Goal: Contribute content: Contribute content

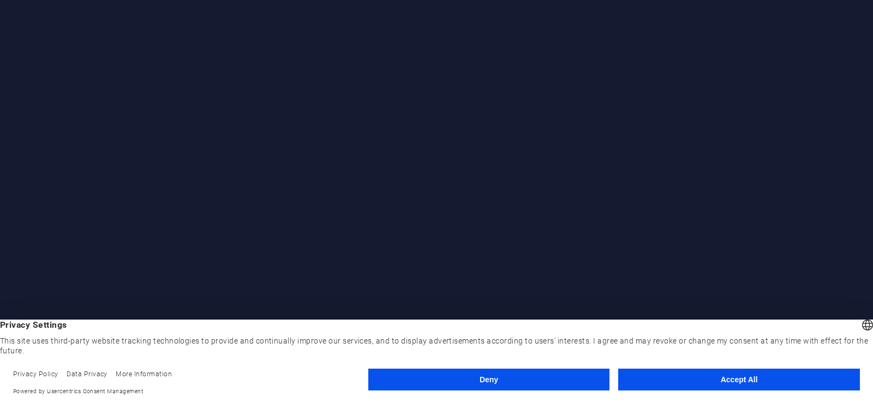
click at [726, 385] on button "Accept All" at bounding box center [739, 380] width 242 height 22
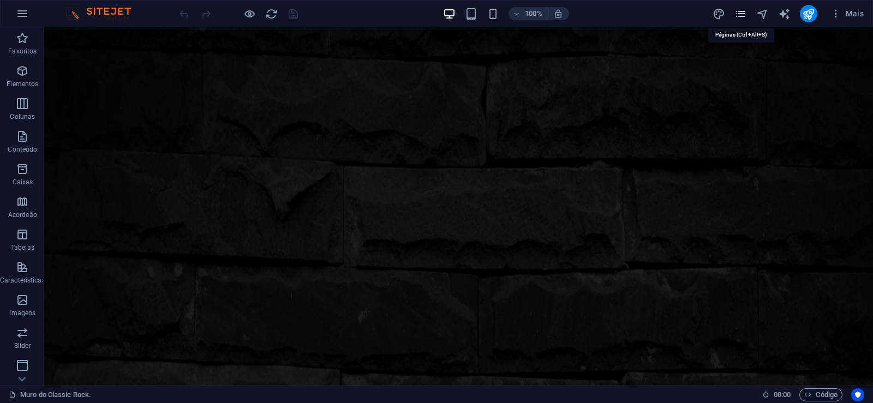
click at [738, 11] on icon "pages" at bounding box center [741, 14] width 13 height 13
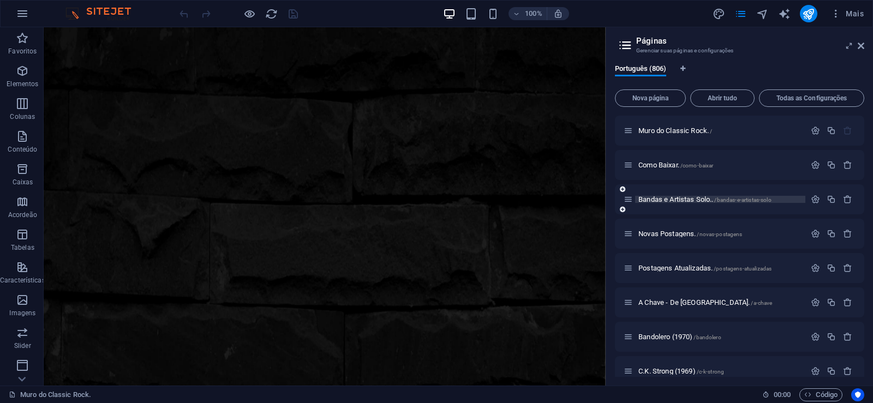
click at [666, 200] on span "Bandas e Artistas Solo.. /bandas-e-artistas-solo" at bounding box center [705, 199] width 133 height 8
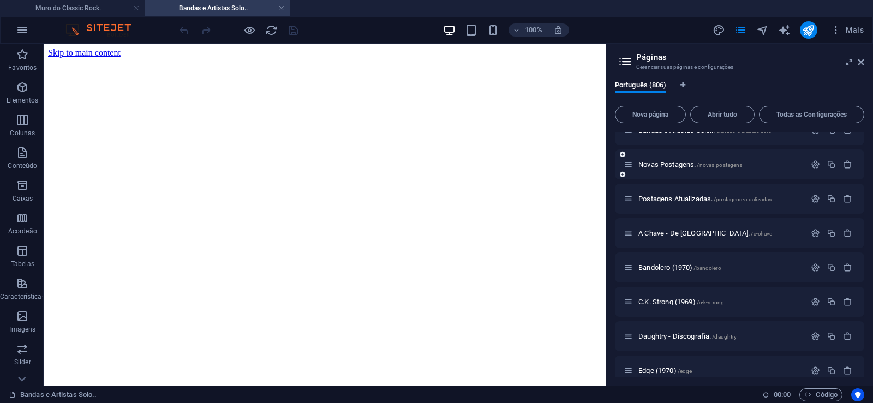
scroll to position [98, 0]
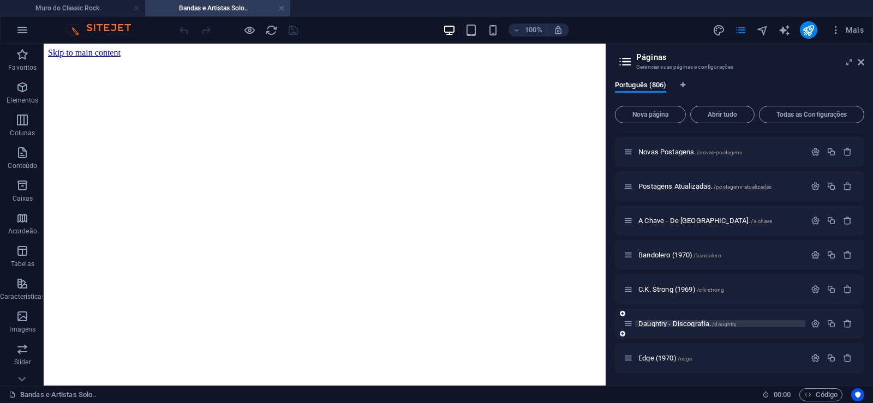
click at [670, 324] on span "Daughtry - Discografia. /daughtry" at bounding box center [688, 324] width 98 height 8
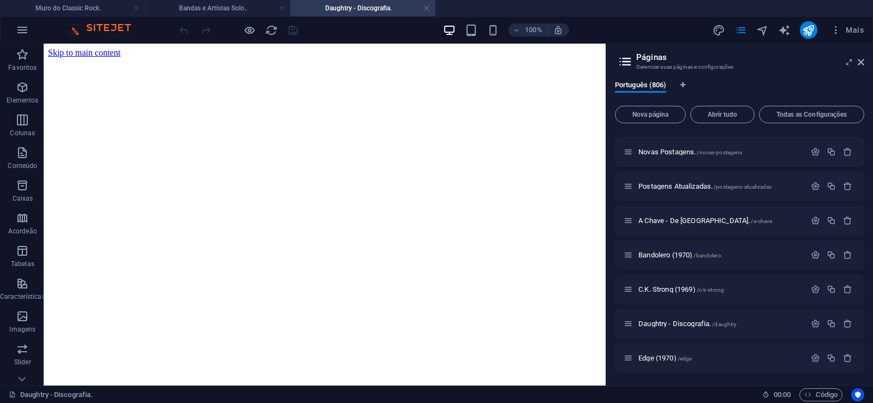
scroll to position [0, 0]
click at [642, 115] on span "Nova página" at bounding box center [650, 114] width 61 height 7
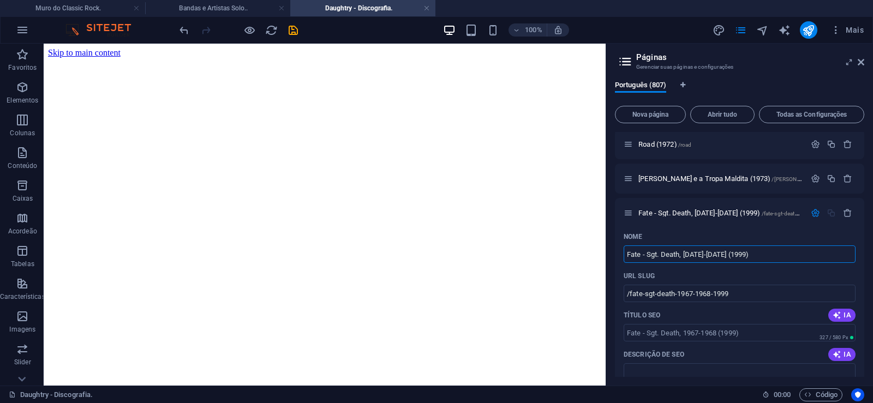
type input "Fate - Sgt. Death, [DATE]-[DATE] (1999)"
type input "/fate-sgt-death-1967-1968-1999"
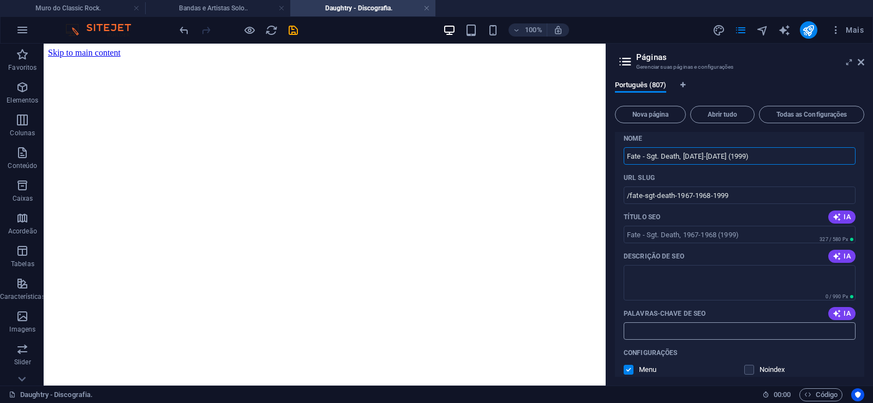
click at [668, 333] on input "Palavras-chave de SEO" at bounding box center [740, 331] width 232 height 17
paste input "Fate - Sgt. Death, [DATE]-[DATE] (1999) Download."
type input "Fate - Sgt. Death, [DATE]-[DATE] (1999) Download."
click at [664, 280] on textarea "Descrição de SEO" at bounding box center [740, 282] width 232 height 35
paste textarea "Fate foi uma banda de rock norte-americana formada em [US_STATE] em 1967."
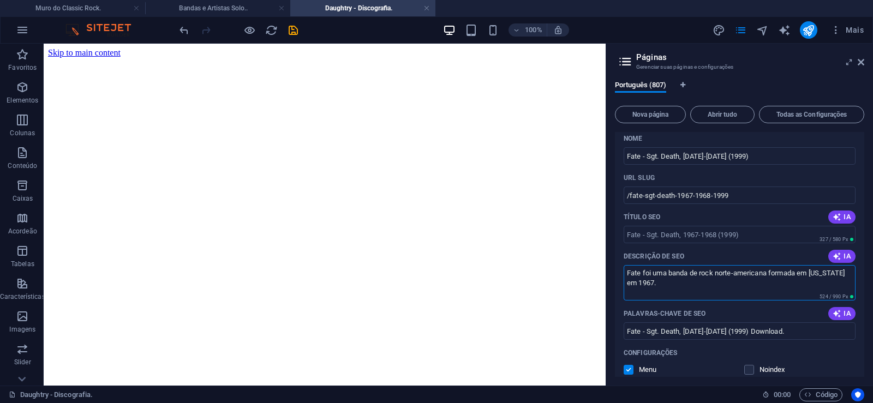
type textarea "Fate foi uma banda de rock norte-americana formada em [US_STATE] em 1967."
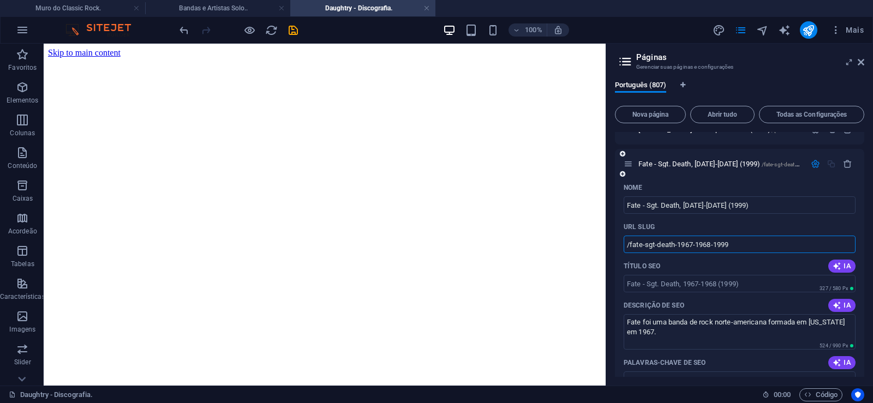
drag, startPoint x: 643, startPoint y: 244, endPoint x: 630, endPoint y: 255, distance: 16.6
click at [630, 253] on input "/fate-sgt-death-1967-1968-1999" at bounding box center [740, 244] width 232 height 17
click at [648, 247] on input "/fate-sgt-death-1967-1968-1999" at bounding box center [740, 244] width 232 height 17
drag, startPoint x: 643, startPoint y: 246, endPoint x: 757, endPoint y: 245, distance: 114.1
click at [757, 245] on input "/fate-sgt-death-1967-1968-1999" at bounding box center [740, 244] width 232 height 17
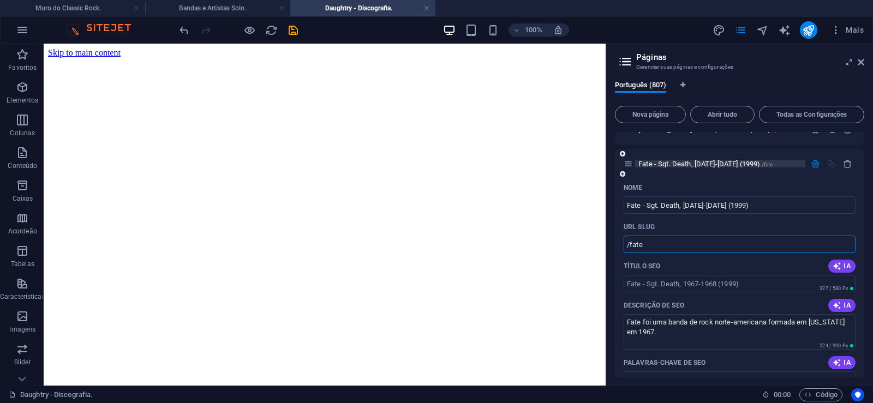
type input "/fate"
click at [674, 165] on span "Fate - Sgt. Death, [DATE]-[DATE] (1999) /fate" at bounding box center [706, 164] width 134 height 8
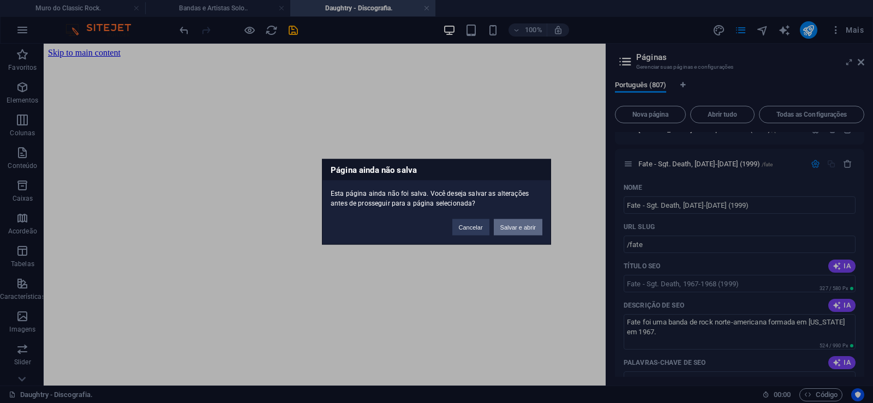
click at [509, 227] on button "Salvar e abrir" at bounding box center [518, 227] width 49 height 16
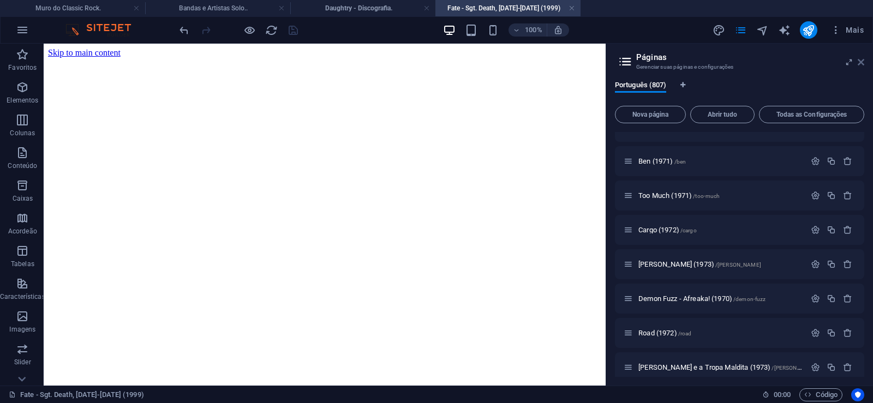
scroll to position [0, 0]
click at [862, 62] on icon at bounding box center [861, 62] width 7 height 9
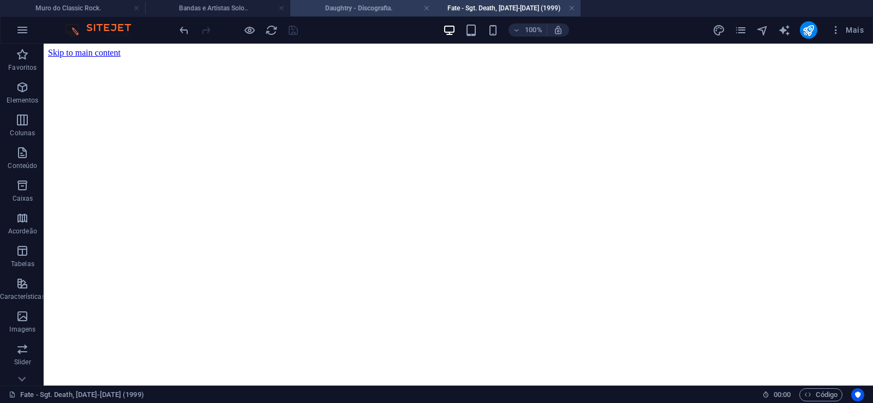
click at [350, 10] on h4 "Daughtry - Discografia." at bounding box center [362, 8] width 145 height 12
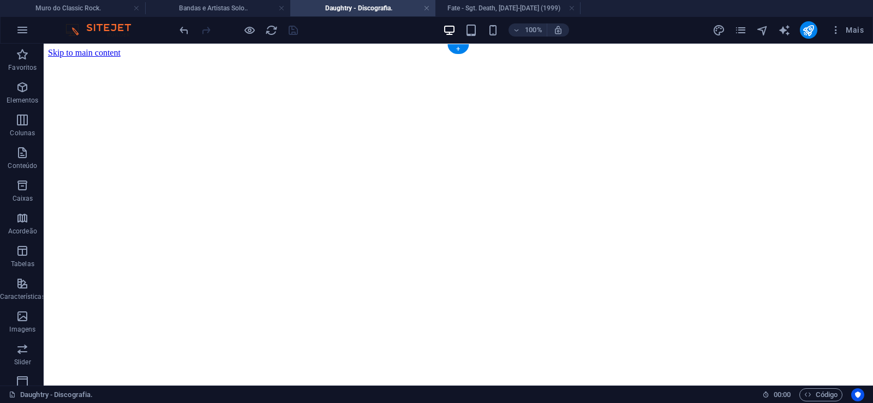
click figure
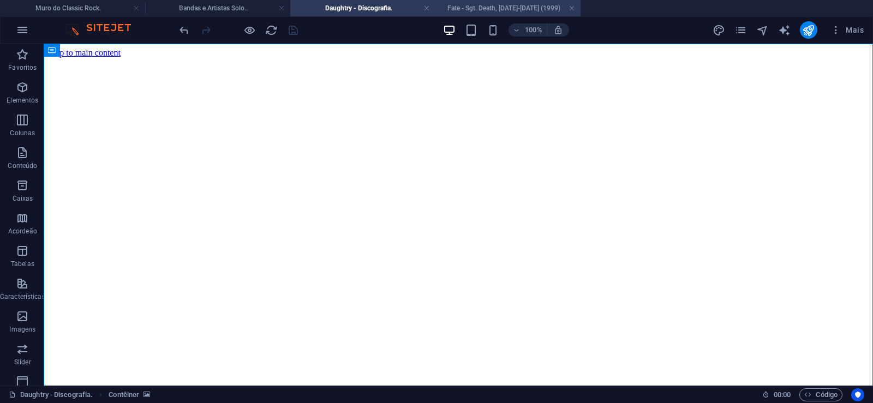
click at [480, 8] on h4 "Fate - Sgt. Death, [DATE]-[DATE] (1999)" at bounding box center [507, 8] width 145 height 12
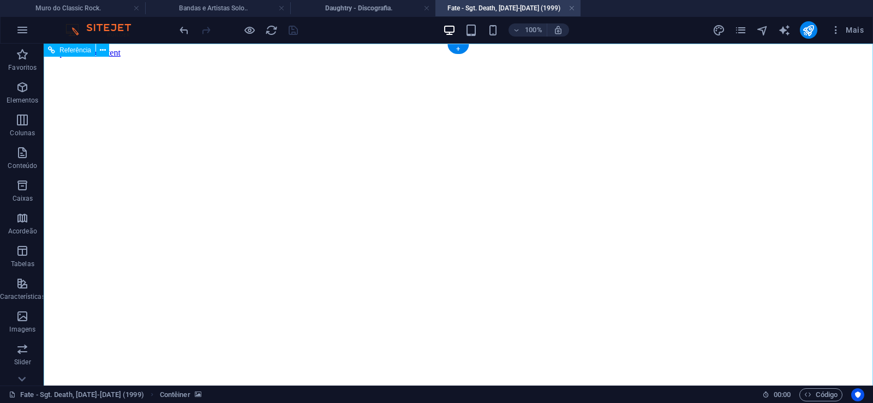
click at [80, 58] on figure at bounding box center [458, 58] width 821 height 0
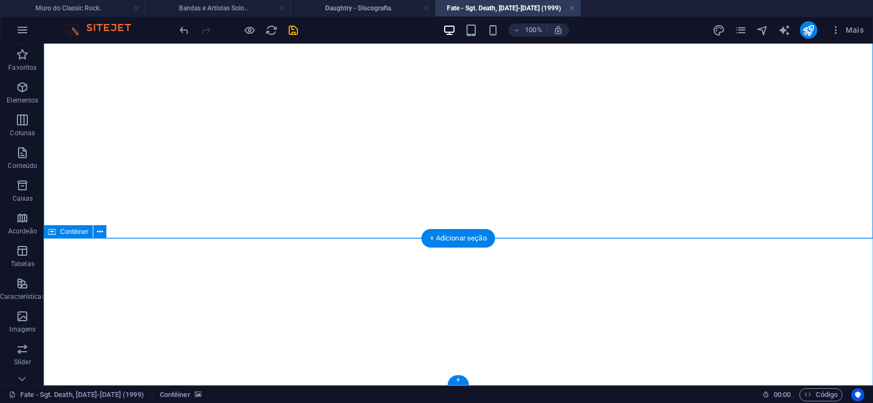
click div "Solte o conteúdo aqui ou Adicionar elementos Colar área de transferência"
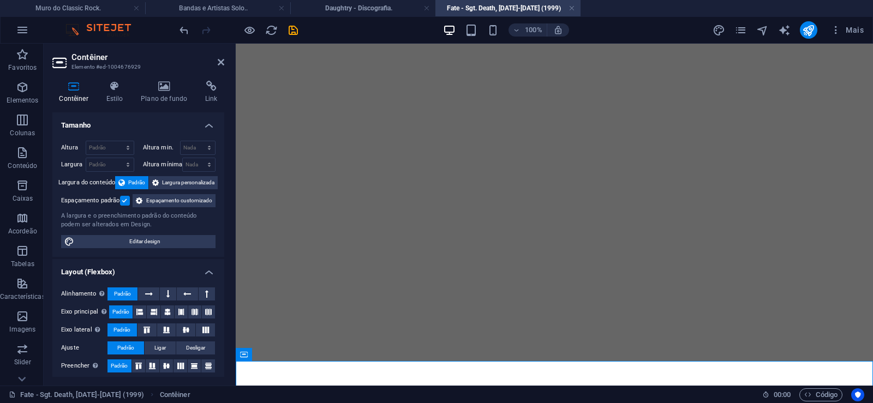
click at [216, 62] on header "Contêiner Elemento #ed-1004676929" at bounding box center [138, 58] width 172 height 28
click at [222, 61] on icon at bounding box center [221, 62] width 7 height 9
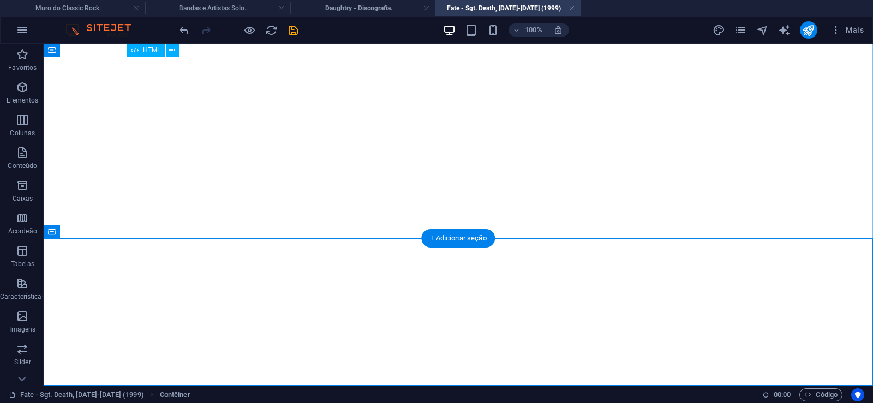
scroll to position [7587, 0]
click div "Solte o conteúdo aqui ou Adicionar elementos Colar área de transferência"
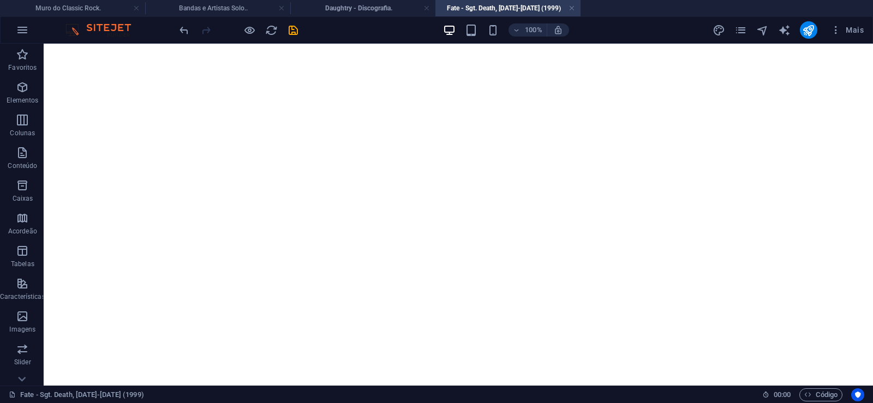
scroll to position [0, 0]
click figure
click div "Daughtry - Discografia."
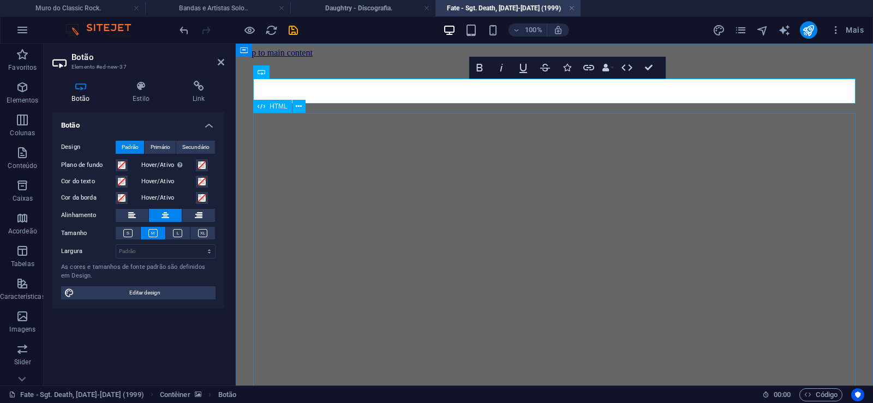
scroll to position [0, 9]
click div "Daughtry é uma banda norte-americana de rock liderada pelo ex-participante do p…"
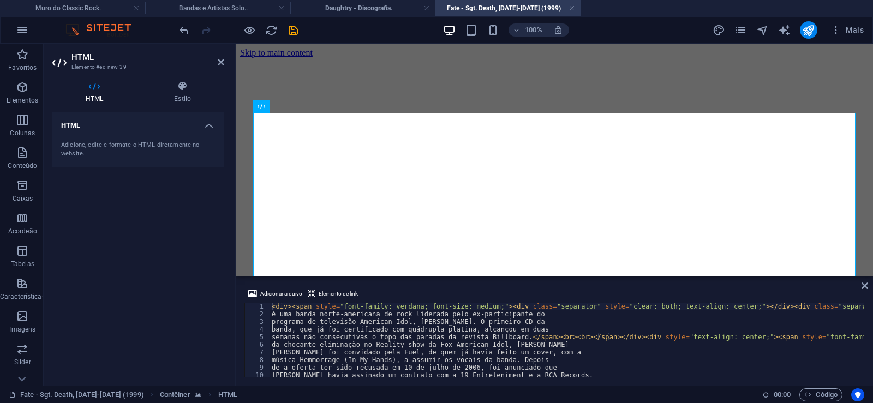
type textarea "música Hemmorrage (In My Hands), a assumir os vocais da banda. Depois"
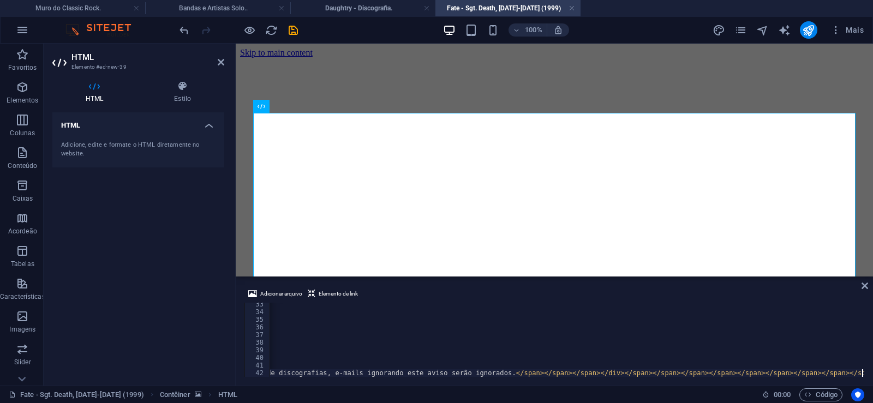
scroll to position [0, 30248]
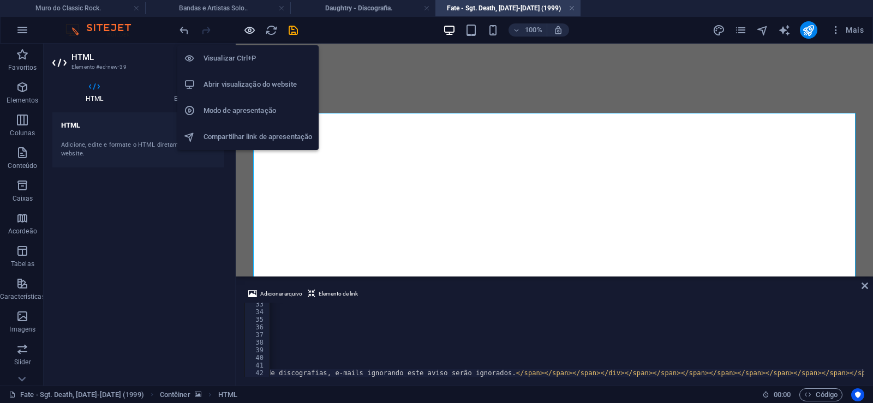
click at [247, 31] on icon "button" at bounding box center [249, 30] width 13 height 13
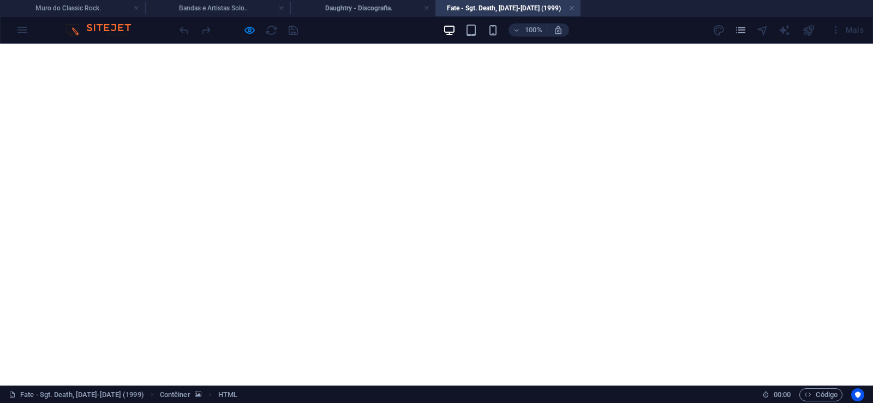
scroll to position [856, 0]
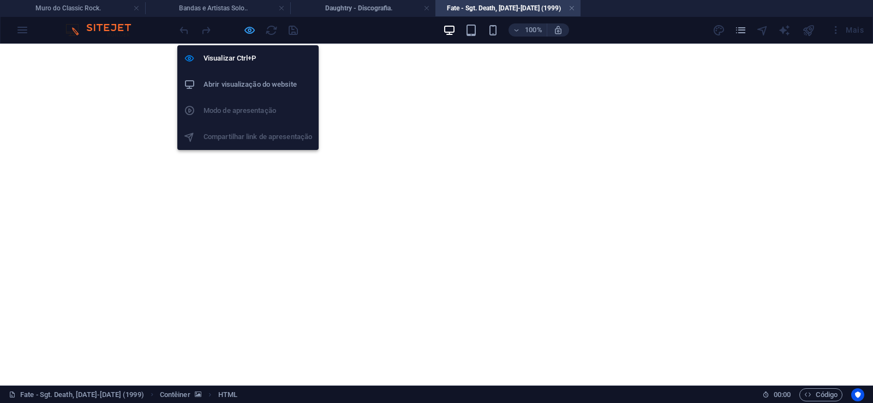
click at [249, 28] on icon "button" at bounding box center [249, 30] width 13 height 13
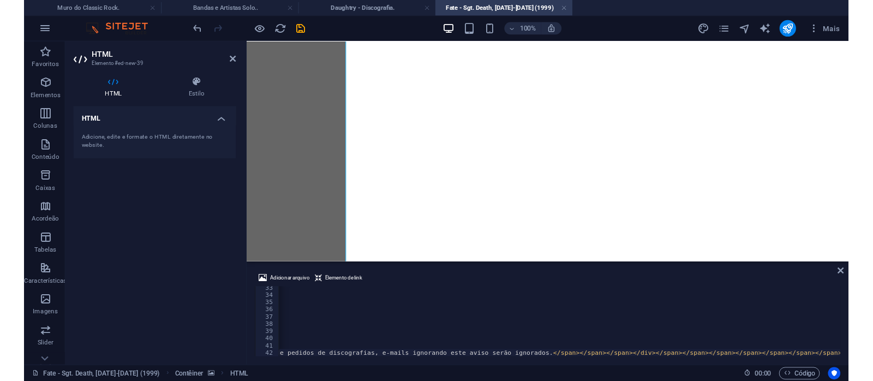
scroll to position [0, 30204]
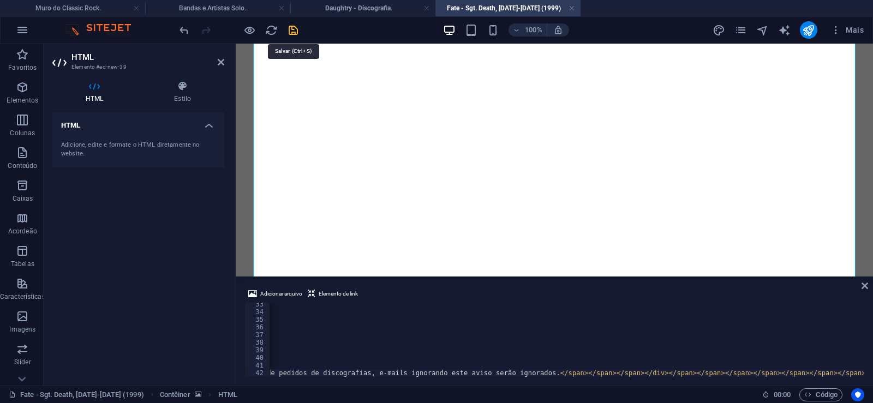
click at [294, 33] on icon "save" at bounding box center [293, 30] width 13 height 13
click at [574, 8] on link at bounding box center [572, 8] width 7 height 10
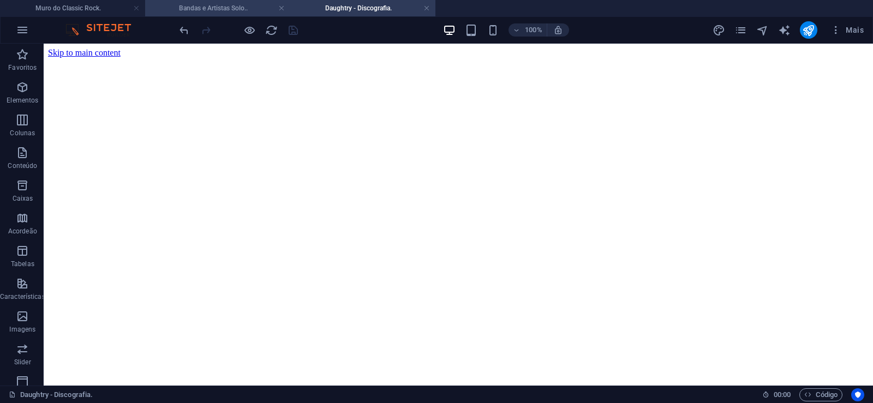
click at [212, 5] on h4 "Bandas e Artistas Solo.." at bounding box center [217, 8] width 145 height 12
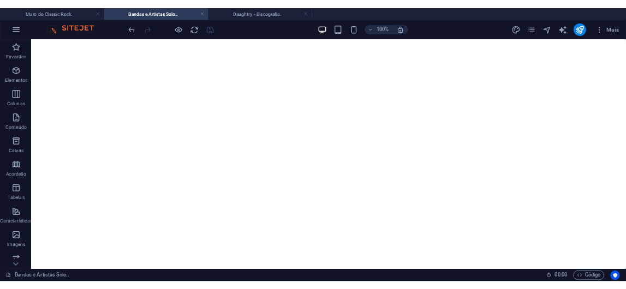
scroll to position [8060, 0]
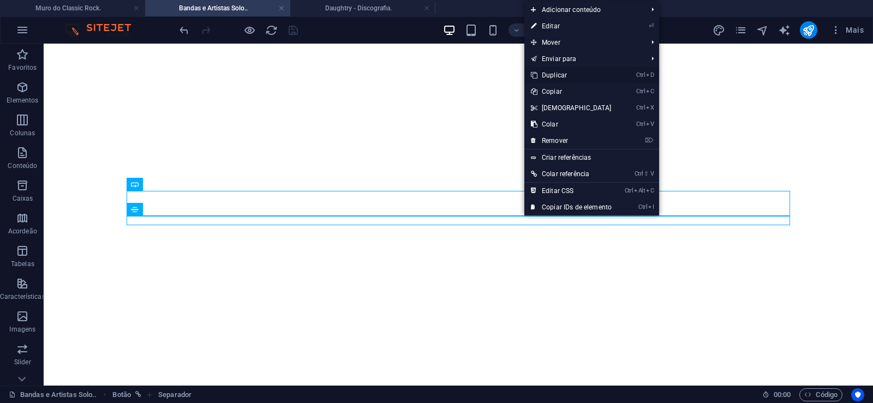
click at [552, 75] on link "Ctrl D Duplicar" at bounding box center [571, 75] width 94 height 16
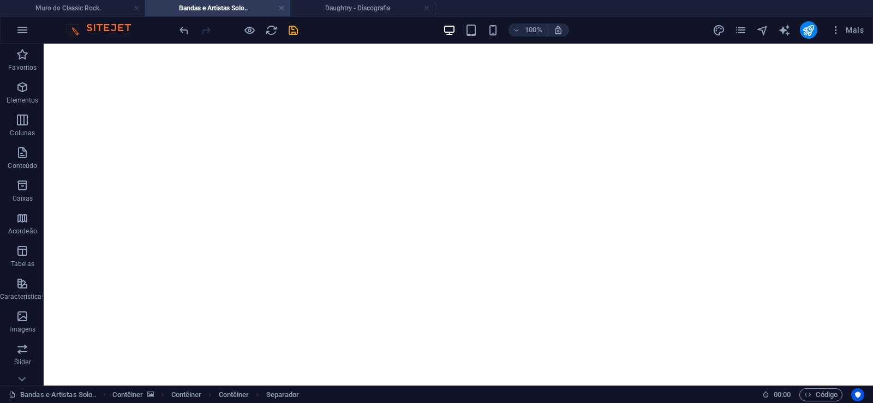
drag, startPoint x: 518, startPoint y: 246, endPoint x: 514, endPoint y: 225, distance: 21.6
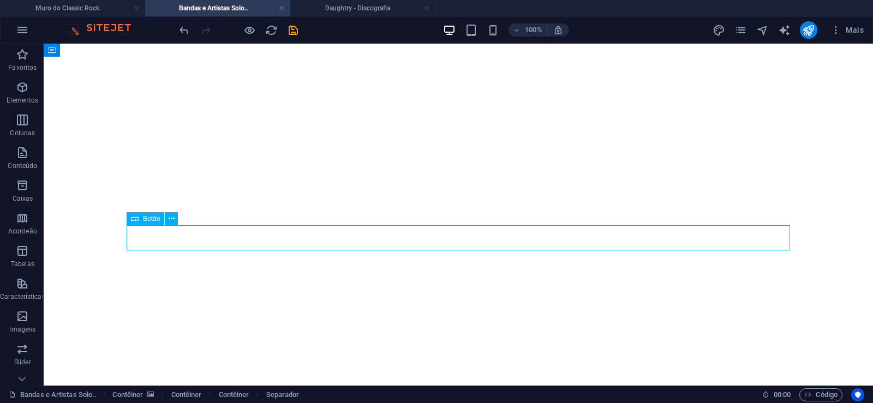
select select "px"
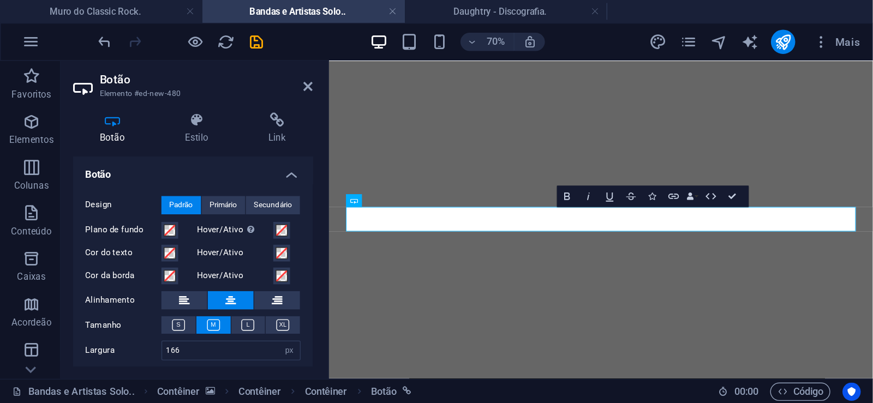
scroll to position [8083, 0]
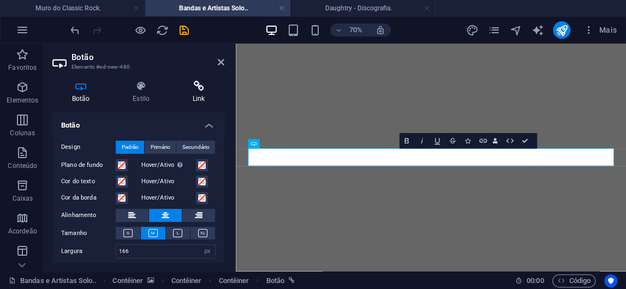
click at [199, 91] on icon at bounding box center [198, 86] width 51 height 11
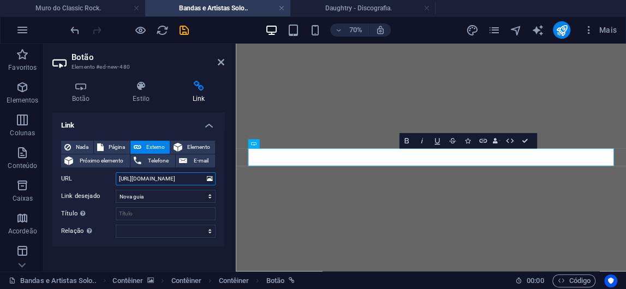
drag, startPoint x: 162, startPoint y: 180, endPoint x: 188, endPoint y: 180, distance: 26.7
click at [188, 180] on input "[URL][DOMAIN_NAME]" at bounding box center [166, 178] width 100 height 13
paste input "e"
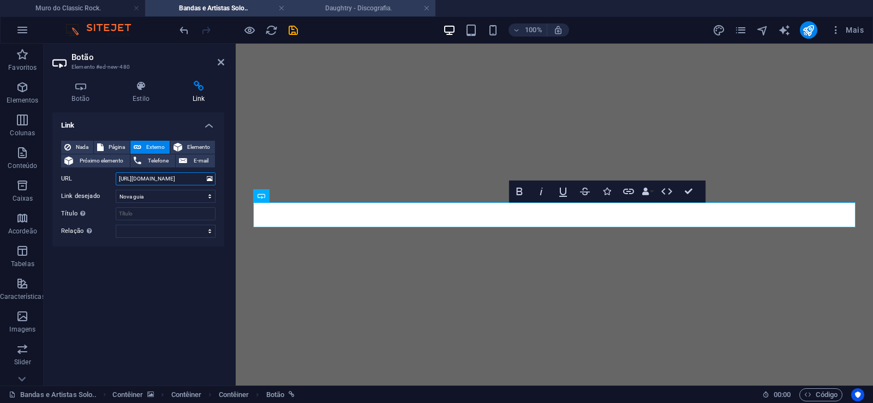
scroll to position [8108, 0]
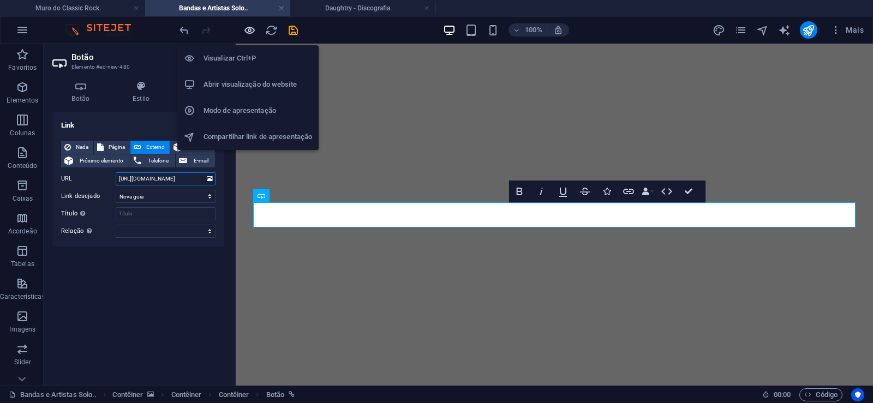
type input "[URL][DOMAIN_NAME]"
click at [248, 33] on icon "button" at bounding box center [249, 30] width 13 height 13
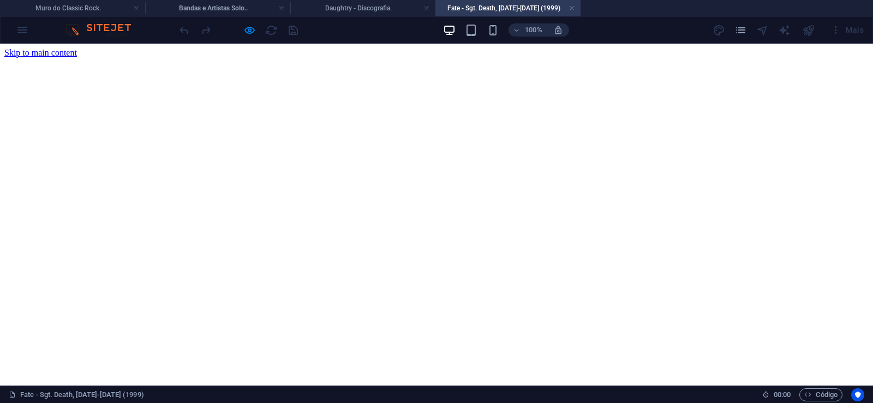
scroll to position [0, 0]
click at [572, 10] on link at bounding box center [572, 8] width 7 height 10
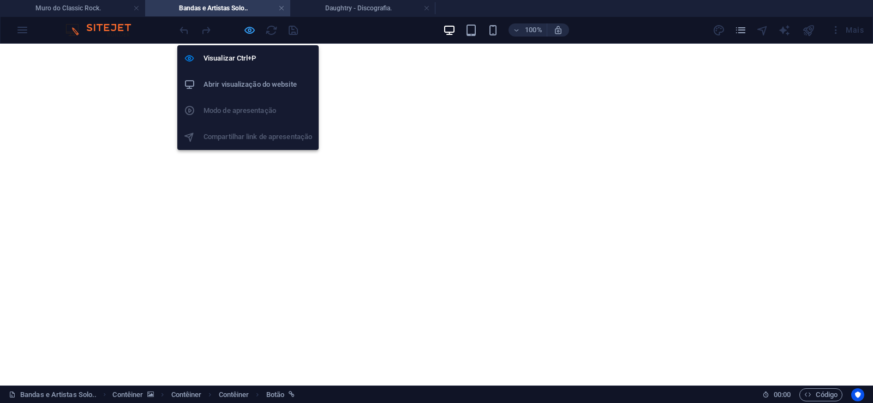
click at [249, 26] on icon "button" at bounding box center [249, 30] width 13 height 13
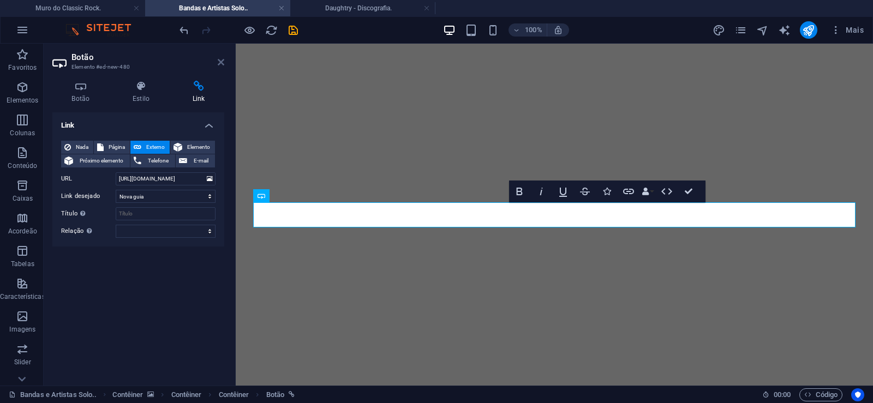
click at [219, 63] on icon at bounding box center [221, 62] width 7 height 9
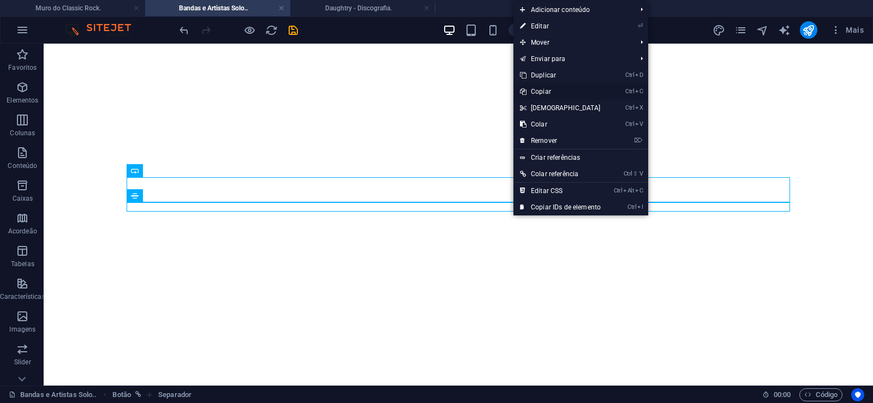
click at [541, 92] on link "Ctrl C Copiar" at bounding box center [561, 91] width 94 height 16
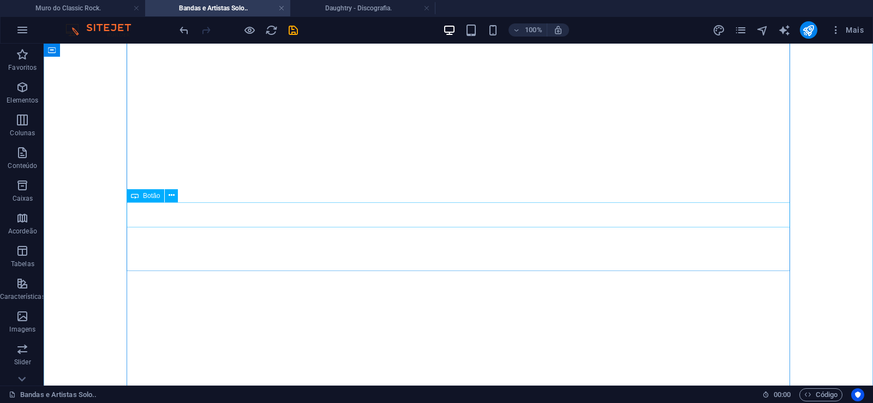
scroll to position [167, 0]
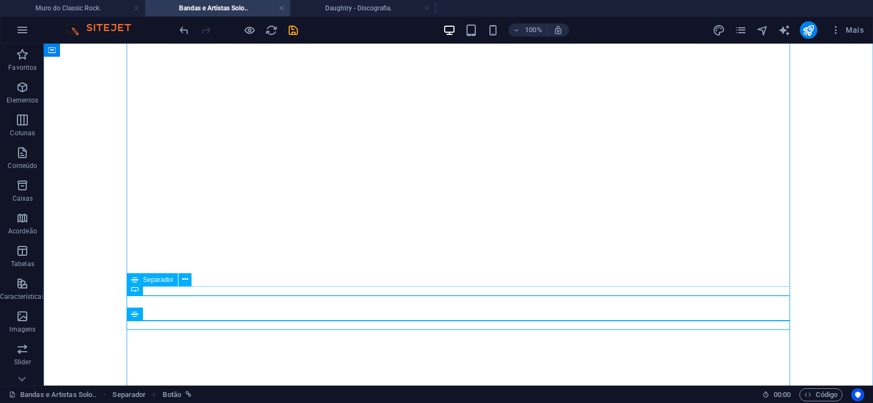
scroll to position [223, 0]
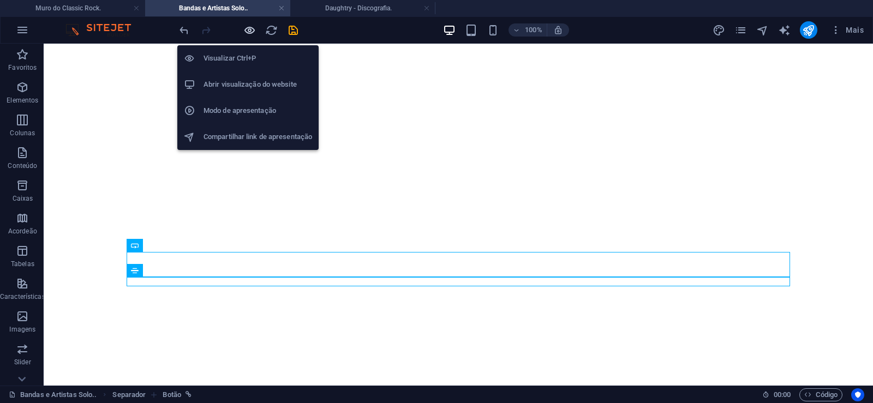
click at [248, 30] on icon "button" at bounding box center [249, 30] width 13 height 13
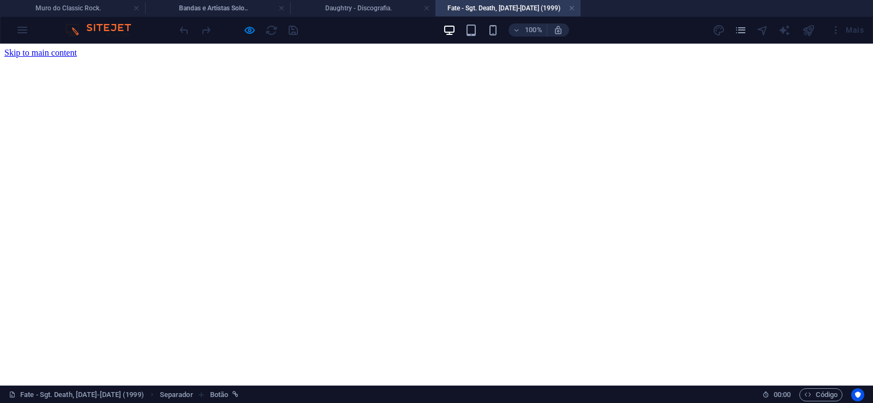
scroll to position [0, 0]
click at [572, 8] on link at bounding box center [572, 8] width 7 height 10
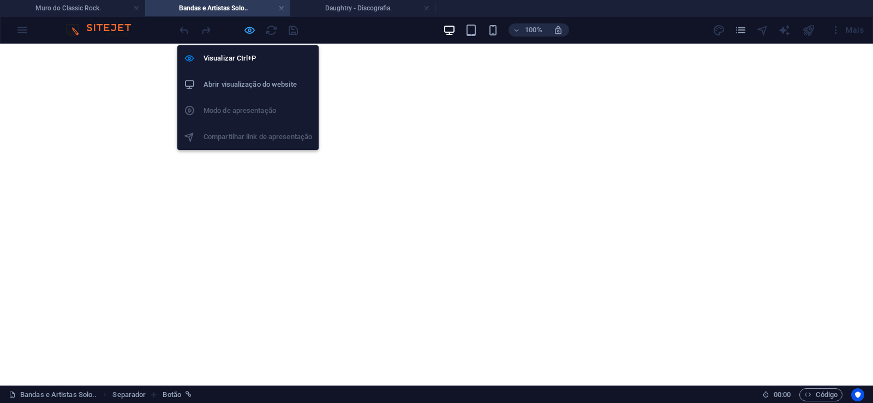
drag, startPoint x: 247, startPoint y: 27, endPoint x: 127, endPoint y: 109, distance: 145.6
click at [247, 27] on icon "button" at bounding box center [249, 30] width 13 height 13
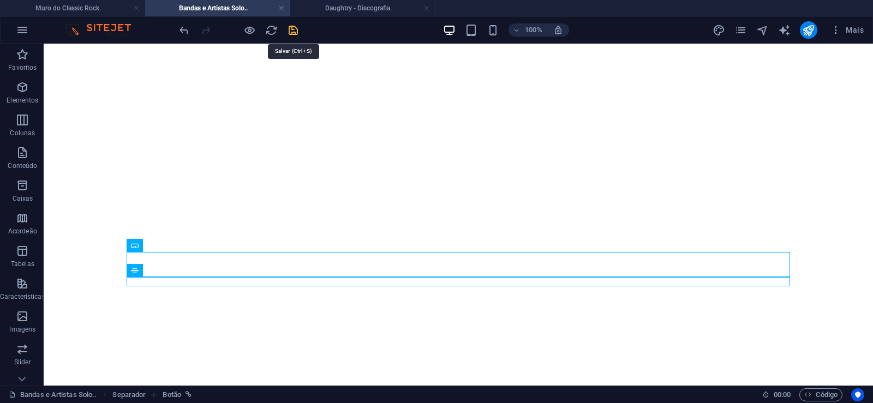
drag, startPoint x: 260, startPoint y: 32, endPoint x: 292, endPoint y: 25, distance: 32.9
click at [292, 25] on icon "save" at bounding box center [293, 30] width 13 height 13
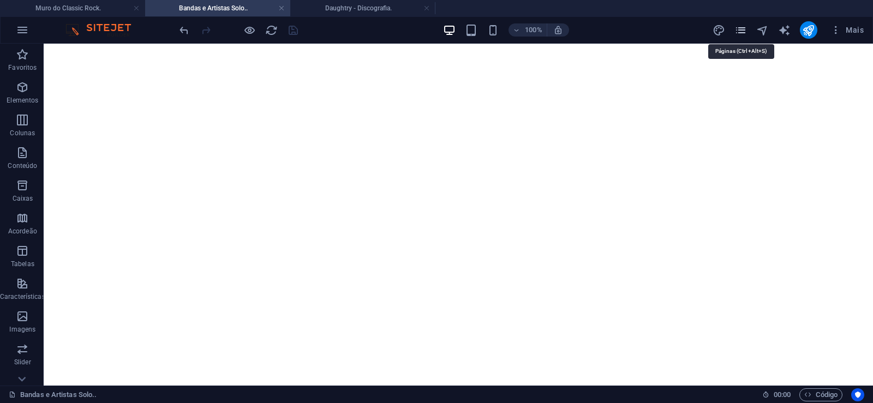
click at [745, 30] on icon "pages" at bounding box center [741, 30] width 13 height 13
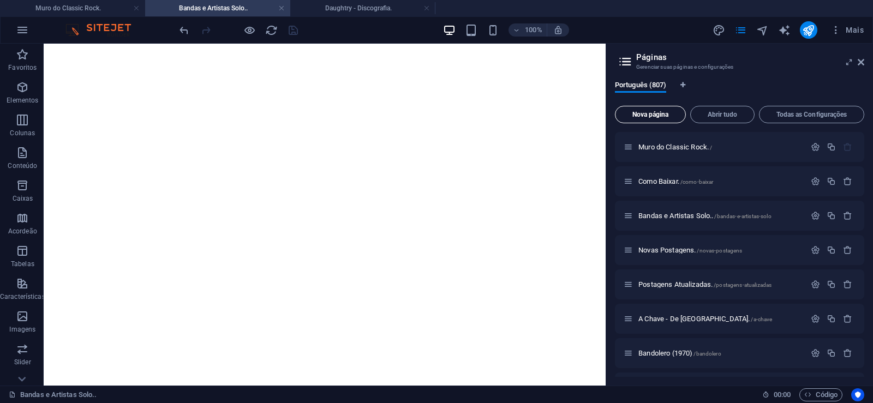
click at [642, 111] on span "Nova página" at bounding box center [650, 114] width 61 height 7
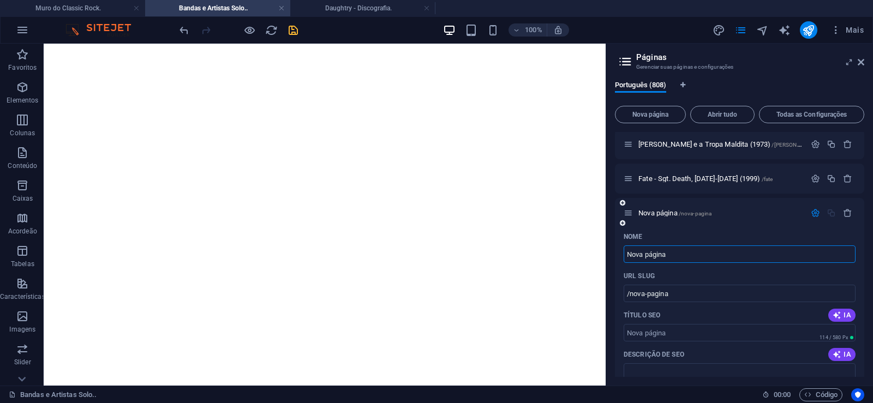
paste input "Electric Sandwich (1972)"
type input "Electric Sandwich (1972)"
type input "/electric-sandwich-1972"
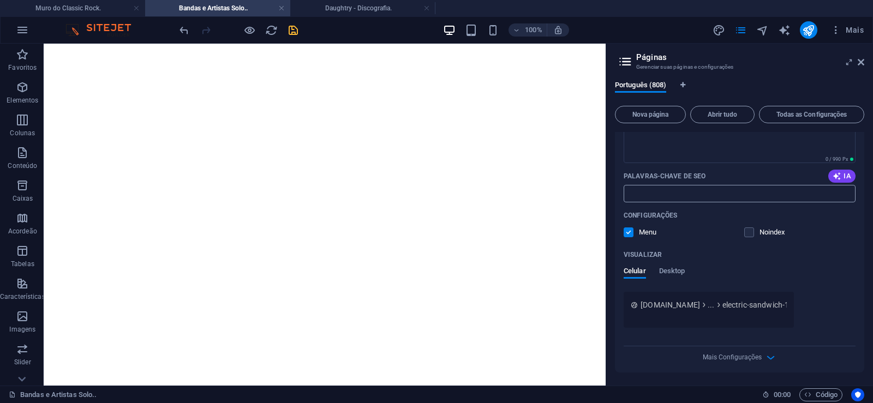
click at [670, 194] on input "Palavras-chave de SEO" at bounding box center [740, 193] width 232 height 17
paste input "Electric Sandwich (1972) Download."
type input "Electric Sandwich (1972) Download."
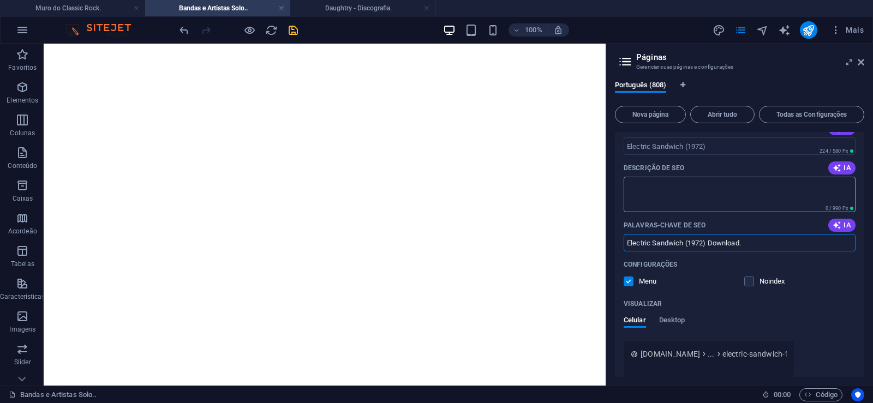
click at [652, 187] on textarea "Descrição de SEO" at bounding box center [740, 194] width 232 height 35
paste textarea "Electric Sandwich foi uma banda que não tem um estilo específico, ou seja, mist…"
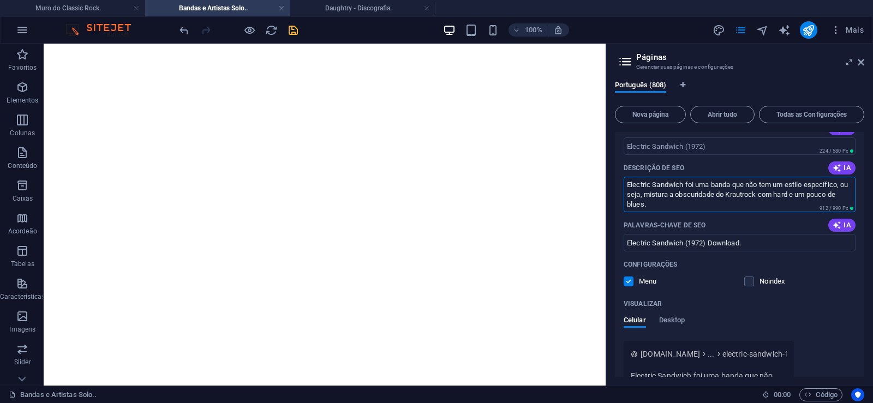
type textarea "Electric Sandwich foi uma banda que não tem um estilo específico, ou seja, mist…"
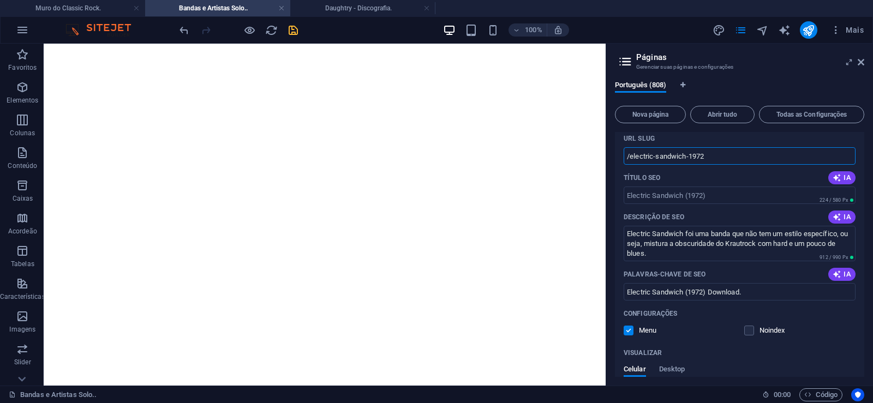
drag, startPoint x: 686, startPoint y: 154, endPoint x: 629, endPoint y: 165, distance: 58.4
click at [629, 165] on input "/electric-sandwich-1972" at bounding box center [740, 155] width 232 height 17
click at [692, 156] on input "/electric-sandwich-1972" at bounding box center [740, 155] width 232 height 17
drag, startPoint x: 685, startPoint y: 157, endPoint x: 717, endPoint y: 155, distance: 31.1
click at [717, 155] on input "/electric-sandwich-1972" at bounding box center [740, 155] width 232 height 17
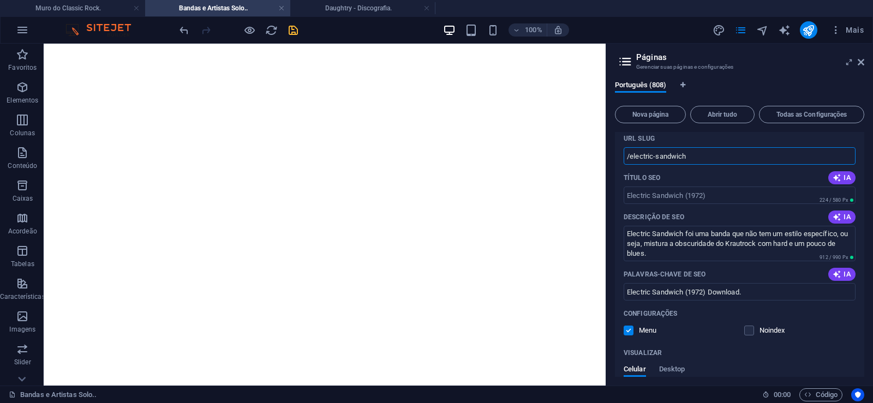
type input "/electric-sandwich"
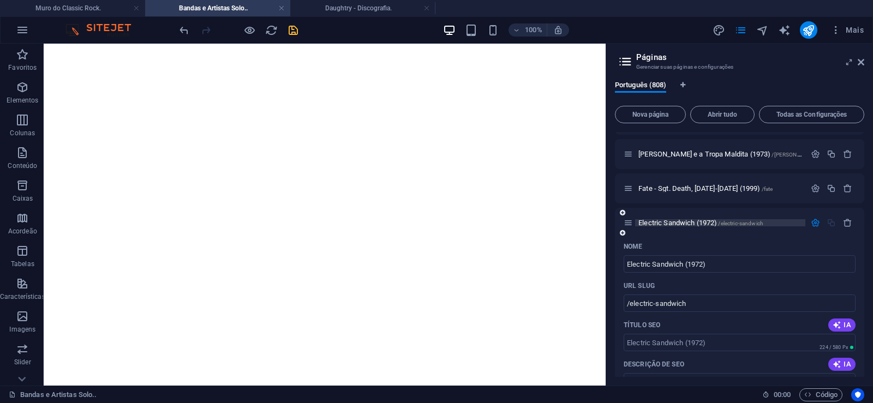
click at [672, 224] on span "Electric Sandwich (1972) /electric-sandwich" at bounding box center [701, 223] width 125 height 8
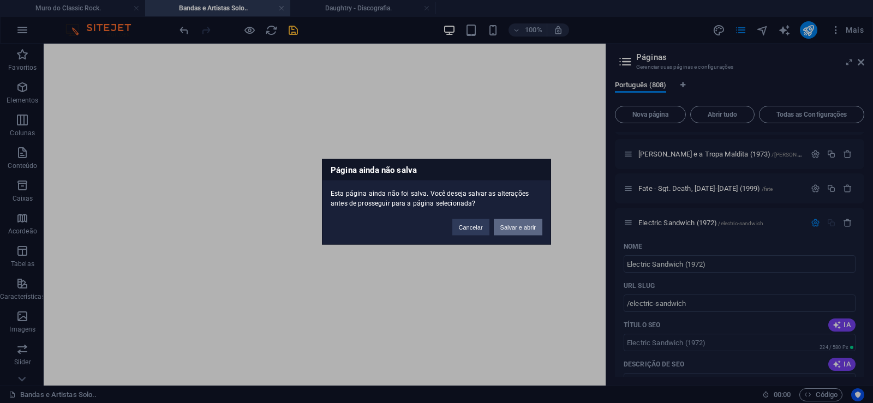
click at [521, 227] on button "Salvar e abrir" at bounding box center [518, 227] width 49 height 16
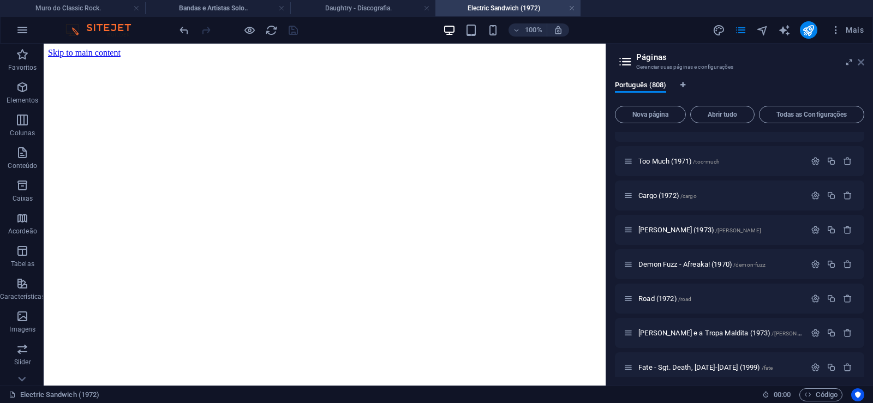
scroll to position [0, 0]
click at [861, 64] on icon at bounding box center [861, 62] width 7 height 9
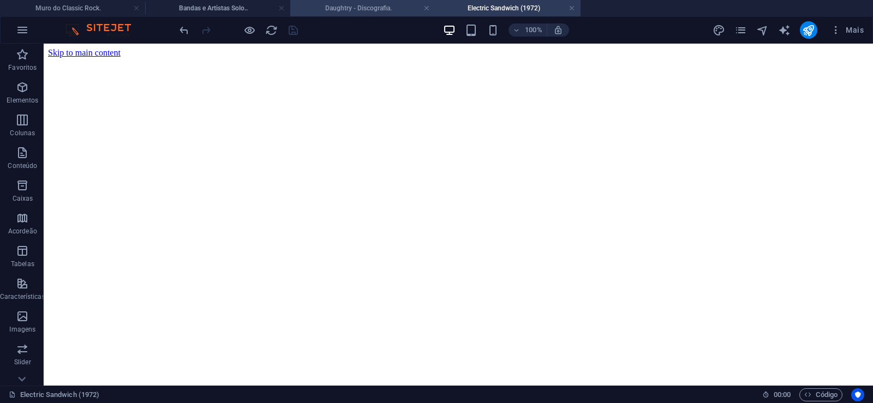
click at [363, 8] on h4 "Daughtry - Discografia." at bounding box center [362, 8] width 145 height 12
click figure
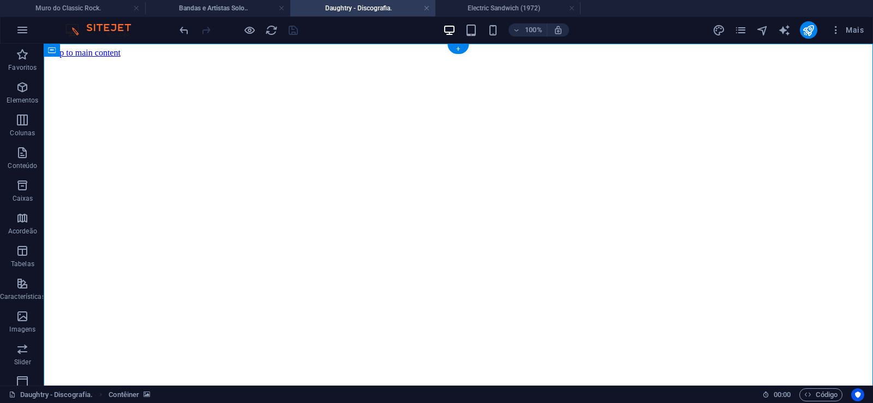
click figure
drag, startPoint x: 482, startPoint y: 5, endPoint x: 444, endPoint y: 41, distance: 53.3
click at [483, 5] on h4 "Electric Sandwich (1972)" at bounding box center [507, 8] width 145 height 12
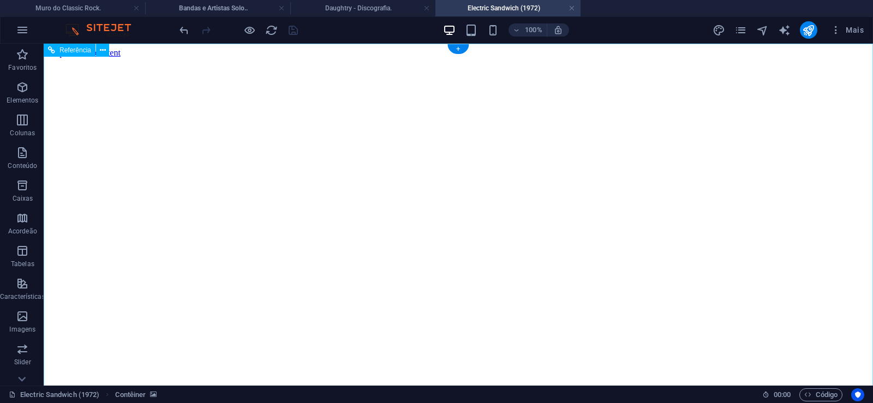
click at [73, 58] on figure at bounding box center [458, 58] width 821 height 0
drag, startPoint x: 825, startPoint y: 186, endPoint x: 857, endPoint y: 386, distance: 202.9
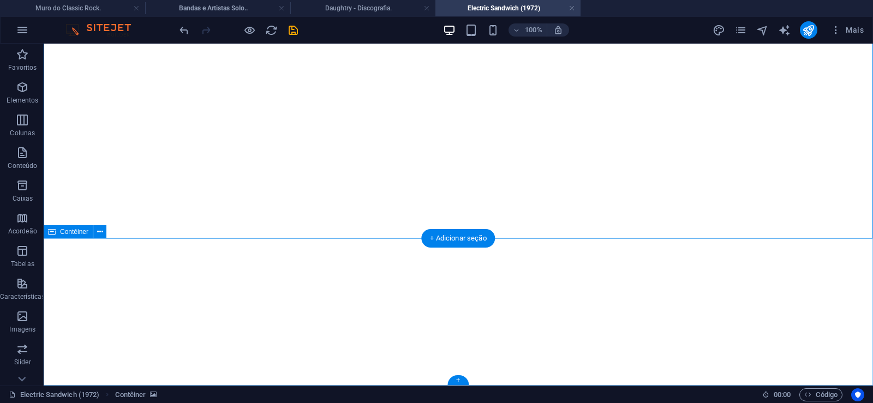
click div "Solte o conteúdo aqui ou Adicionar elementos Colar área de transferência"
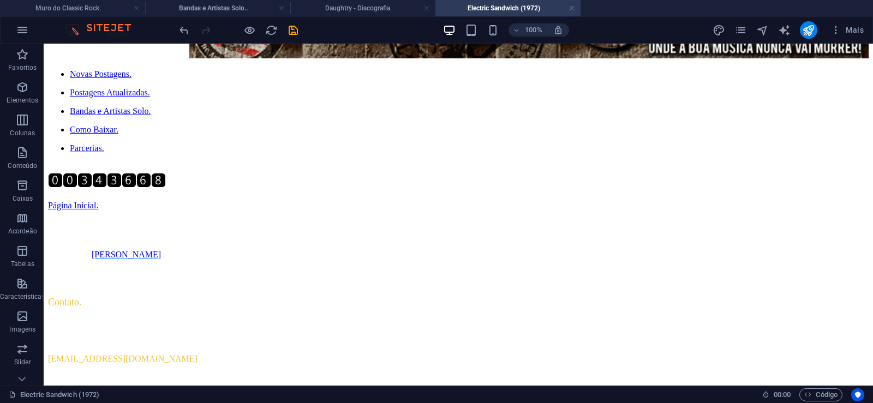
scroll to position [0, 0]
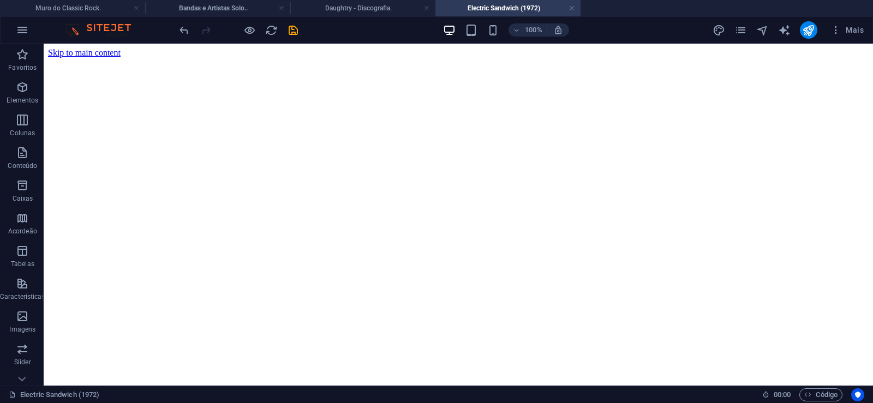
drag, startPoint x: 827, startPoint y: 329, endPoint x: 807, endPoint y: 31, distance: 298.7
click figure
click div "Daughtry - Discografia."
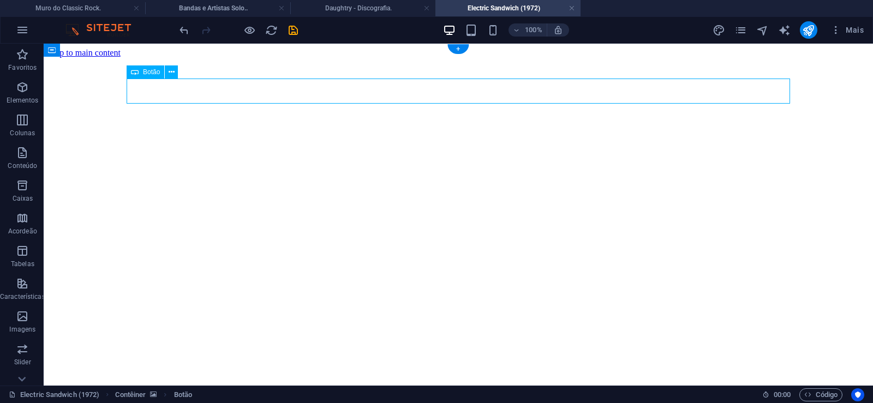
click div "Daughtry - Discografia."
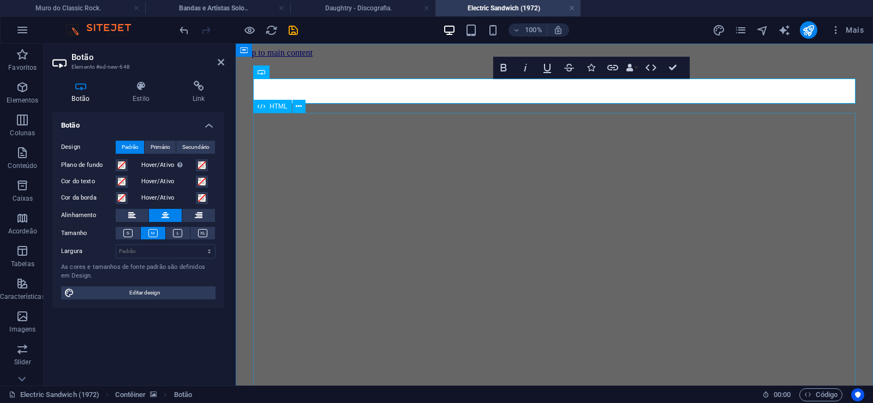
scroll to position [0, 9]
click div "Daughtry é uma banda norte-americana de rock liderada pelo ex-participante do p…"
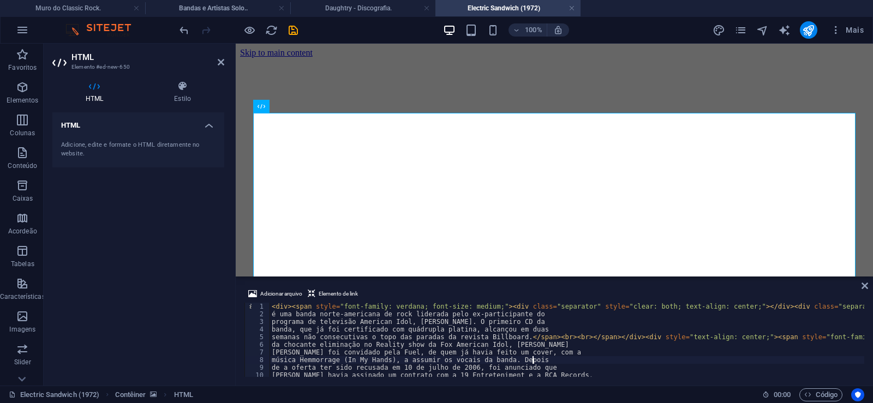
type textarea "música Hemmorrage (In My Hands), a assumir os vocais da banda. Depois"
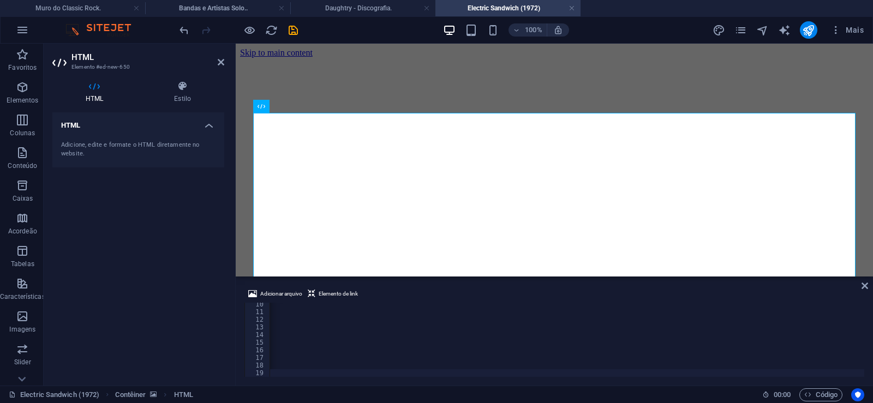
scroll to position [0, 36271]
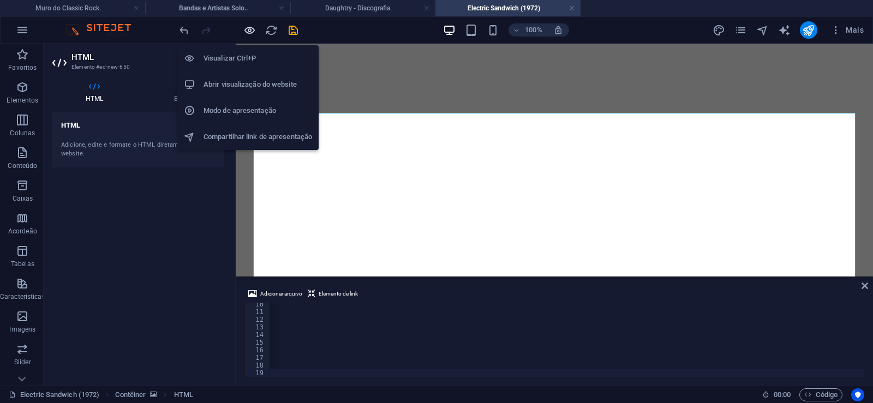
click at [250, 29] on icon "button" at bounding box center [249, 30] width 13 height 13
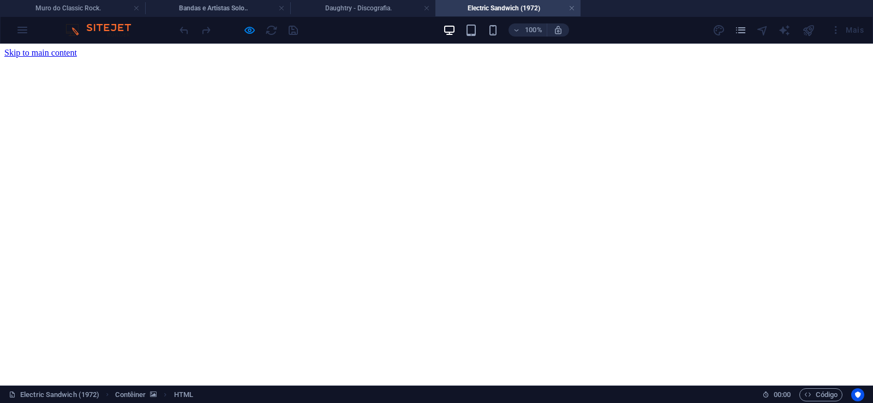
scroll to position [223, 0]
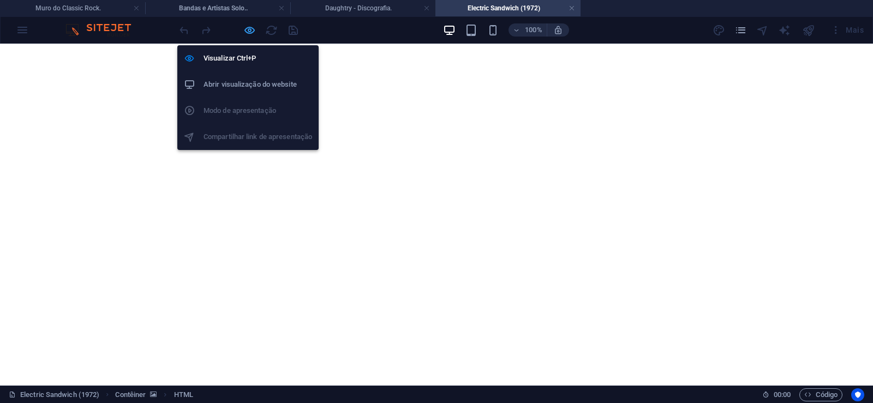
click at [248, 28] on icon "button" at bounding box center [249, 30] width 13 height 13
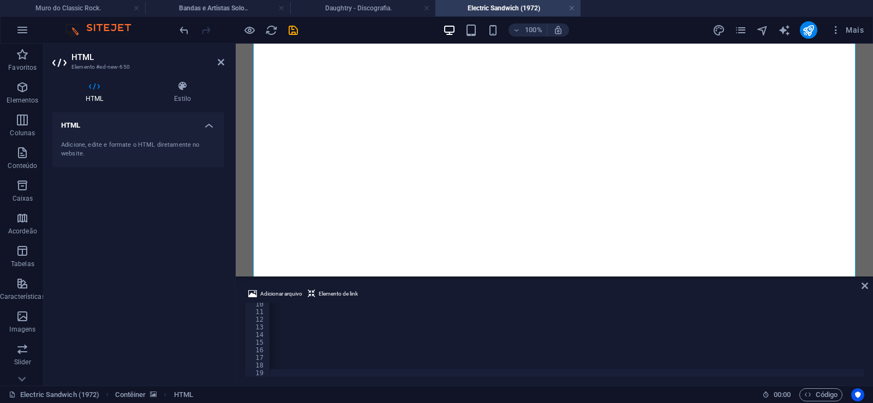
scroll to position [71, 0]
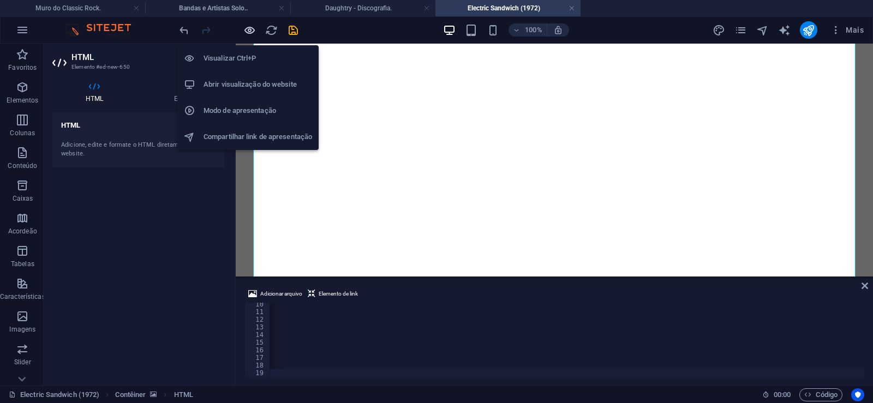
click at [250, 27] on icon "button" at bounding box center [249, 30] width 13 height 13
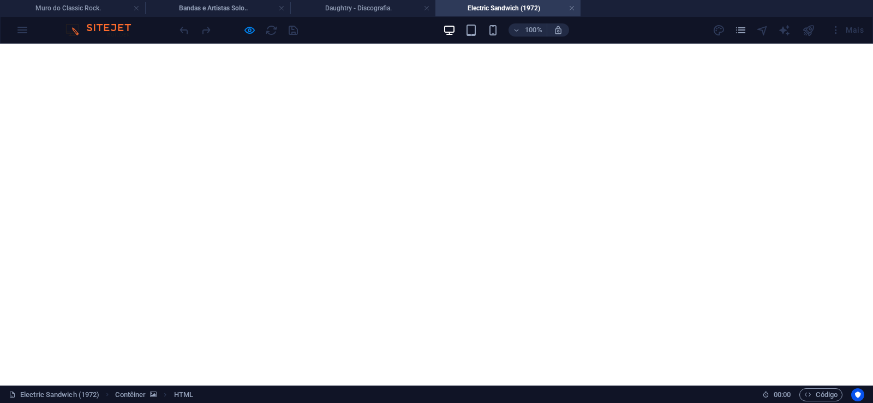
scroll to position [801, 0]
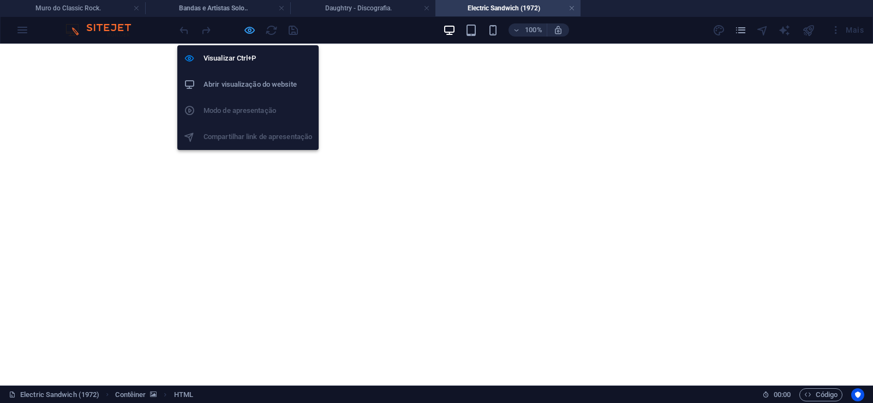
click at [252, 27] on icon "button" at bounding box center [249, 30] width 13 height 13
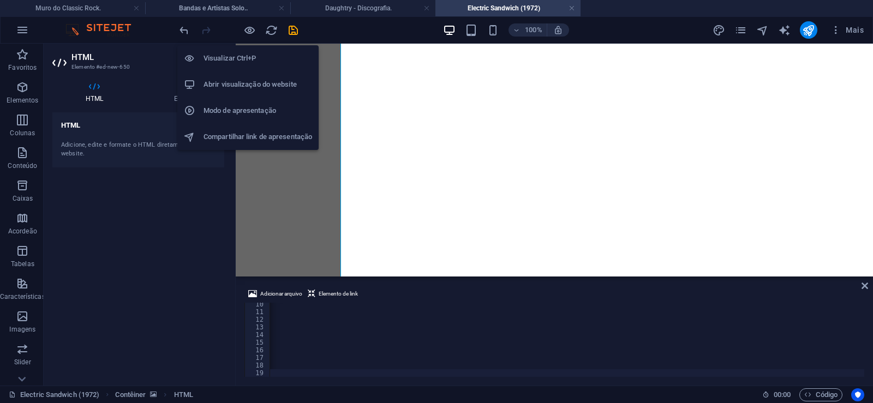
scroll to position [0, 36228]
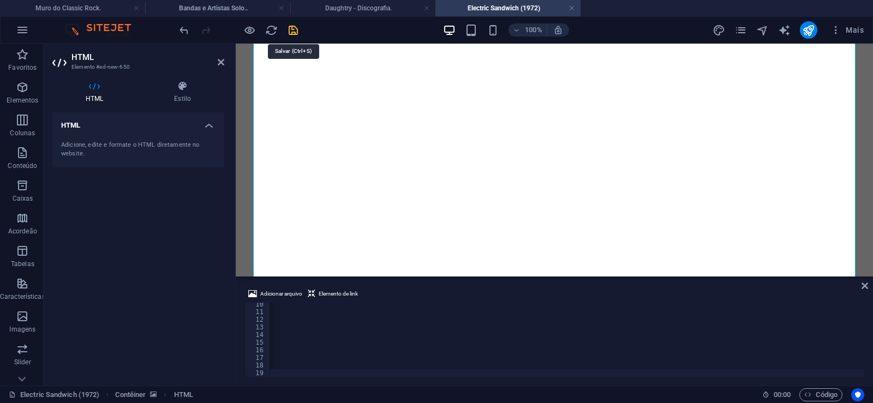
drag, startPoint x: 361, startPoint y: 38, endPoint x: 290, endPoint y: 31, distance: 71.8
click at [290, 31] on icon "save" at bounding box center [293, 30] width 13 height 13
click at [571, 7] on link at bounding box center [572, 8] width 7 height 10
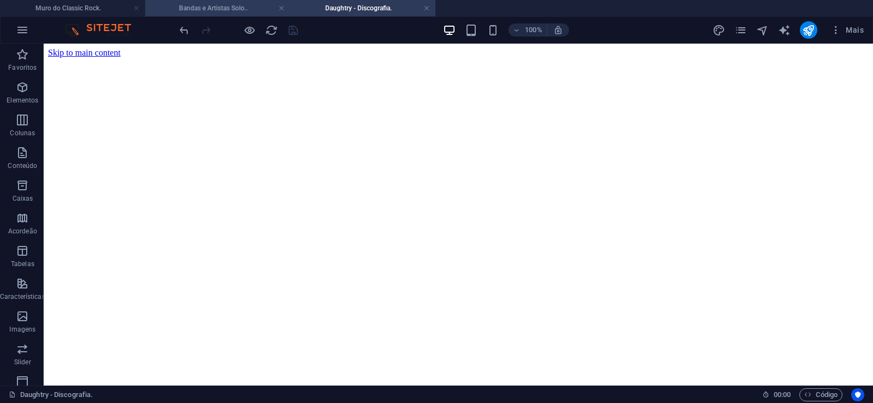
click at [230, 11] on h4 "Bandas e Artistas Solo.." at bounding box center [217, 8] width 145 height 12
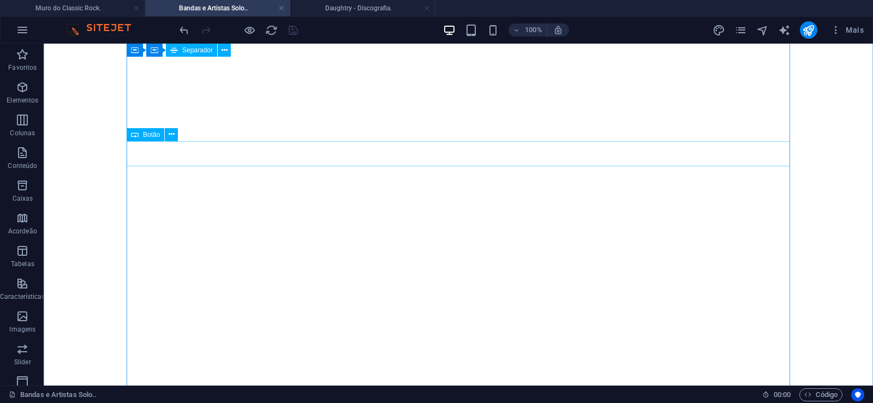
scroll to position [7161, 0]
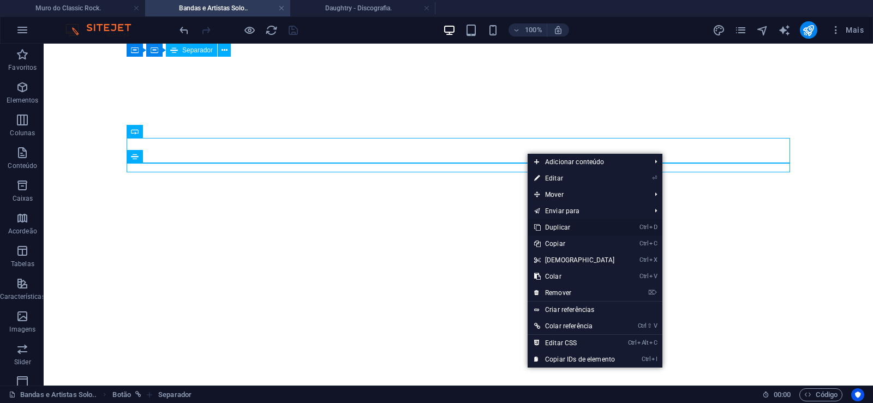
click at [556, 225] on link "Ctrl D Duplicar" at bounding box center [575, 227] width 94 height 16
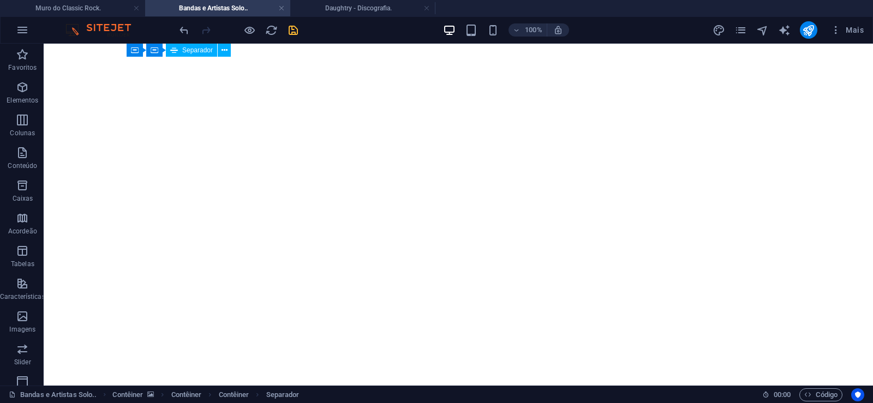
drag, startPoint x: 526, startPoint y: 193, endPoint x: 521, endPoint y: 175, distance: 18.7
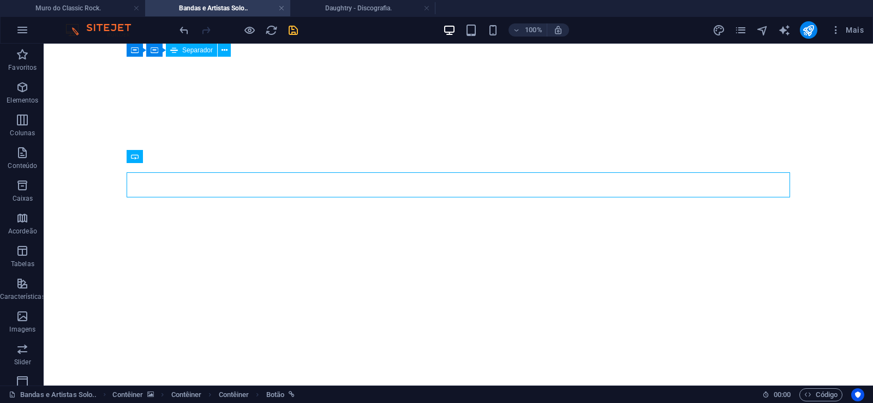
select select "px"
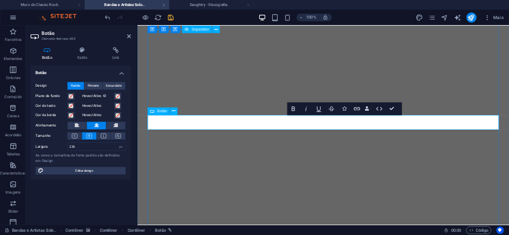
scroll to position [0, 7]
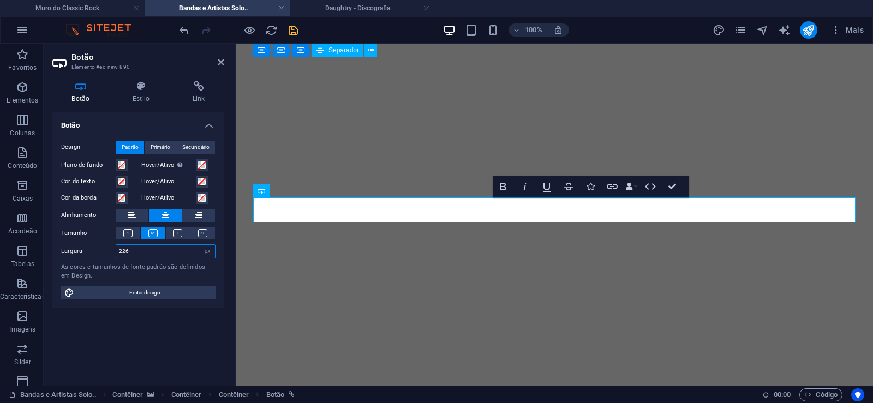
drag, startPoint x: 143, startPoint y: 255, endPoint x: 80, endPoint y: 252, distance: 62.8
click at [116, 252] on input "226" at bounding box center [165, 251] width 99 height 13
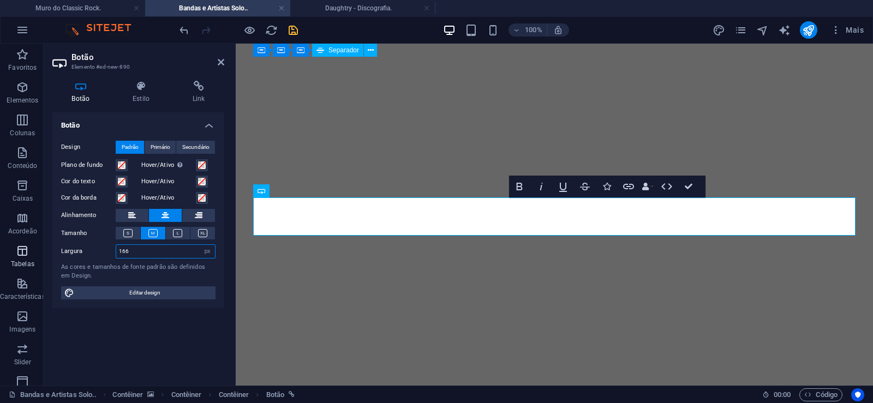
drag, startPoint x: 130, startPoint y: 254, endPoint x: 42, endPoint y: 253, distance: 88.4
click at [116, 253] on input "166" at bounding box center [165, 251] width 99 height 13
drag, startPoint x: 131, startPoint y: 256, endPoint x: 57, endPoint y: 258, distance: 73.7
click at [116, 257] on input "176" at bounding box center [165, 251] width 99 height 13
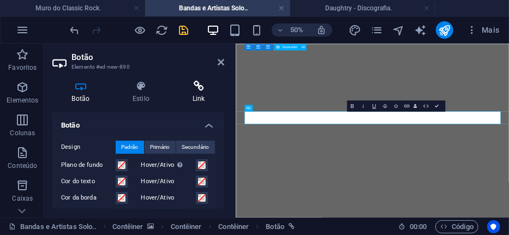
type input "186"
click at [203, 90] on icon at bounding box center [198, 86] width 51 height 11
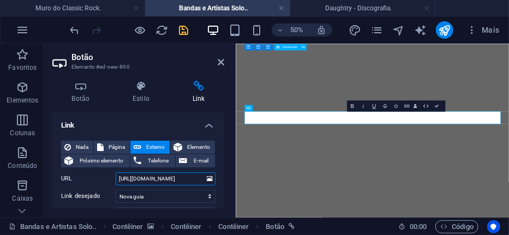
scroll to position [0, 14]
drag, startPoint x: 161, startPoint y: 180, endPoint x: 217, endPoint y: 182, distance: 55.7
click at [216, 182] on input "[URL][DOMAIN_NAME]" at bounding box center [166, 178] width 100 height 13
paste input "sandwich"
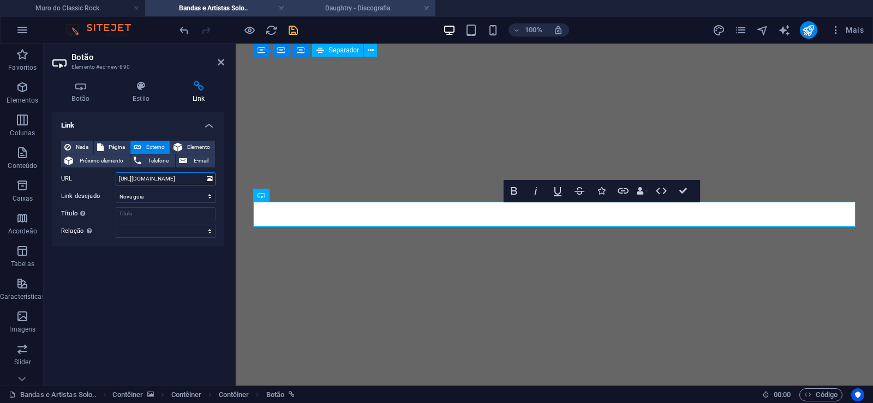
scroll to position [7157, 0]
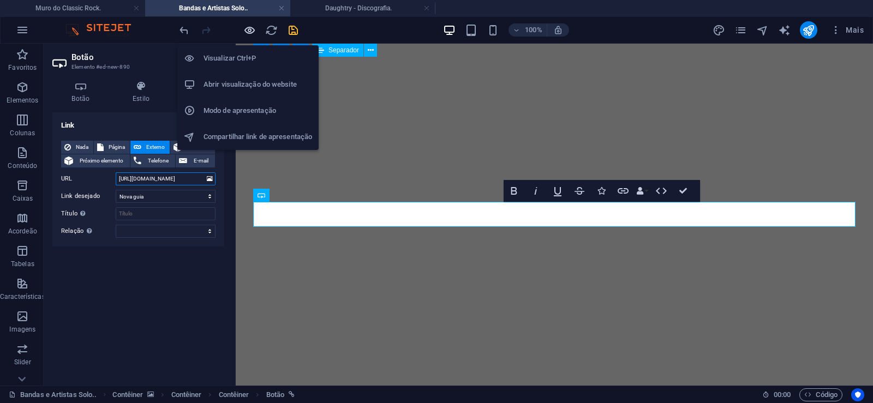
type input "[URL][DOMAIN_NAME]"
drag, startPoint x: 250, startPoint y: 27, endPoint x: 164, endPoint y: 158, distance: 156.4
click at [250, 27] on icon "button" at bounding box center [249, 30] width 13 height 13
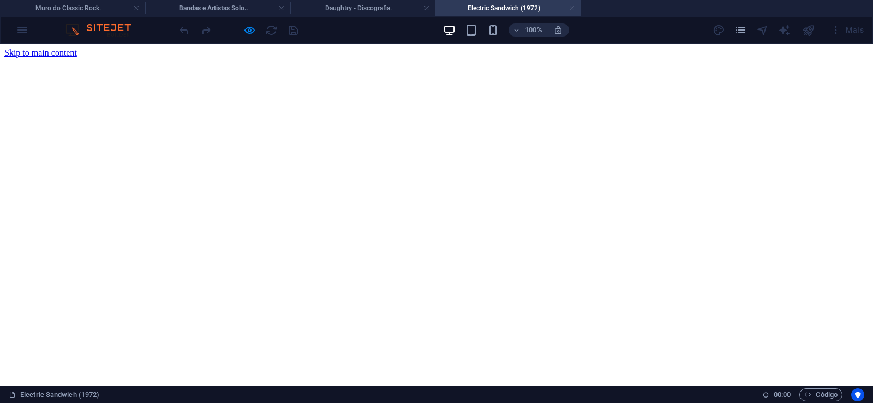
scroll to position [0, 0]
click at [574, 13] on link at bounding box center [572, 8] width 7 height 10
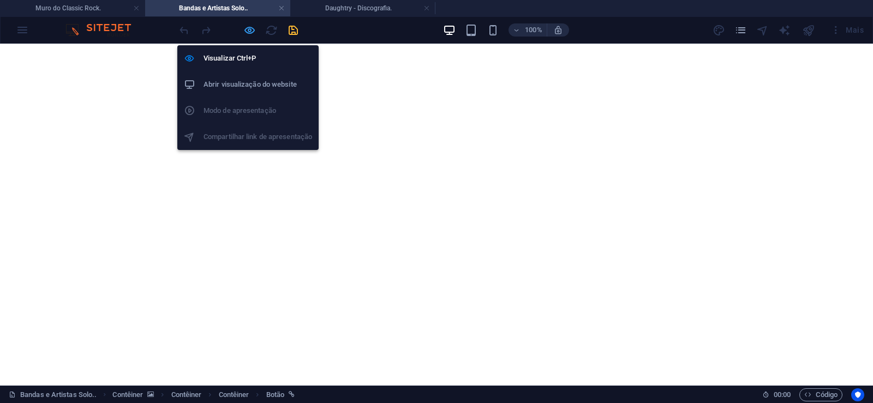
click at [246, 31] on icon "button" at bounding box center [249, 30] width 13 height 13
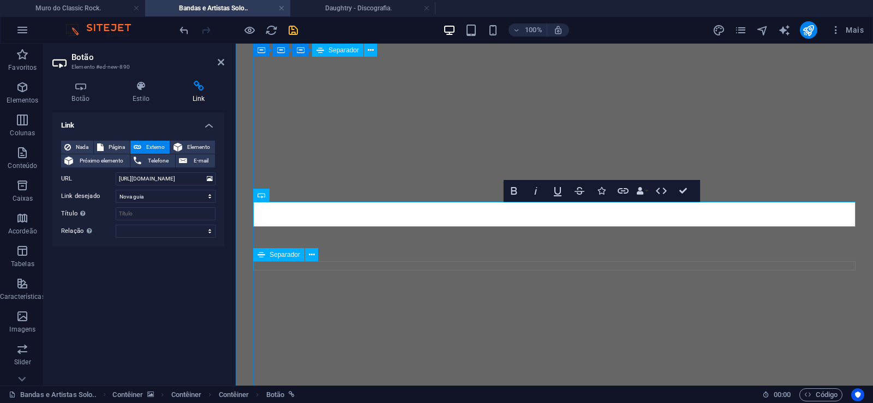
scroll to position [0, 1]
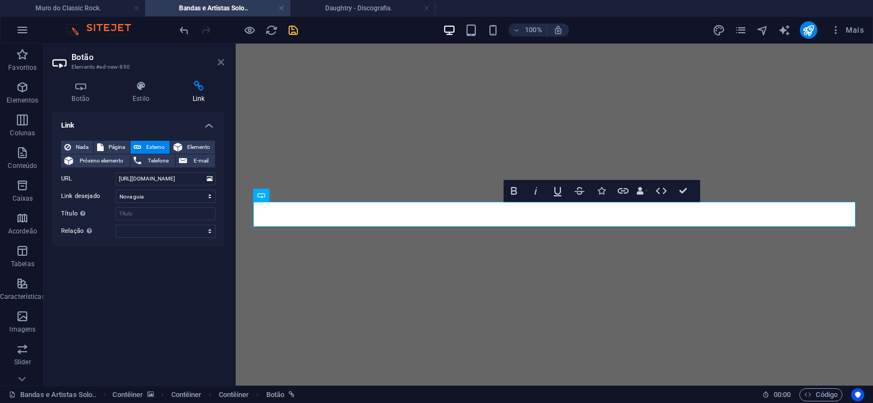
drag, startPoint x: 219, startPoint y: 60, endPoint x: 590, endPoint y: 212, distance: 401.6
click at [219, 60] on icon at bounding box center [221, 62] width 7 height 9
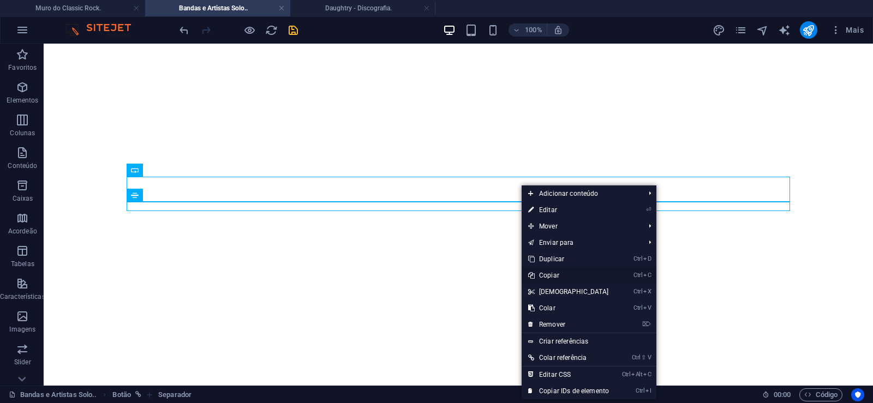
click at [551, 276] on link "Ctrl C Copiar" at bounding box center [569, 275] width 94 height 16
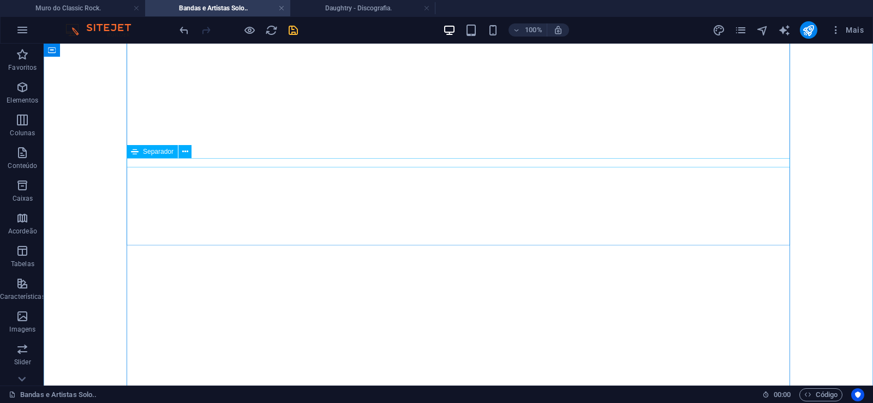
scroll to position [167, 0]
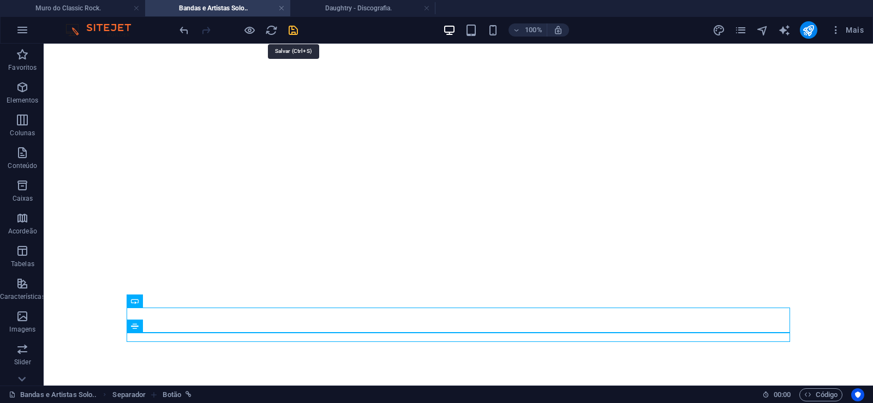
click at [293, 29] on icon "save" at bounding box center [293, 30] width 13 height 13
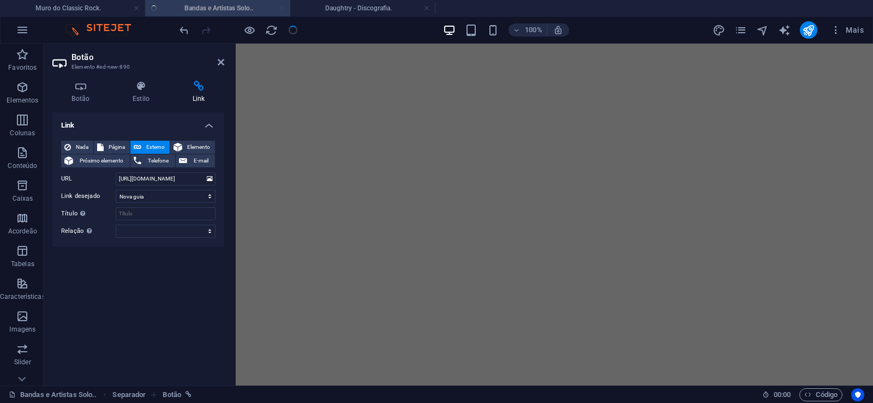
scroll to position [7191, 0]
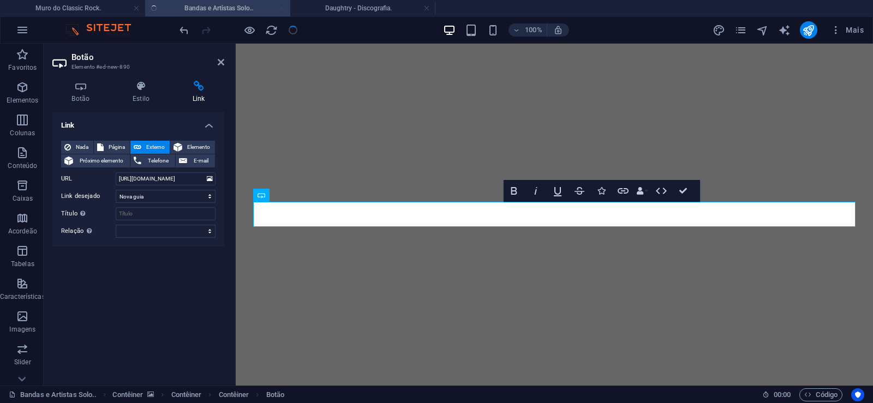
click at [222, 57] on h2 "Botão" at bounding box center [147, 57] width 153 height 10
click at [223, 62] on icon at bounding box center [221, 62] width 7 height 9
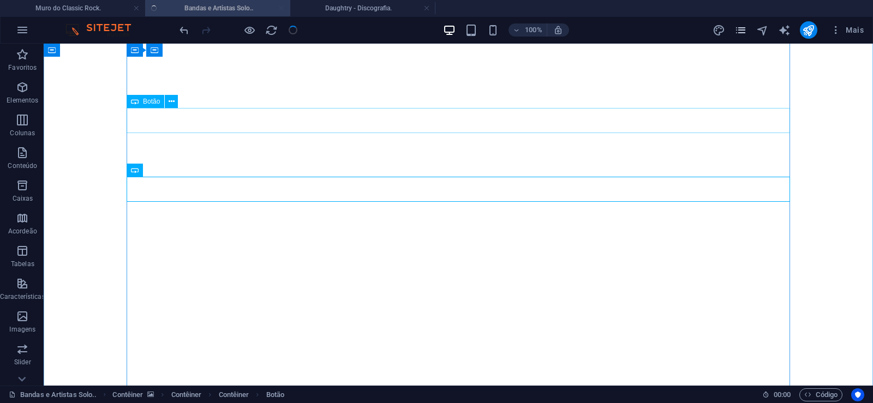
click at [738, 32] on icon "pages" at bounding box center [741, 30] width 13 height 13
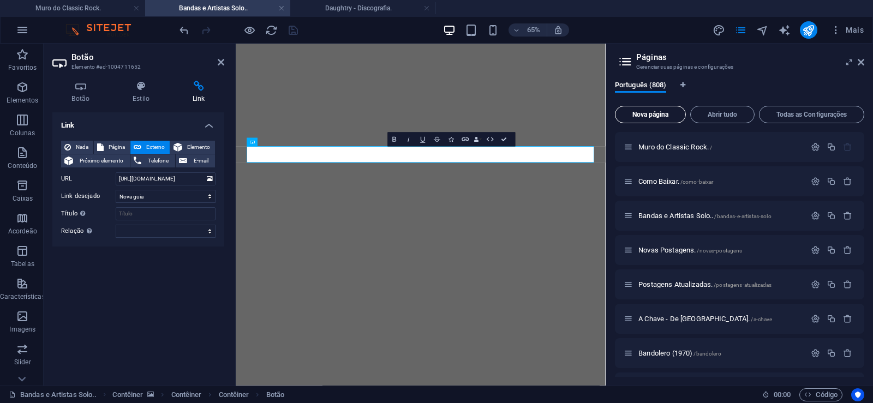
click at [642, 113] on span "Nova página" at bounding box center [650, 114] width 61 height 7
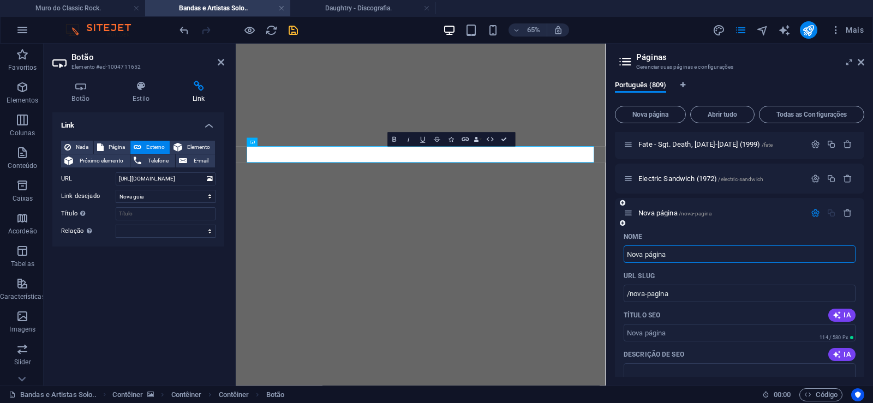
paste input "Omnibus (1970)"
type input "Omnibus (1970)"
type input "/omnibus-1970"
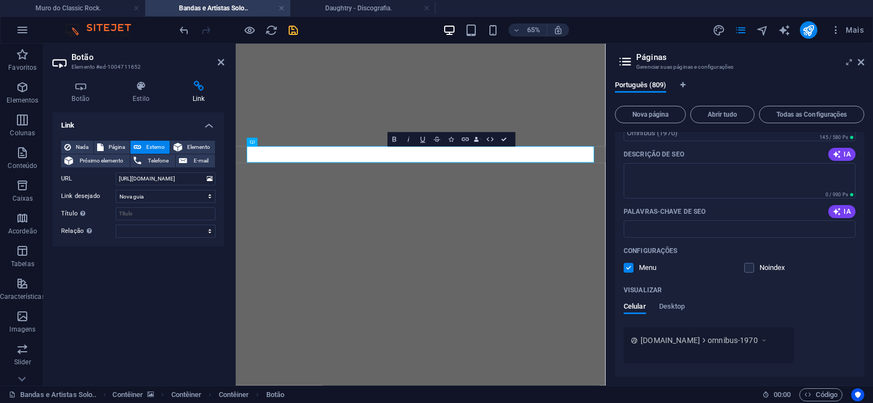
scroll to position [27900, 0]
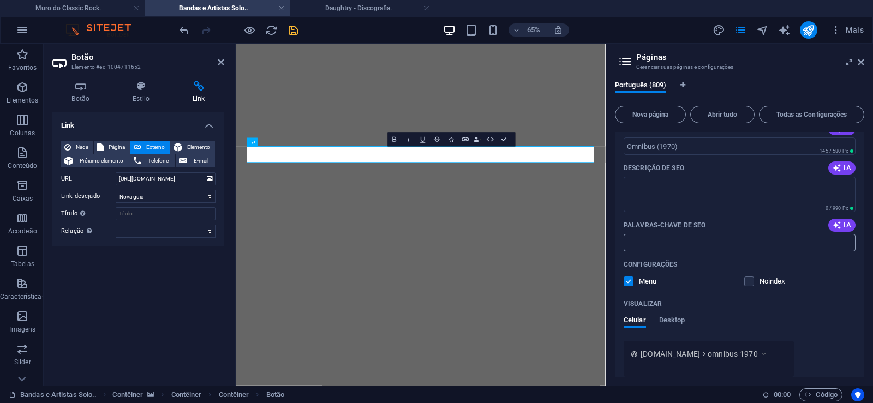
click at [647, 246] on input "Palavras-chave de SEO" at bounding box center [740, 242] width 232 height 17
paste input "Omnibus (1970) Download."
type input "Omnibus (1970) Download."
click at [681, 194] on textarea "Descrição de SEO" at bounding box center [740, 194] width 232 height 35
click at [662, 193] on textarea "Descrição de SEO" at bounding box center [740, 194] width 232 height 35
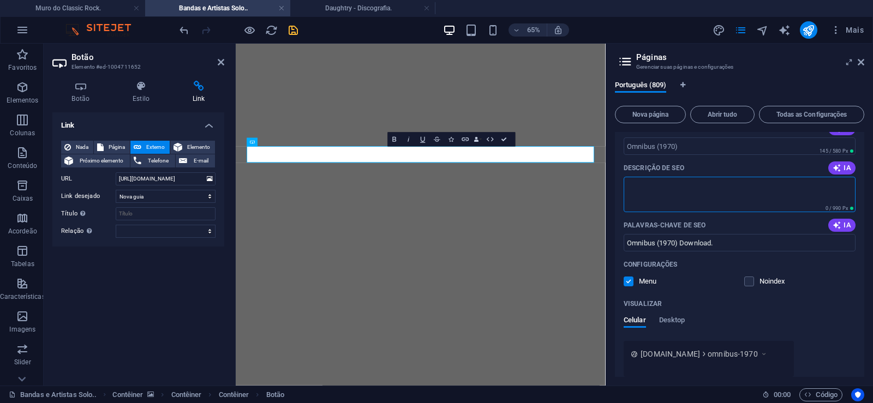
paste textarea "Omnibus foi uma banda de rock psicodélico e de garagem do final dos anos 60, fo…"
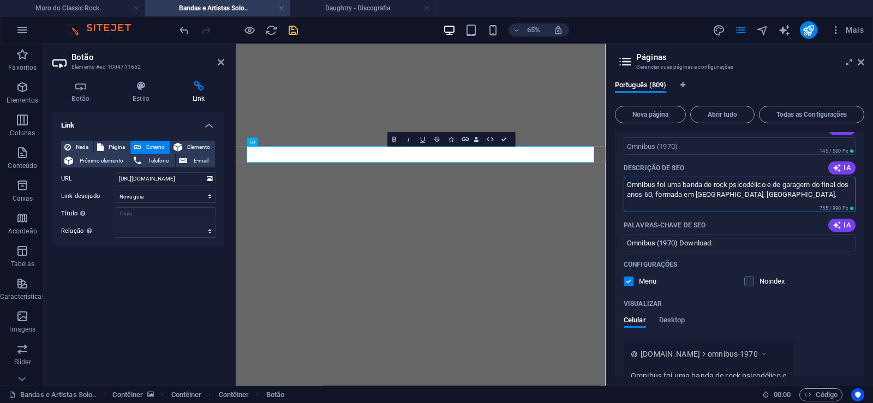
type textarea "Omnibus foi uma banda de rock psicodélico e de garagem do final dos anos 60, fo…"
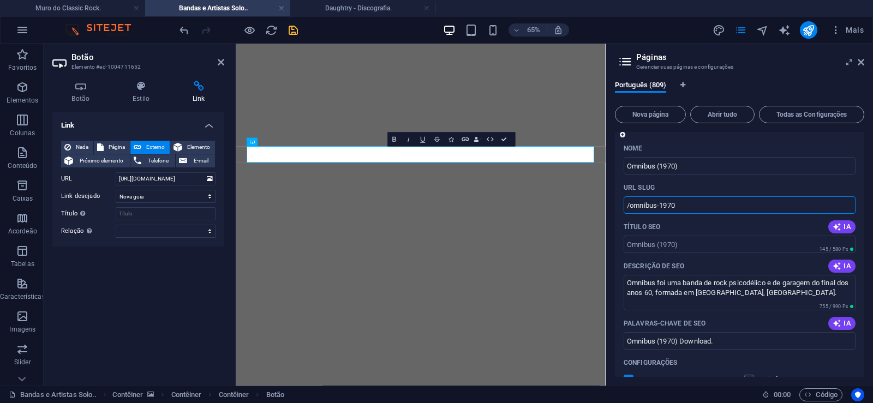
drag, startPoint x: 657, startPoint y: 207, endPoint x: 630, endPoint y: 211, distance: 27.6
click at [630, 211] on input "/omnibus-1970" at bounding box center [740, 204] width 232 height 17
click at [666, 211] on input "/omnibus-1970" at bounding box center [740, 204] width 232 height 17
drag, startPoint x: 658, startPoint y: 206, endPoint x: 697, endPoint y: 206, distance: 39.8
click at [697, 206] on input "/omnibus-1970" at bounding box center [740, 204] width 232 height 17
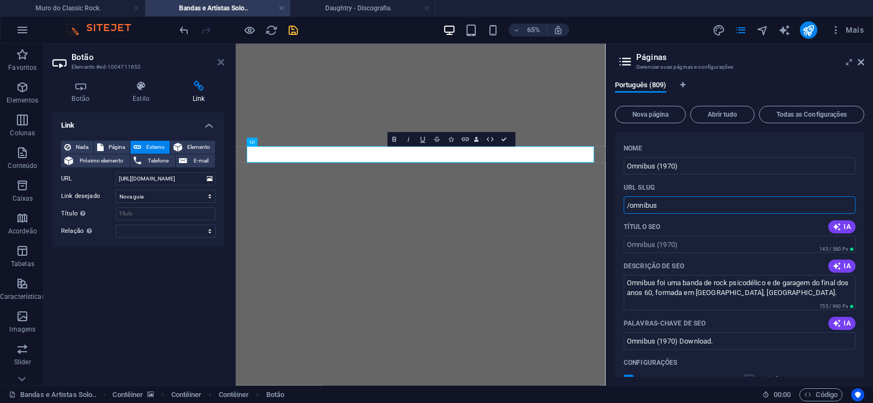
type input "/omnibus"
click at [221, 61] on icon at bounding box center [221, 62] width 7 height 9
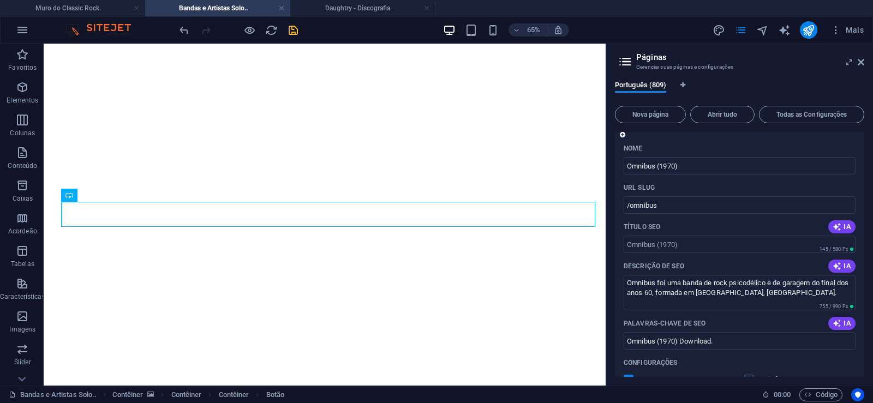
scroll to position [27753, 0]
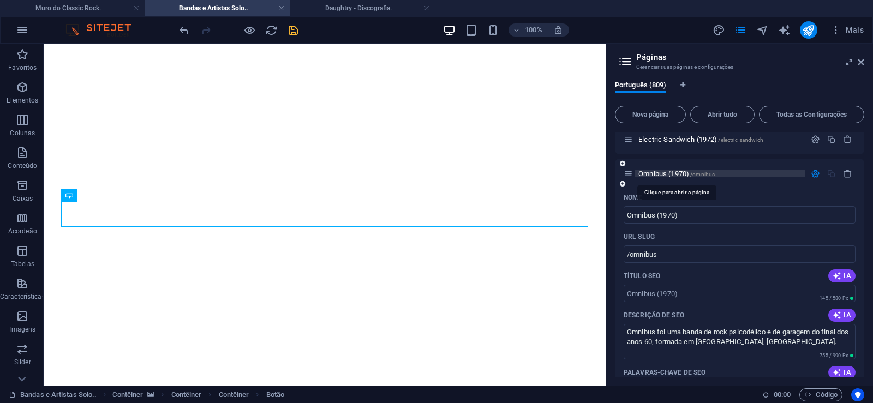
click at [660, 172] on span "Omnibus (1970) /omnibus" at bounding box center [677, 174] width 76 height 8
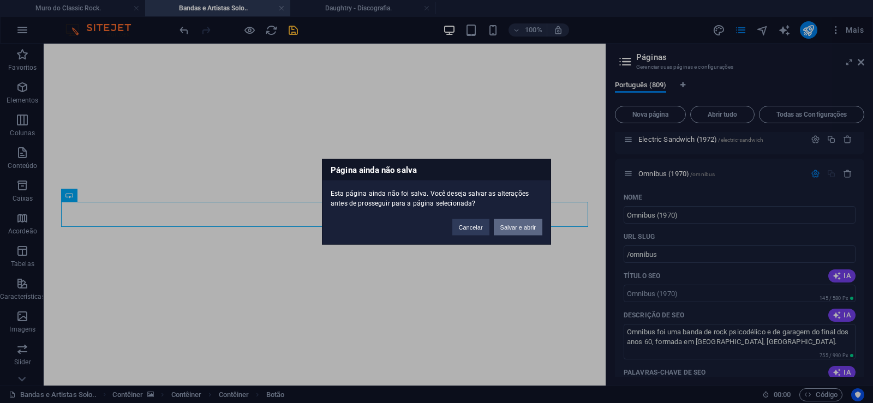
click at [504, 227] on button "Salvar e abrir" at bounding box center [518, 227] width 49 height 16
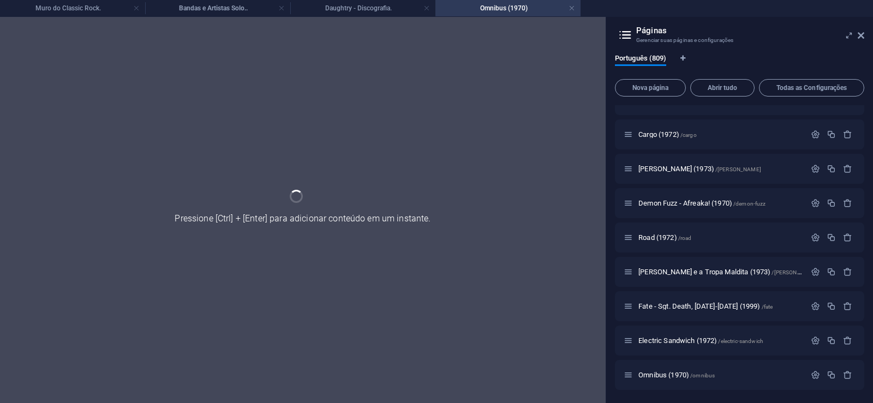
scroll to position [27525, 0]
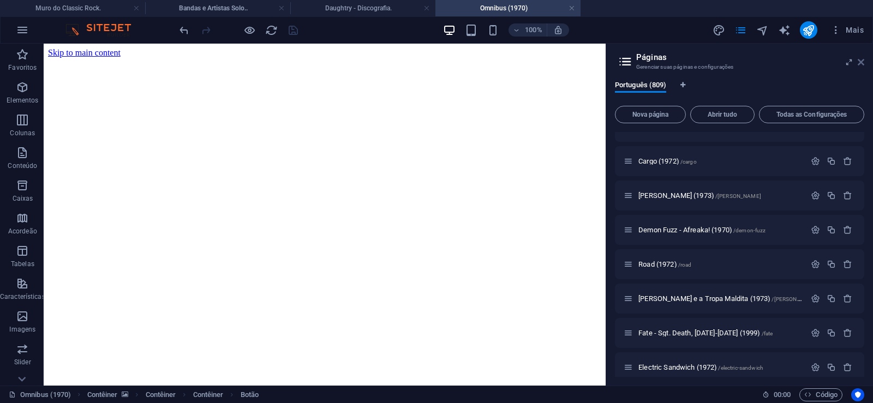
click at [862, 65] on icon at bounding box center [861, 62] width 7 height 9
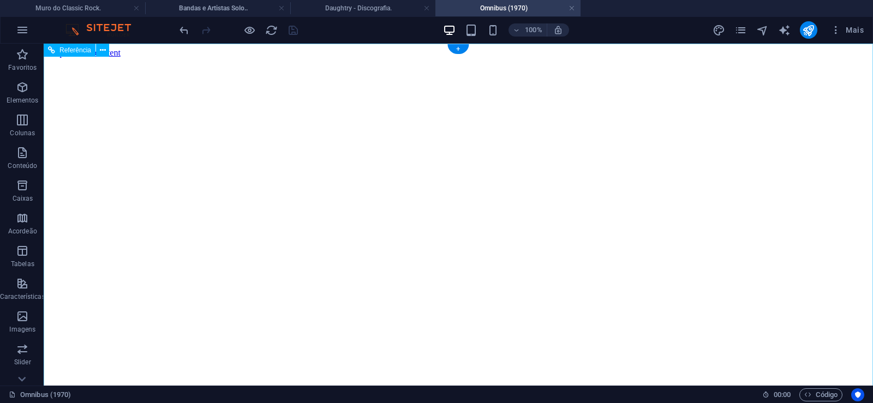
scroll to position [0, 0]
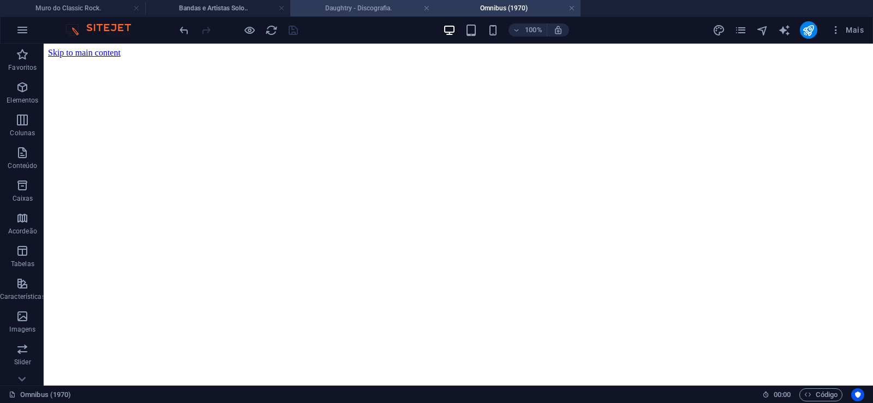
click at [330, 7] on h4 "Daughtry - Discografia." at bounding box center [362, 8] width 145 height 12
click figure
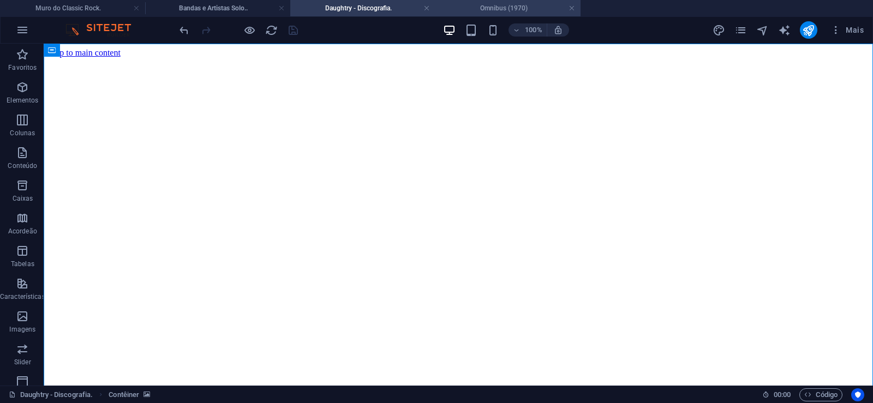
click at [522, 5] on h4 "Omnibus (1970)" at bounding box center [507, 8] width 145 height 12
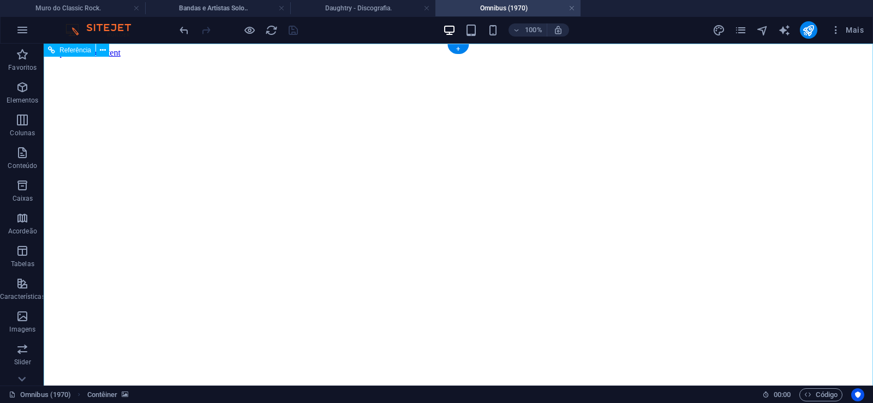
click at [88, 58] on figure at bounding box center [458, 58] width 821 height 0
drag, startPoint x: 826, startPoint y: 193, endPoint x: 840, endPoint y: 391, distance: 198.1
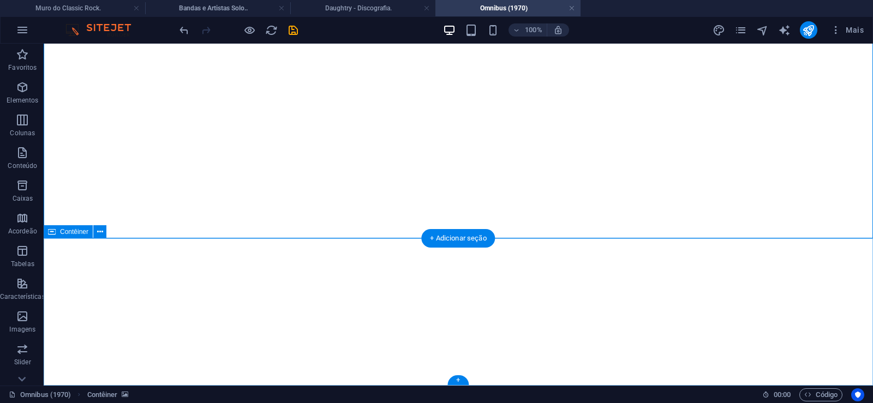
click div "Solte o conteúdo aqui ou Adicionar elementos Colar área de transferência"
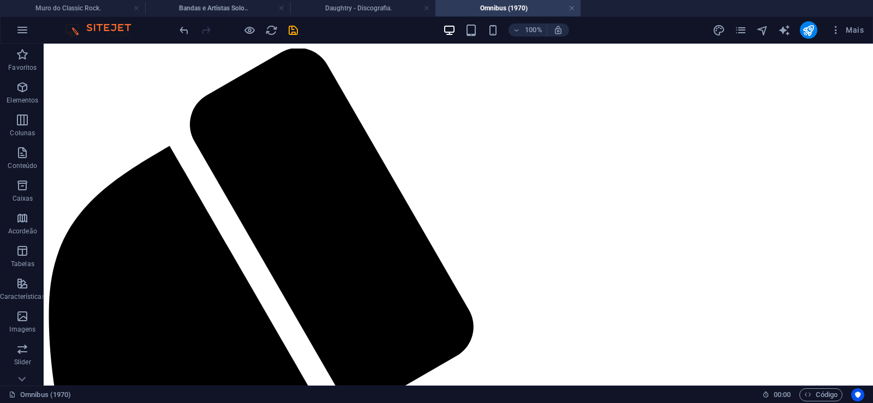
scroll to position [0, 0]
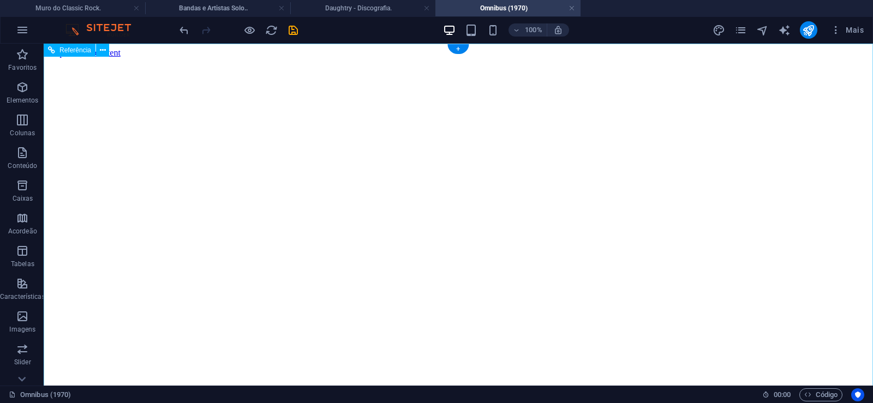
click figure
click div "Daughtry - Discografia."
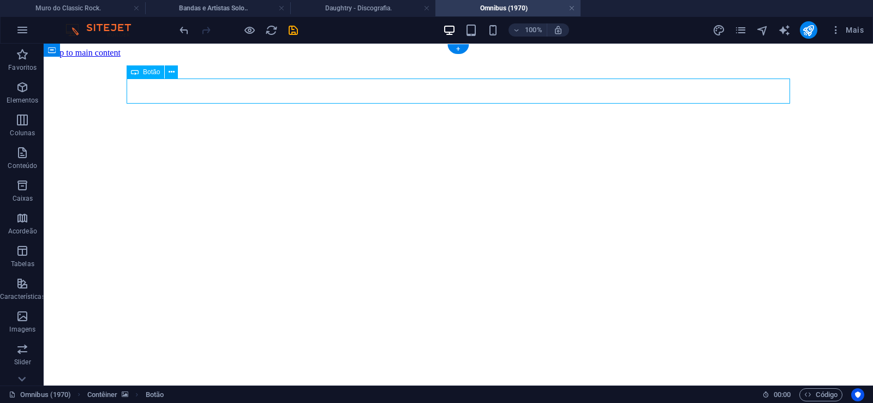
click div "Daughtry - Discografia."
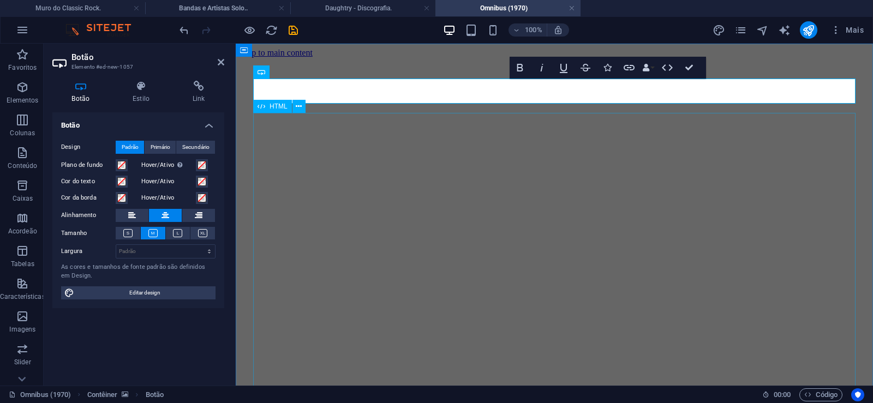
click div "Daughtry é uma banda norte-americana de rock liderada pelo ex-participante do p…"
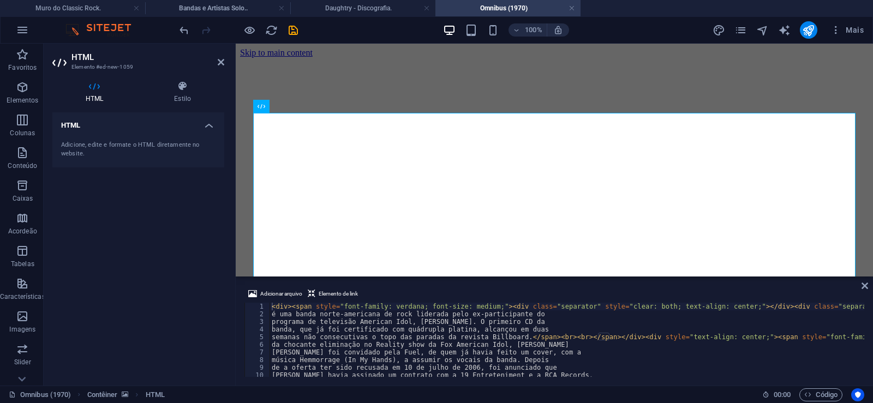
type textarea "música Hemmorrage (In My Hands), a assumir os vocais da banda. Depois"
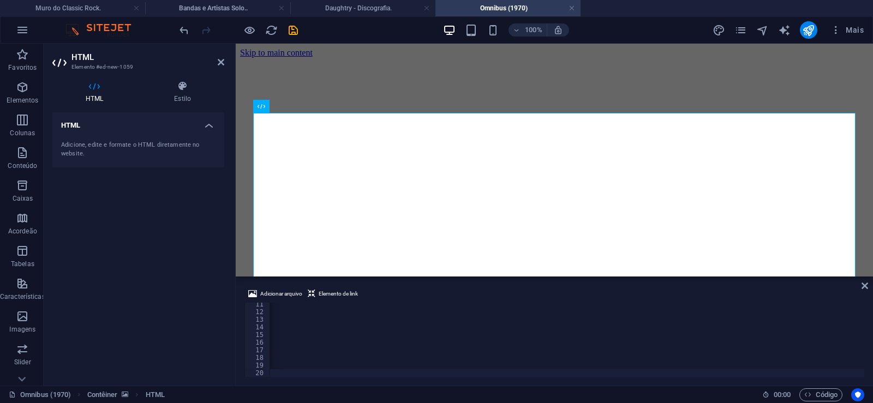
scroll to position [0, 36271]
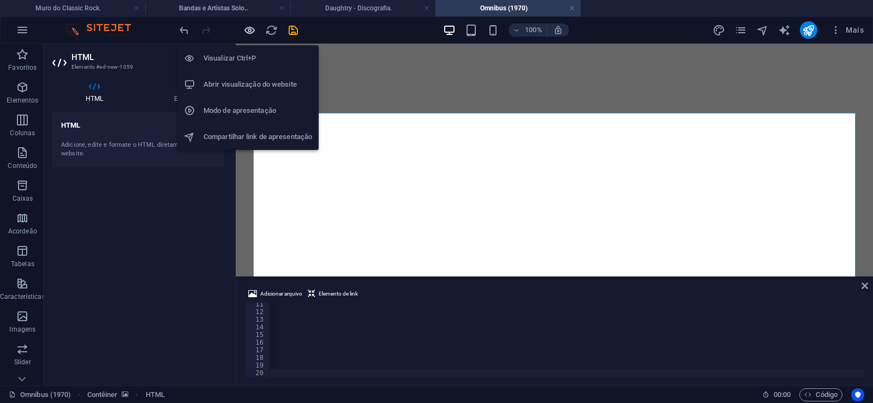
click at [247, 28] on icon "button" at bounding box center [249, 30] width 13 height 13
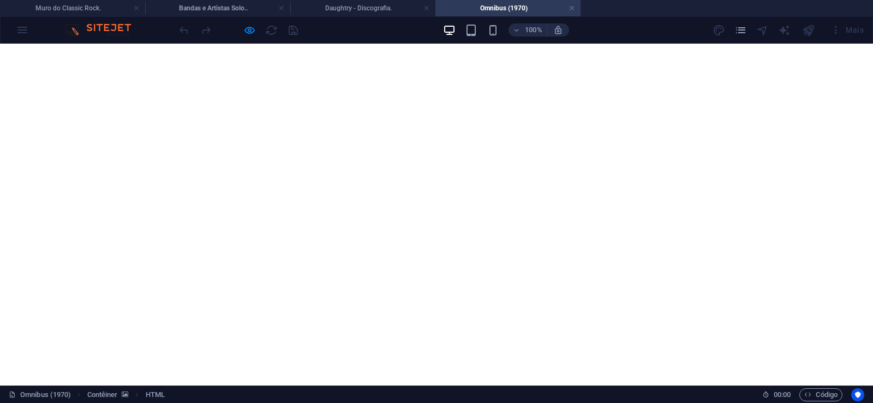
scroll to position [0, 0]
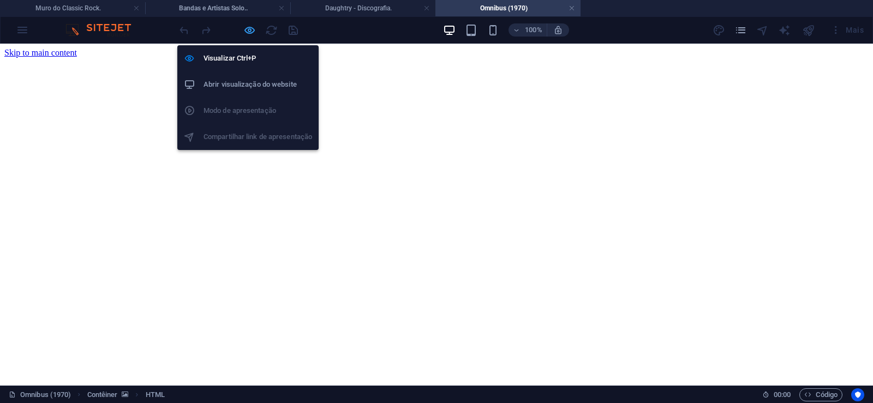
click at [247, 26] on icon "button" at bounding box center [249, 30] width 13 height 13
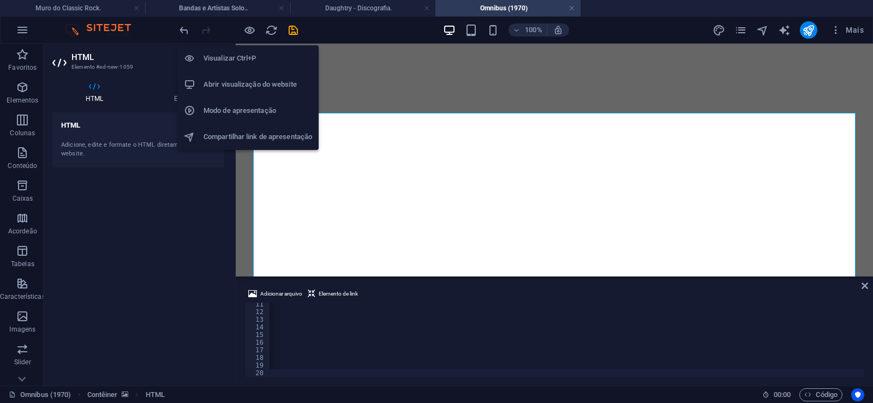
scroll to position [0, 36228]
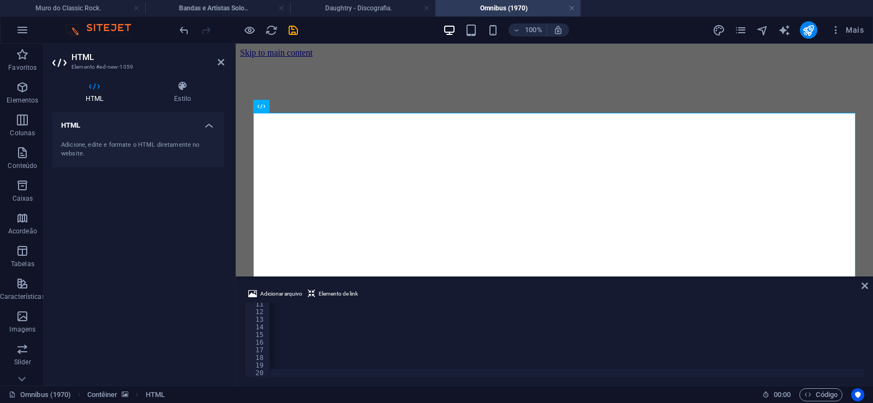
type textarea "Bosstown como Ultimate Spinach ou hipsters de Chicago como H.P."
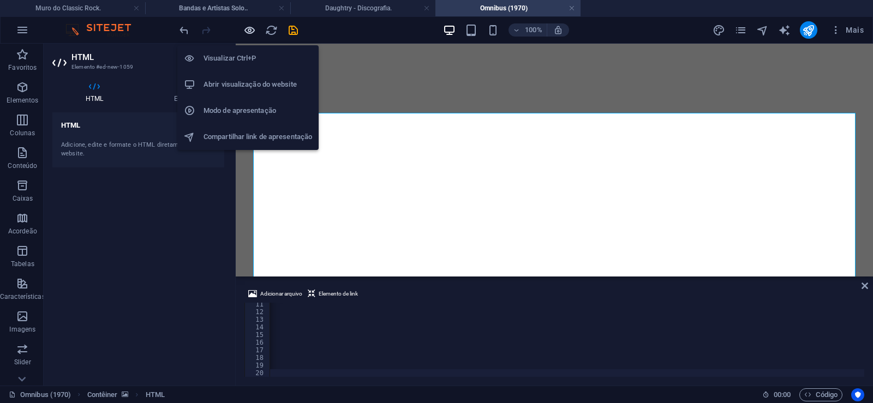
click at [246, 25] on icon "button" at bounding box center [249, 30] width 13 height 13
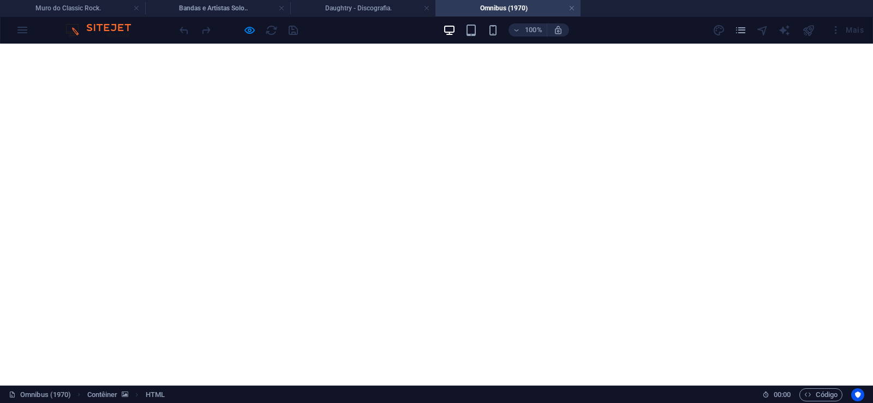
scroll to position [842, 0]
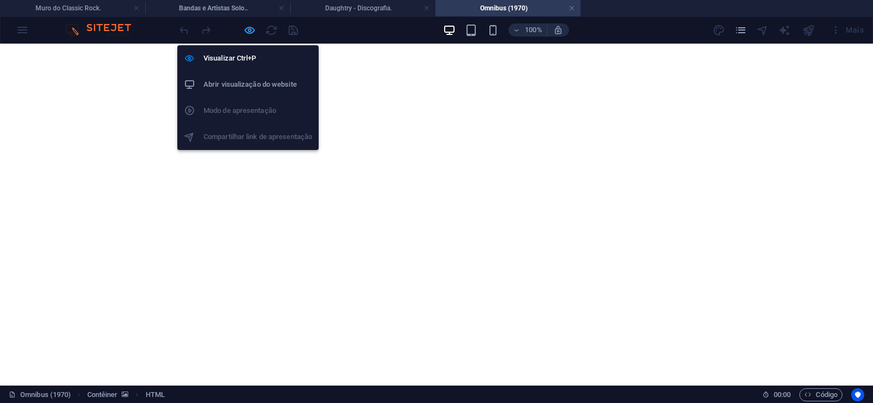
click at [250, 29] on icon "button" at bounding box center [249, 30] width 13 height 13
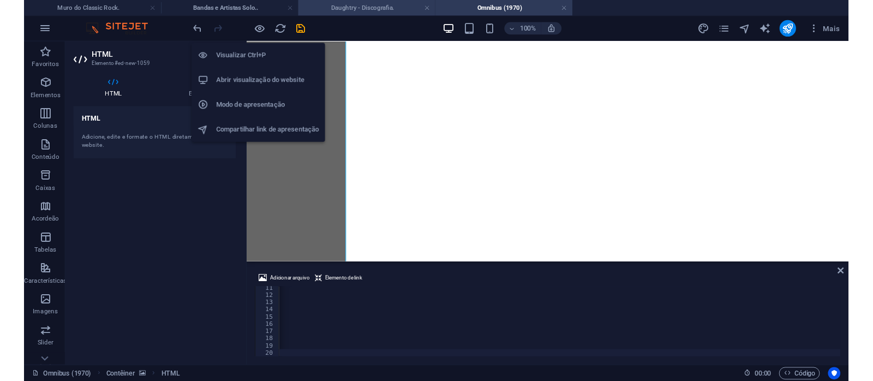
scroll to position [0, 36228]
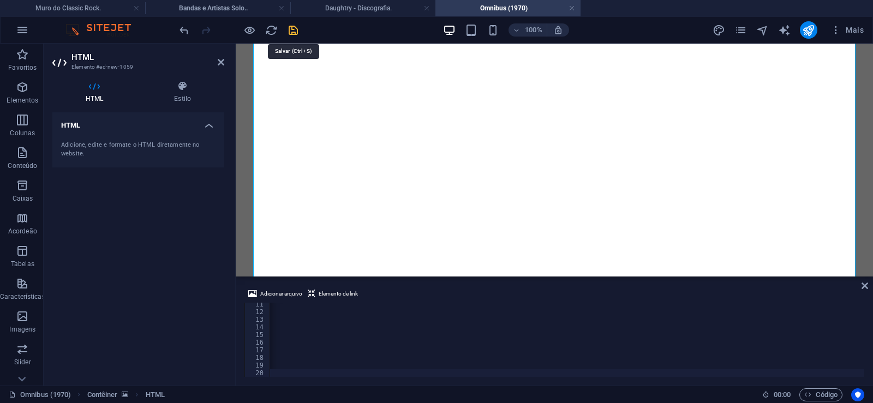
click at [291, 32] on icon "save" at bounding box center [293, 30] width 13 height 13
click at [572, 10] on link at bounding box center [572, 8] width 7 height 10
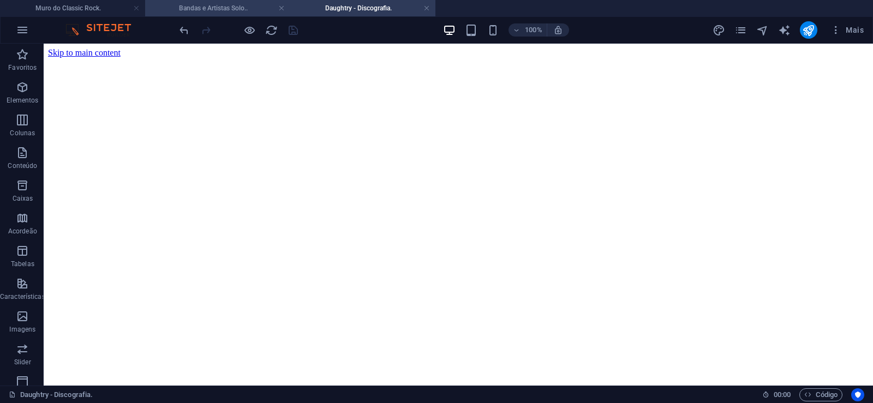
click at [232, 9] on h4 "Bandas e Artistas Solo.." at bounding box center [217, 8] width 145 height 12
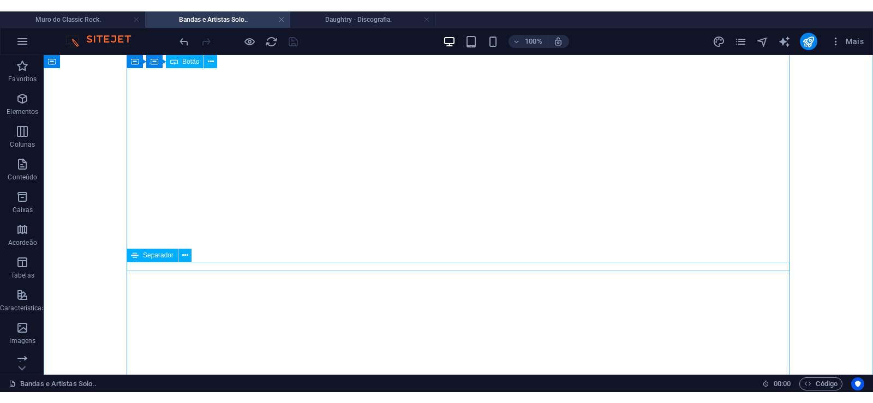
scroll to position [17588, 0]
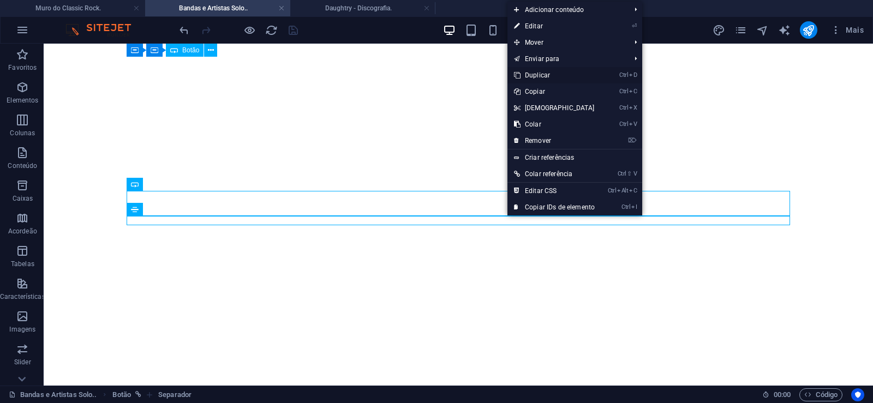
click at [540, 73] on link "Ctrl D Duplicar" at bounding box center [555, 75] width 94 height 16
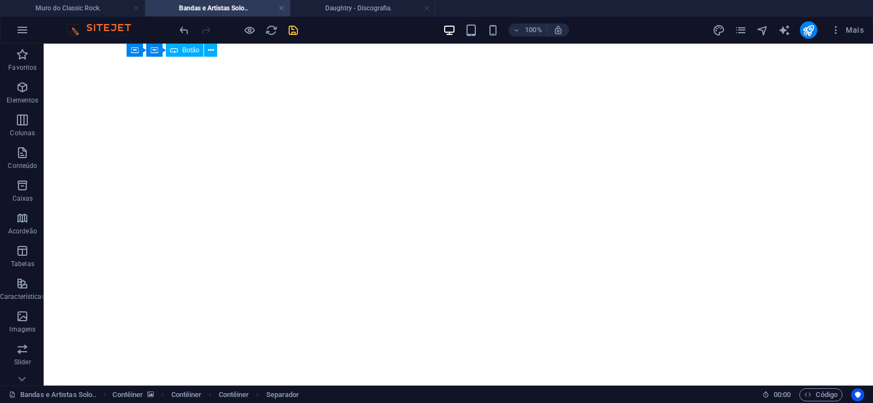
drag, startPoint x: 522, startPoint y: 246, endPoint x: 520, endPoint y: 225, distance: 20.9
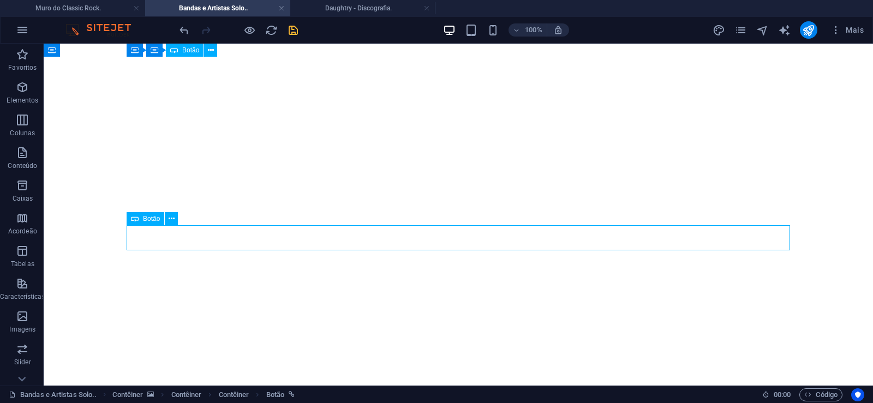
select select "px"
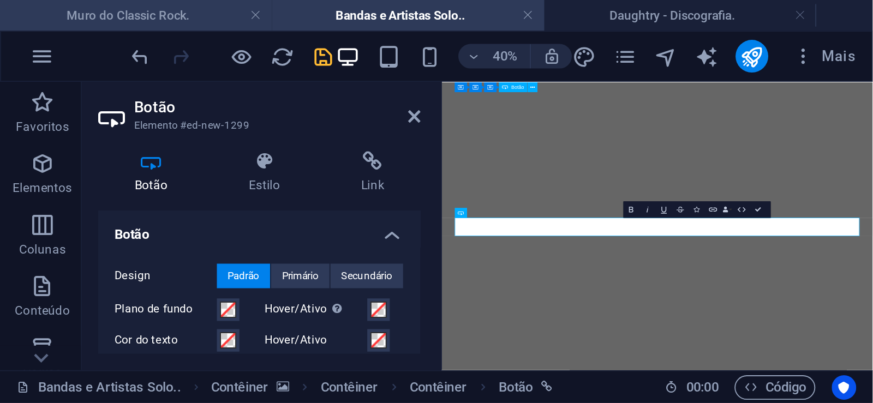
scroll to position [17433, 0]
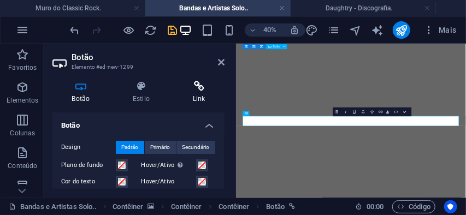
click at [207, 89] on icon at bounding box center [198, 86] width 51 height 11
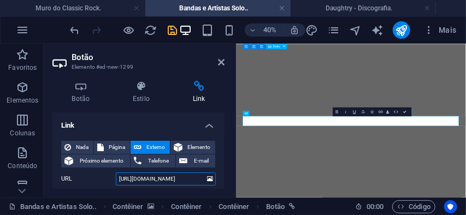
drag, startPoint x: 161, startPoint y: 182, endPoint x: 183, endPoint y: 182, distance: 22.4
click at [183, 182] on input "[URL][DOMAIN_NAME]" at bounding box center [166, 178] width 100 height 13
paste input "nibus"
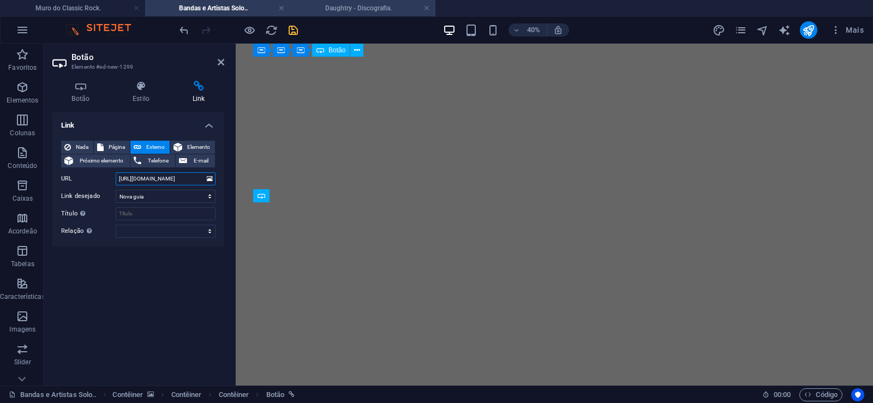
scroll to position [17636, 0]
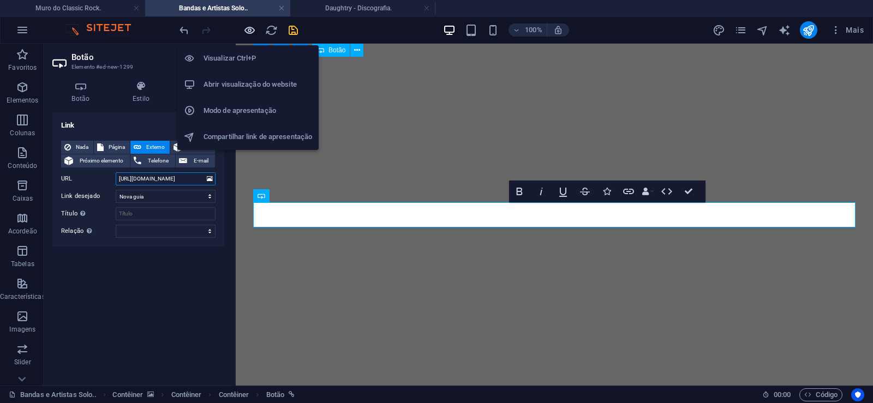
type input "[URL][DOMAIN_NAME]"
drag, startPoint x: 251, startPoint y: 27, endPoint x: 190, endPoint y: 166, distance: 152.0
click at [251, 27] on icon "button" at bounding box center [249, 30] width 13 height 13
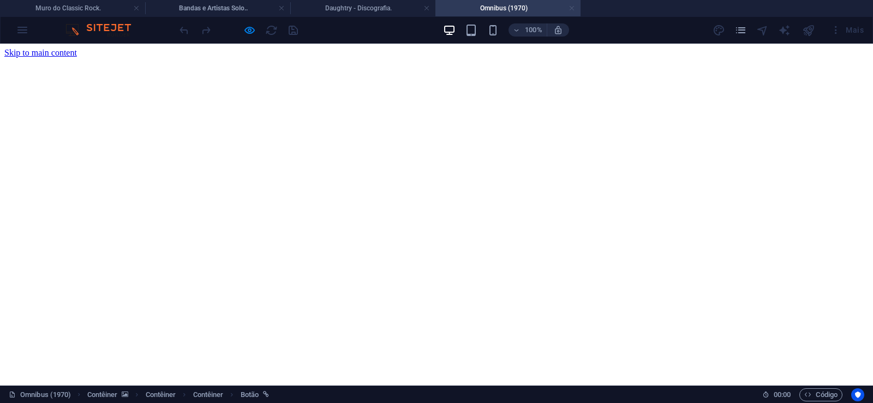
scroll to position [0, 0]
click at [575, 7] on h4 "Omnibus (1970)" at bounding box center [507, 8] width 145 height 12
click at [571, 9] on link at bounding box center [572, 8] width 7 height 10
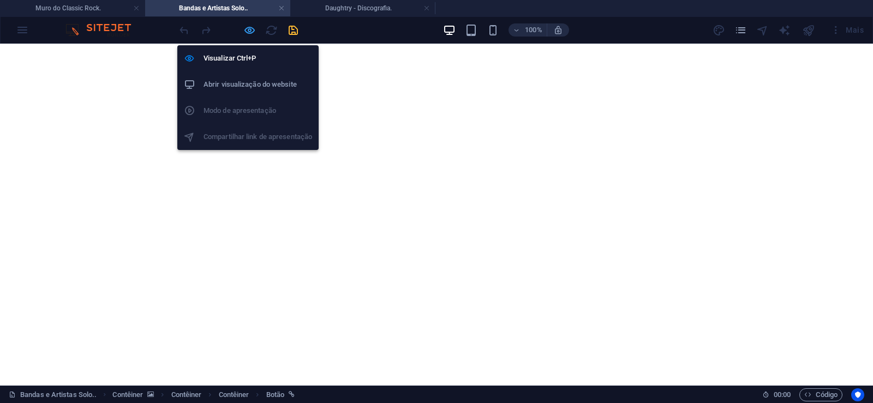
click at [249, 29] on icon "button" at bounding box center [249, 30] width 13 height 13
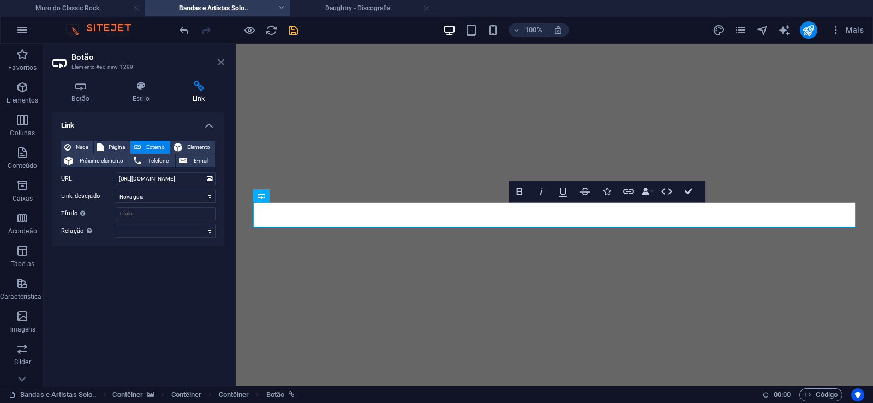
click at [222, 64] on icon at bounding box center [221, 62] width 7 height 9
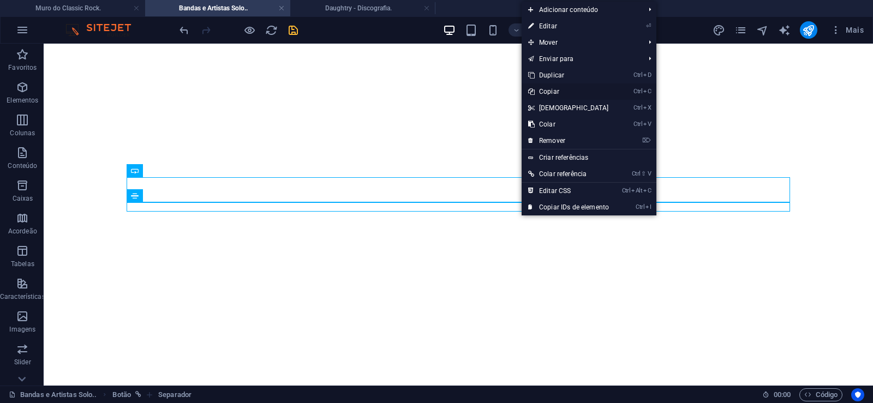
click at [558, 91] on link "Ctrl C Copiar" at bounding box center [569, 91] width 94 height 16
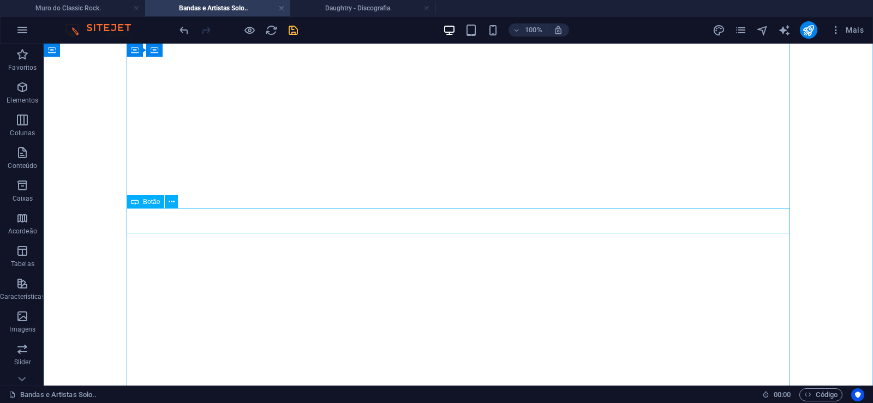
scroll to position [223, 0]
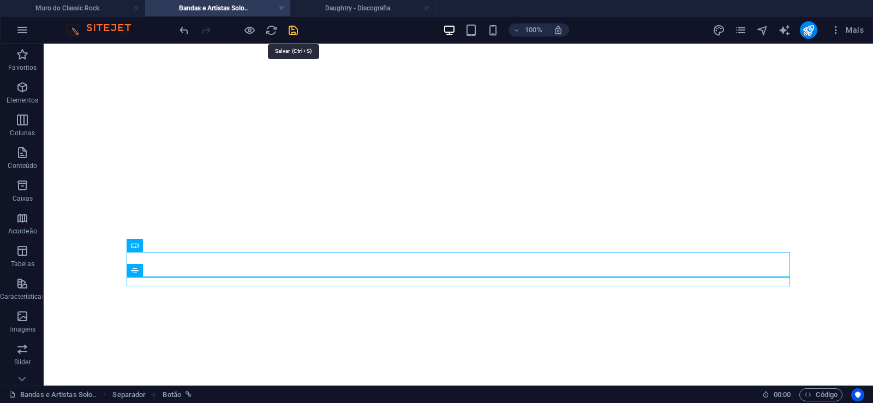
click at [290, 25] on icon "save" at bounding box center [293, 30] width 13 height 13
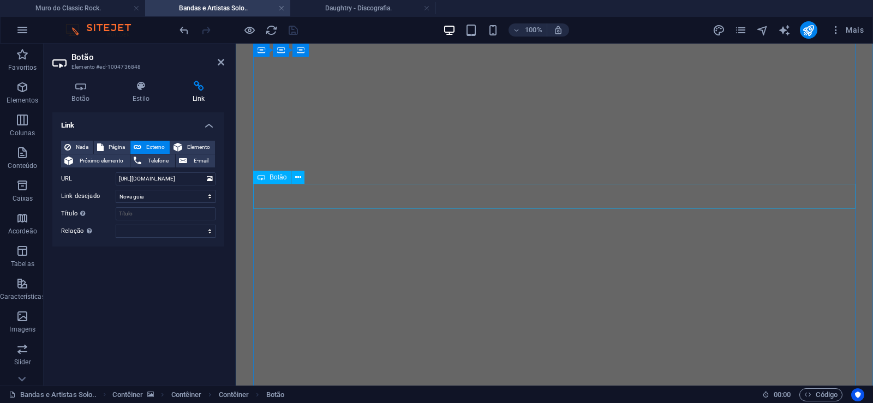
scroll to position [17449, 0]
click at [220, 61] on icon at bounding box center [221, 62] width 7 height 9
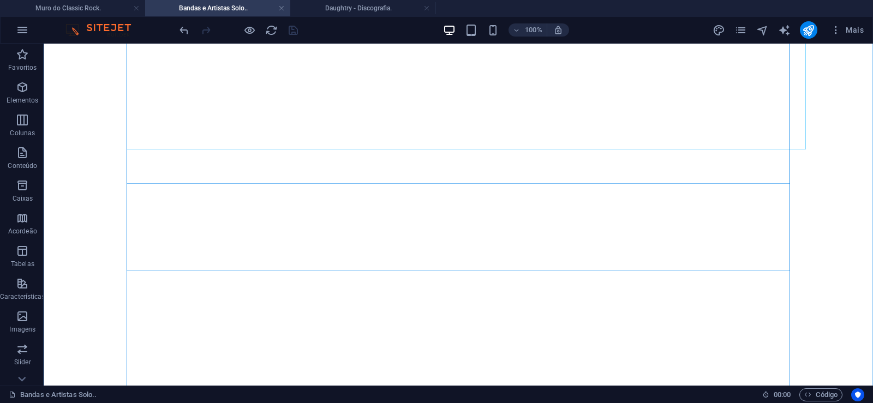
scroll to position [167, 0]
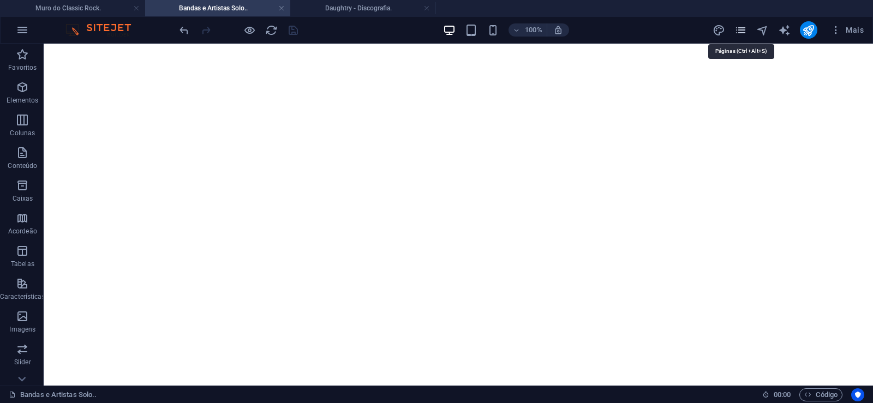
click at [742, 31] on icon "pages" at bounding box center [741, 30] width 13 height 13
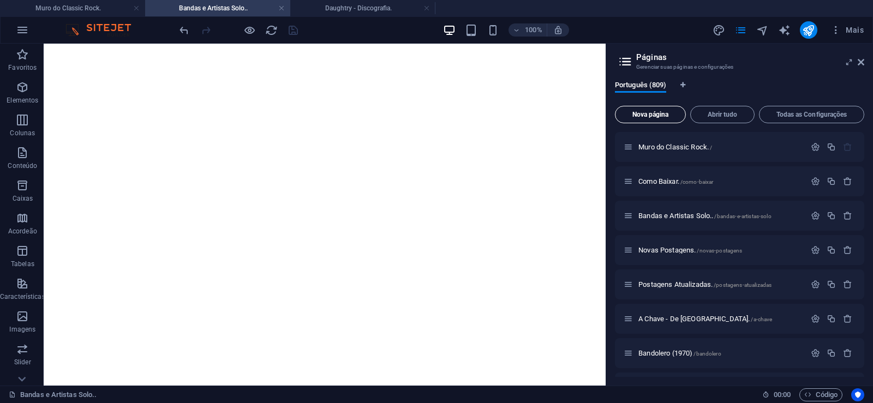
click at [646, 113] on span "Nova página" at bounding box center [650, 114] width 61 height 7
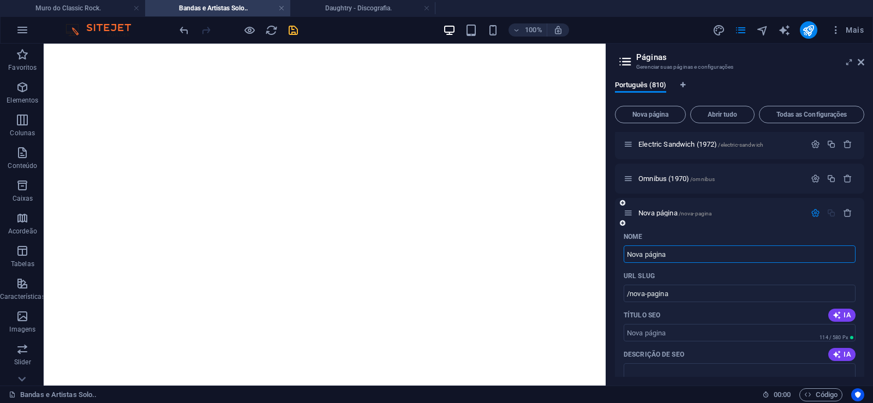
paste input "Groundshaker (1971)"
type input "Groundshaker (1971)"
type input "/groundshaker-1971"
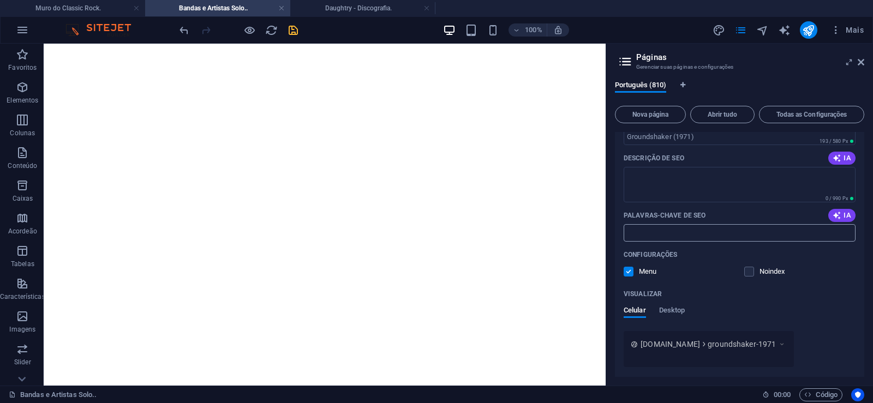
click at [678, 235] on input "Palavras-chave de SEO" at bounding box center [740, 232] width 232 height 17
paste input "Groundshaker (1971) Download."
type input "Groundshaker (1971) Download."
click at [674, 188] on textarea "Descrição de SEO" at bounding box center [740, 184] width 232 height 35
click at [669, 182] on textarea "Descrição de SEO" at bounding box center [740, 184] width 232 height 35
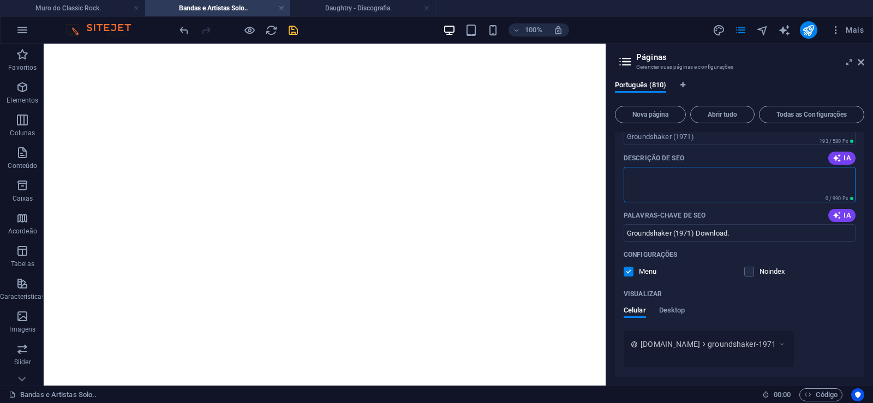
paste textarea "Groundshaker foi mais uma daquelas bandas que ficaram no anonimato, vindos de […"
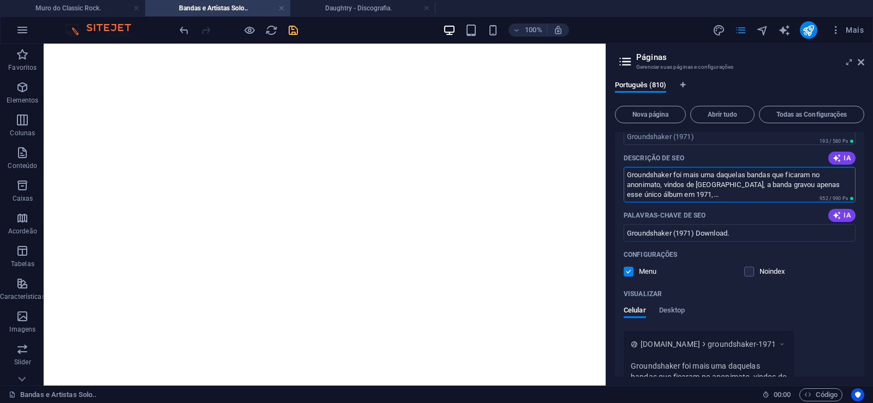
click at [665, 146] on div "Nome Groundshaker (1971) ​ URL SLUG /groundshaker-1971 ​ Título SEO IA ​ 193 / …" at bounding box center [739, 244] width 249 height 424
type textarea "Groundshaker foi mais uma daquelas bandas que ficaram no anonimato, vindos de […"
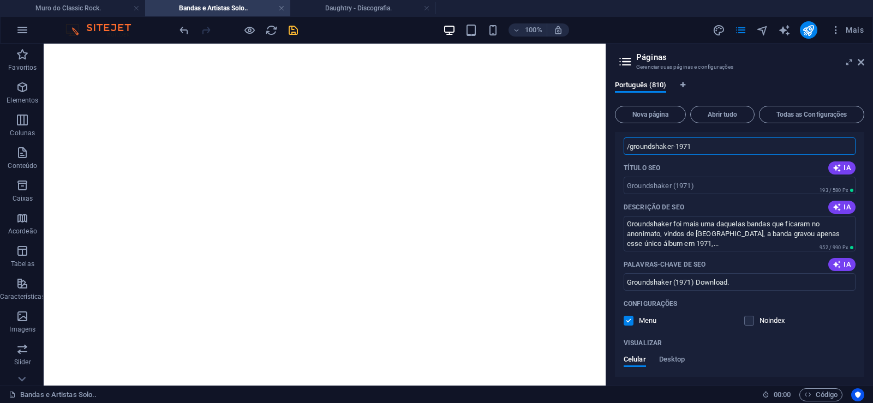
drag, startPoint x: 675, startPoint y: 144, endPoint x: 629, endPoint y: 156, distance: 47.0
click at [629, 155] on input "/groundshaker-1971" at bounding box center [740, 146] width 232 height 17
click at [685, 149] on input "/groundshaker-1971" at bounding box center [740, 146] width 232 height 17
drag, startPoint x: 673, startPoint y: 146, endPoint x: 711, endPoint y: 144, distance: 37.7
click at [711, 144] on input "/groundshaker-1971" at bounding box center [740, 146] width 232 height 17
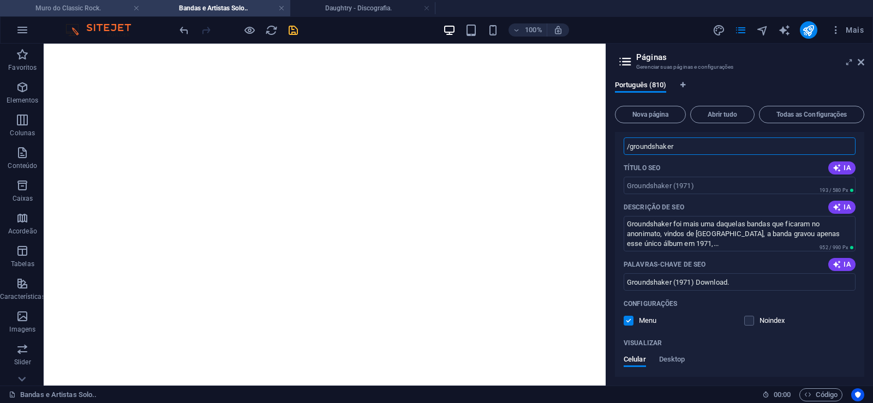
type input "/groundshaker"
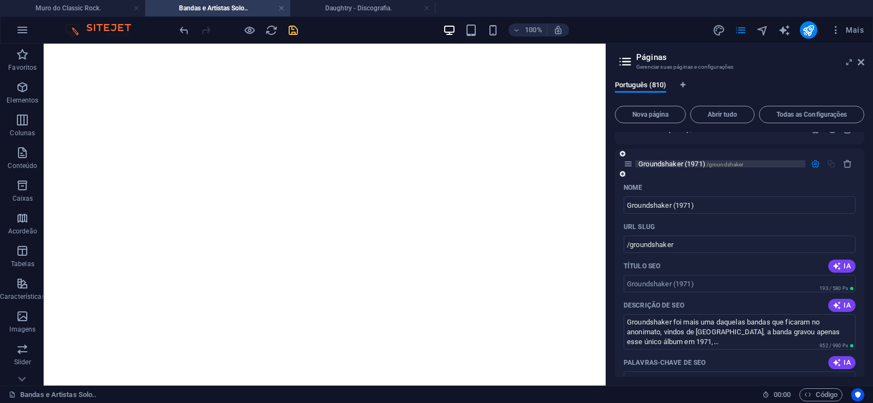
click at [655, 163] on span "Groundshaker (1971) /groundshaker" at bounding box center [691, 164] width 105 height 8
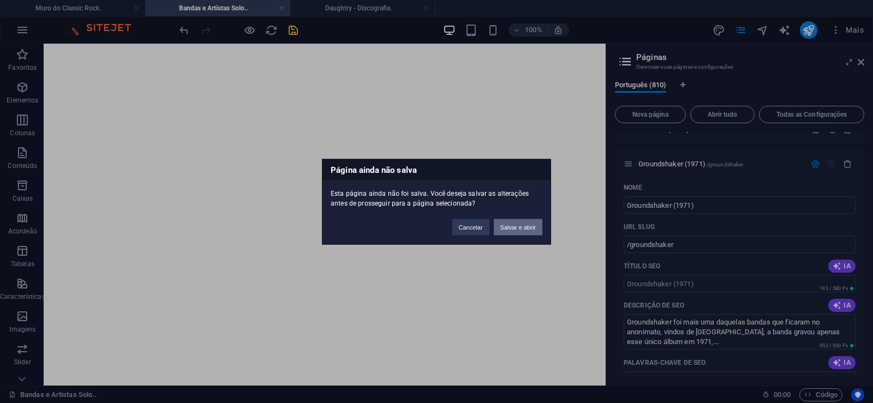
drag, startPoint x: 512, startPoint y: 229, endPoint x: 203, endPoint y: 319, distance: 321.7
click at [512, 229] on button "Salvar e abrir" at bounding box center [518, 227] width 49 height 16
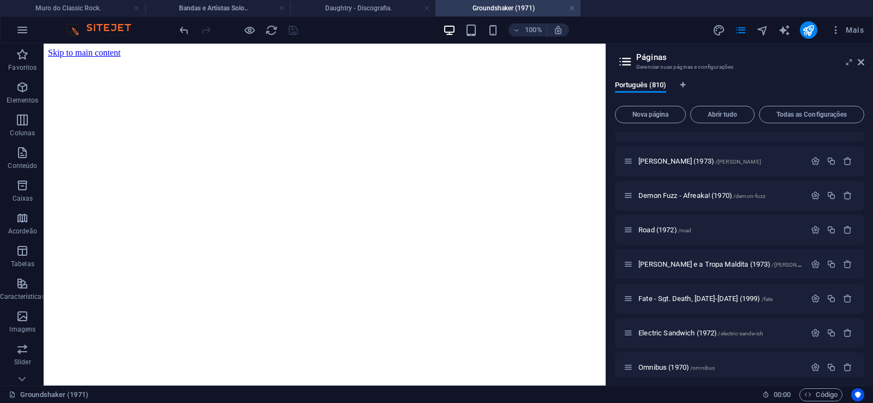
scroll to position [0, 0]
click at [864, 63] on icon at bounding box center [861, 62] width 7 height 9
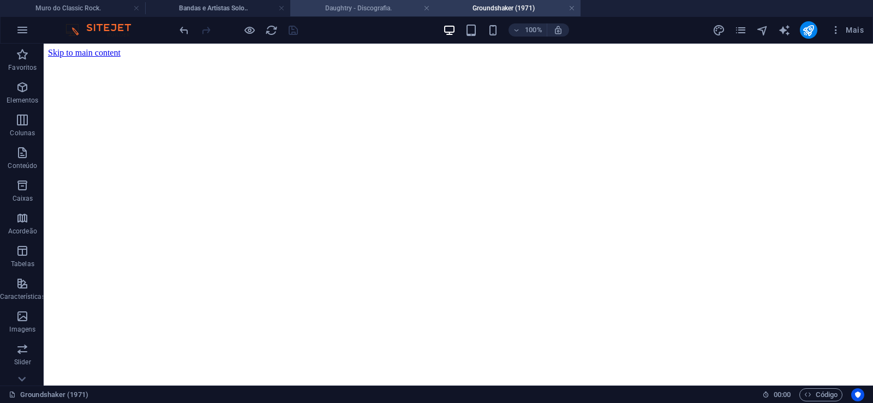
click at [346, 9] on h4 "Daughtry - Discografia." at bounding box center [362, 8] width 145 height 12
click figure
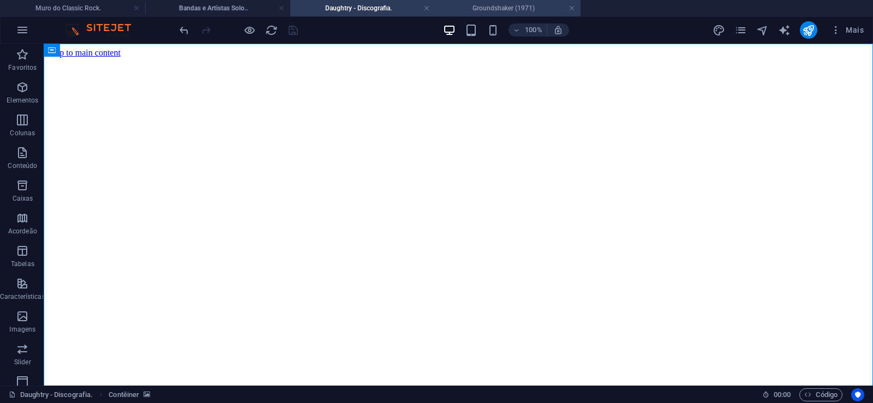
click at [483, 3] on h4 "Groundshaker (1971)" at bounding box center [507, 8] width 145 height 12
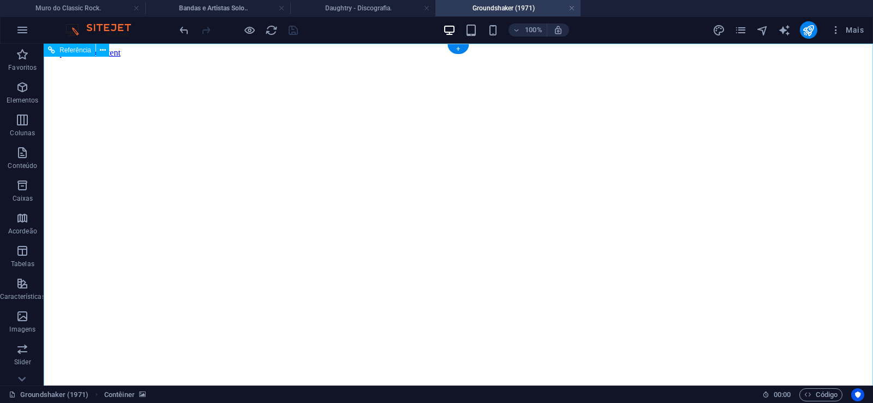
click at [75, 58] on figure at bounding box center [458, 58] width 821 height 0
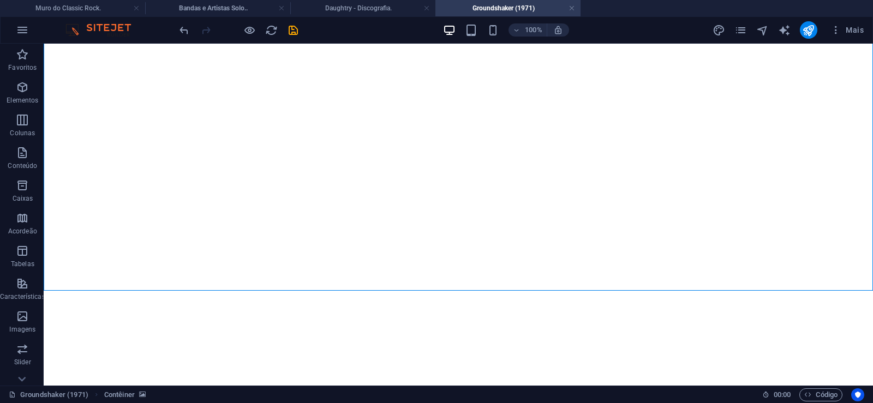
scroll to position [7587, 0]
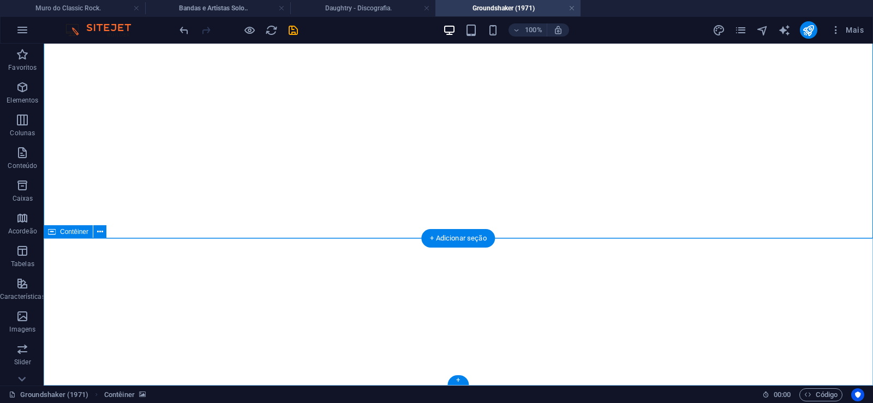
click div "Solte o conteúdo aqui ou Adicionar elementos Colar área de transferência"
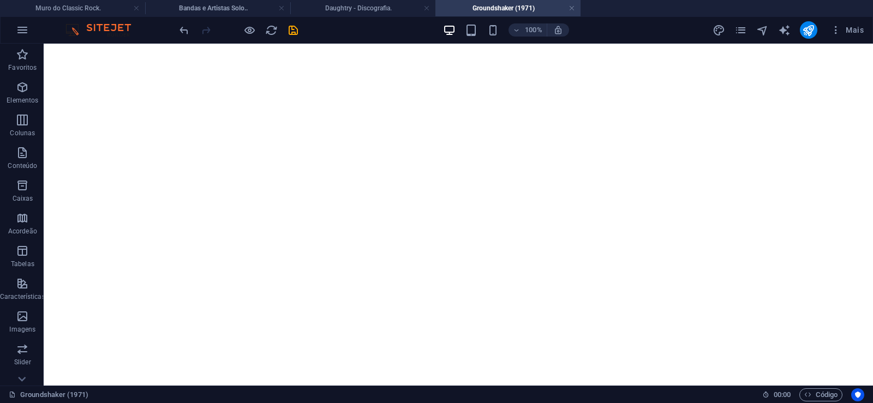
scroll to position [0, 0]
click figure
click div "Daughtry - Discografia."
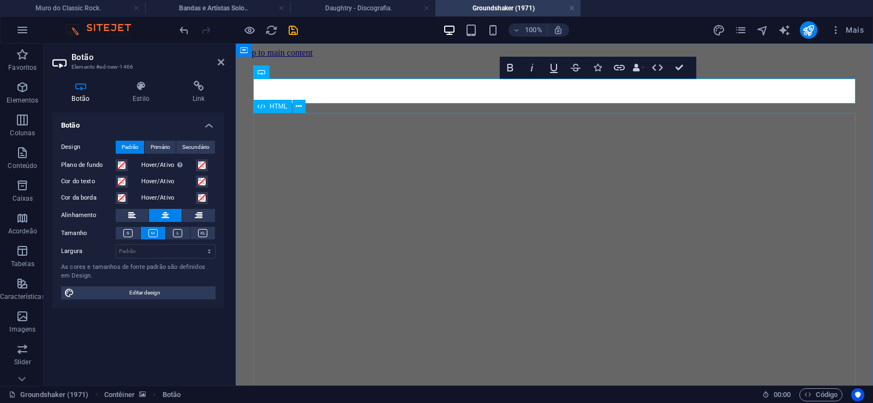
scroll to position [0, 7]
click div "Daughtry é uma banda norte-americana de rock liderada pelo ex-participante do p…"
drag, startPoint x: 94, startPoint y: 170, endPoint x: 349, endPoint y: 284, distance: 279.0
click div "Daughtry é uma banda norte-americana de rock liderada pelo ex-participante do p…"
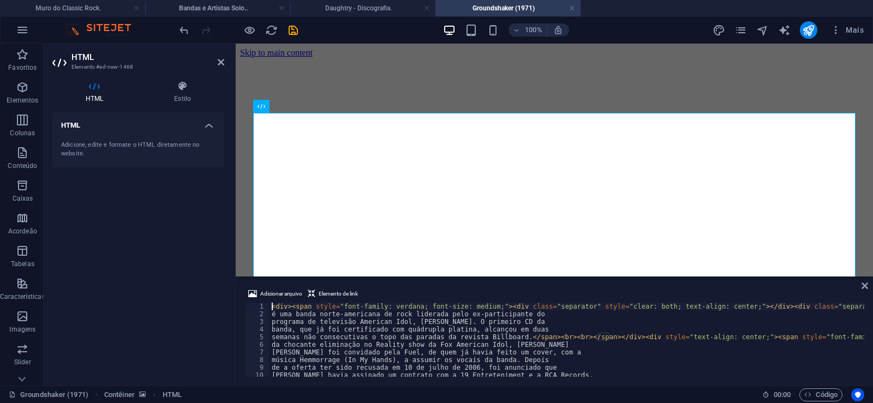
type textarea "música Hemmorrage (In My Hands), a assumir os vocais da banda. Depois"
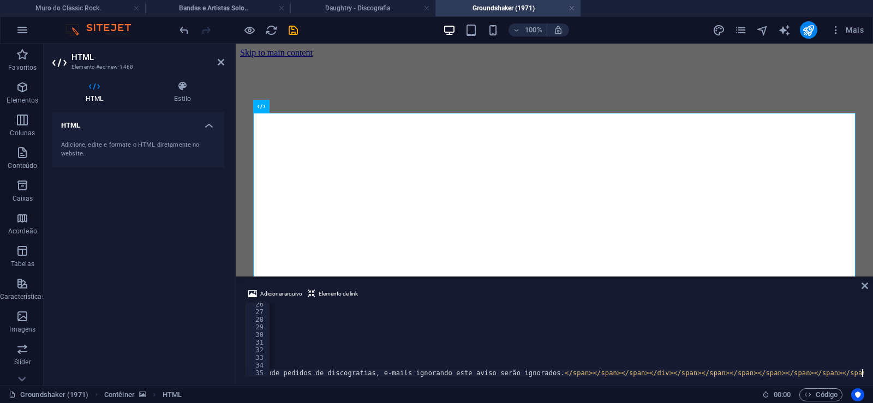
scroll to position [0, 30726]
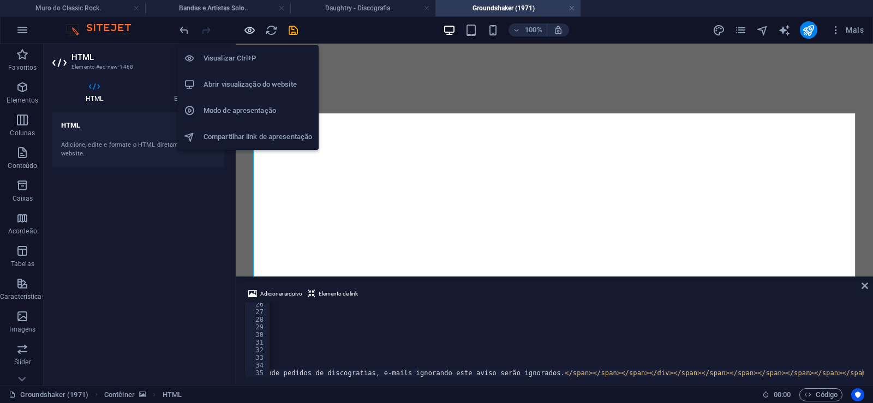
click at [252, 29] on icon "button" at bounding box center [249, 30] width 13 height 13
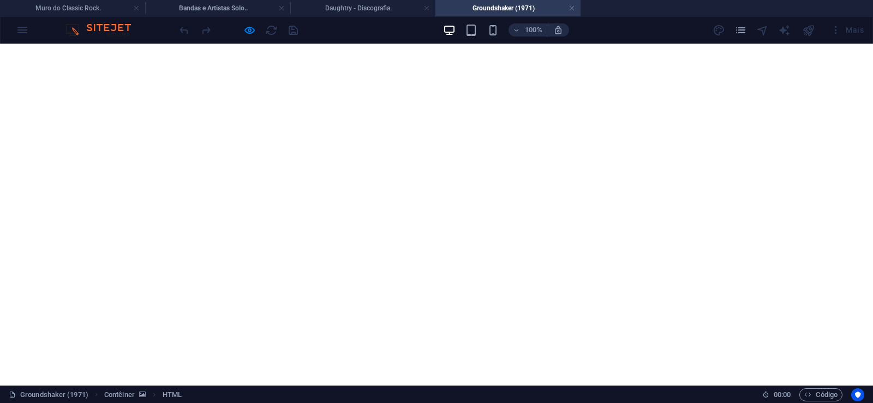
scroll to position [76, 0]
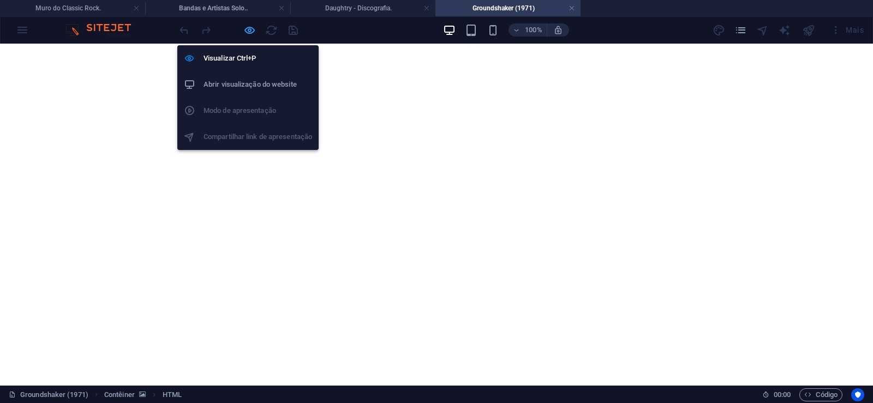
click at [253, 28] on icon "button" at bounding box center [249, 30] width 13 height 13
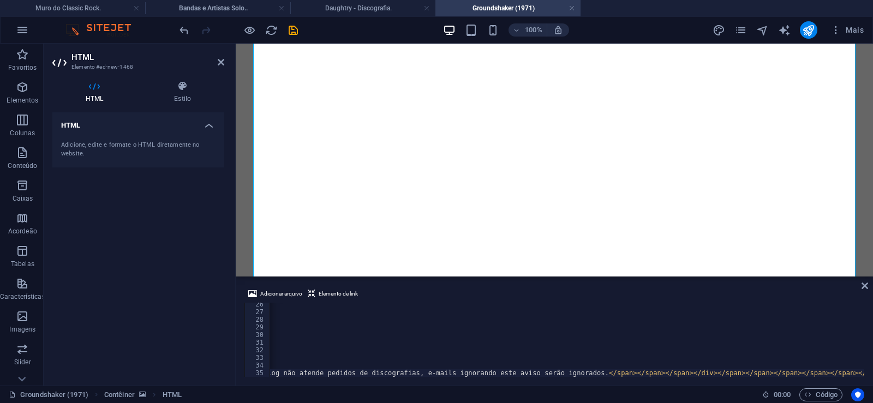
scroll to position [0, 30682]
click at [291, 28] on icon "save" at bounding box center [293, 30] width 13 height 13
click at [574, 6] on link at bounding box center [572, 8] width 7 height 10
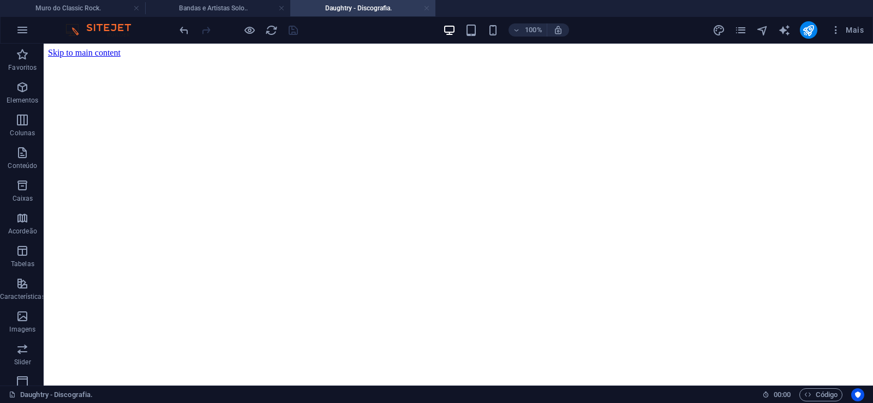
click at [426, 7] on link at bounding box center [426, 8] width 7 height 10
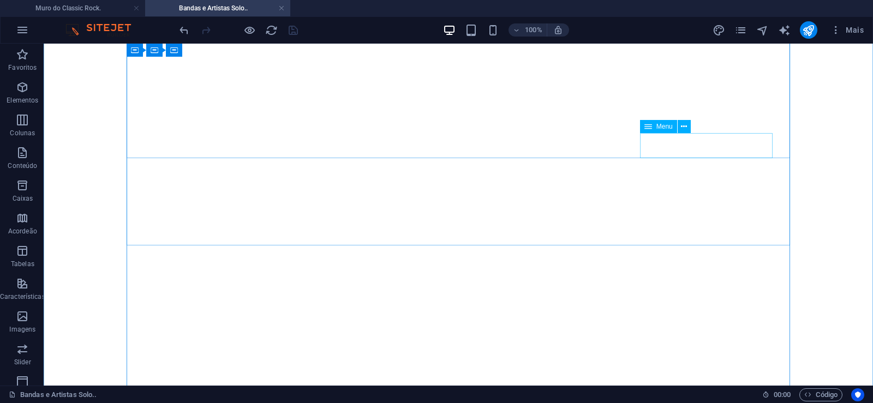
scroll to position [167, 0]
click at [197, 3] on h4 "Bandas e Artistas Solo.." at bounding box center [217, 8] width 145 height 12
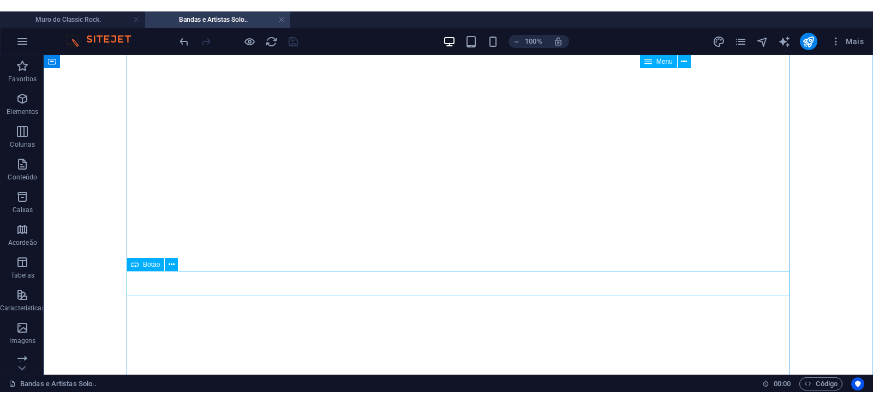
scroll to position [9802, 0]
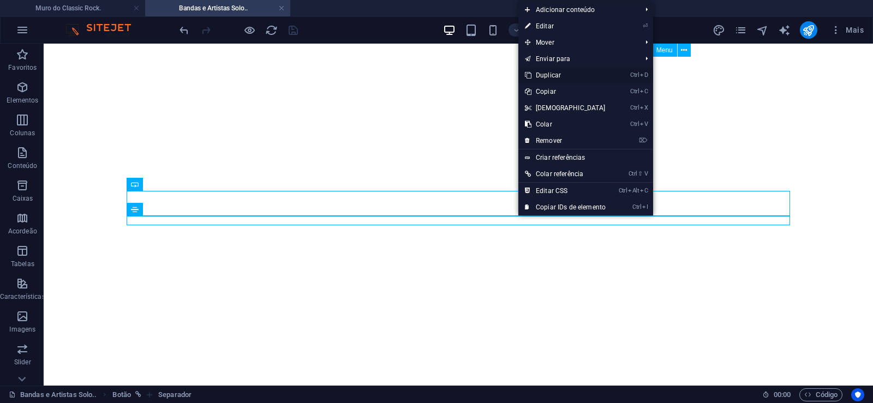
click at [550, 71] on link "Ctrl D Duplicar" at bounding box center [565, 75] width 94 height 16
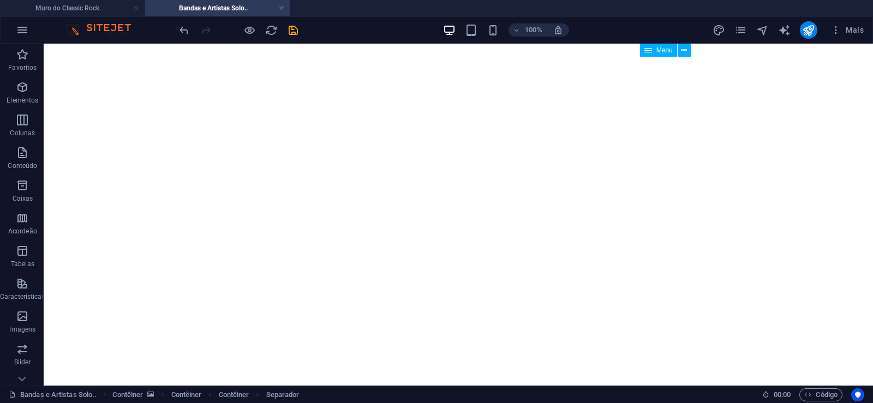
drag, startPoint x: 516, startPoint y: 245, endPoint x: 516, endPoint y: 227, distance: 18.0
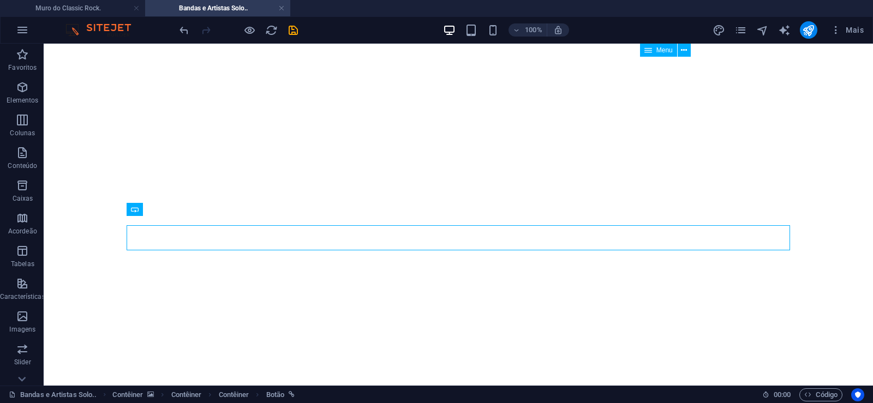
select select "px"
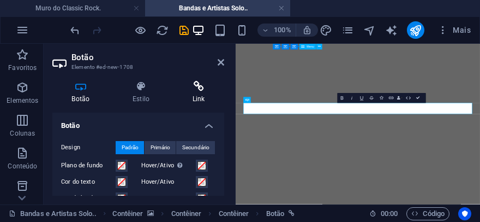
click at [199, 87] on icon at bounding box center [198, 86] width 51 height 11
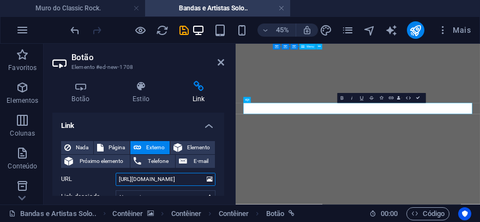
drag, startPoint x: 160, startPoint y: 180, endPoint x: 195, endPoint y: 182, distance: 35.0
click at [195, 182] on input "https://mdcr.site/gregg-allman" at bounding box center [166, 178] width 100 height 13
paste input "oundshaker"
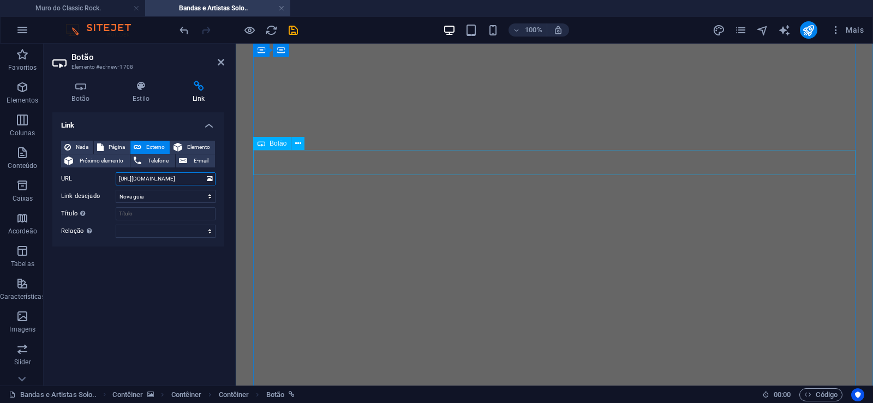
scroll to position [9851, 0]
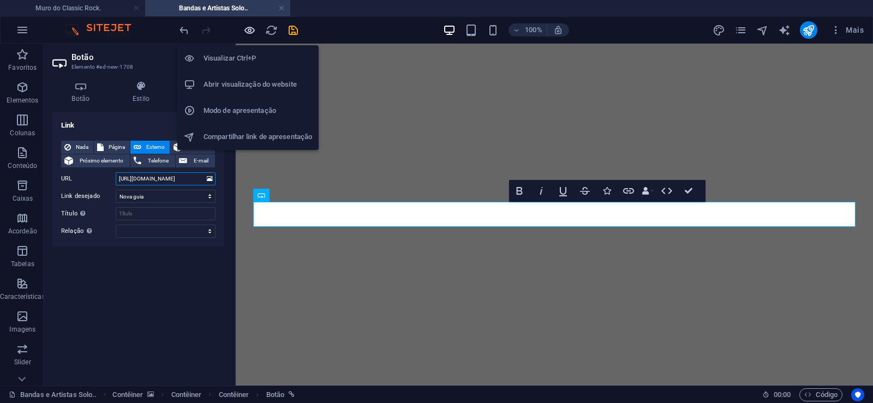
type input "https://mdcr.site/groundshaker"
click at [246, 28] on icon "button" at bounding box center [249, 30] width 13 height 13
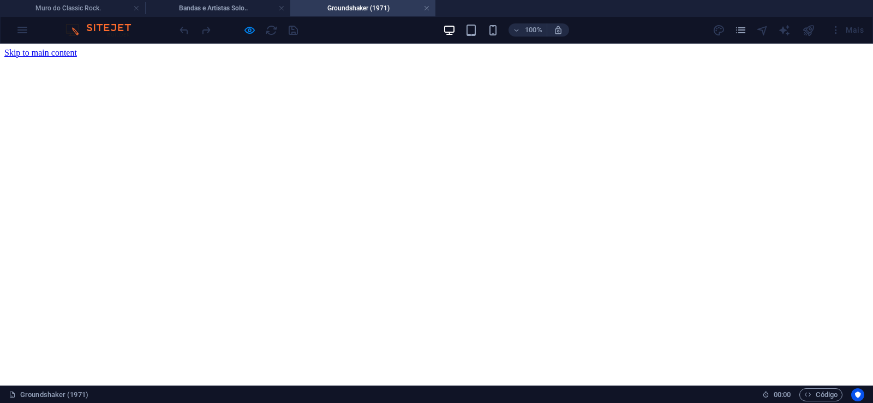
scroll to position [0, 0]
click at [426, 8] on link at bounding box center [426, 8] width 7 height 10
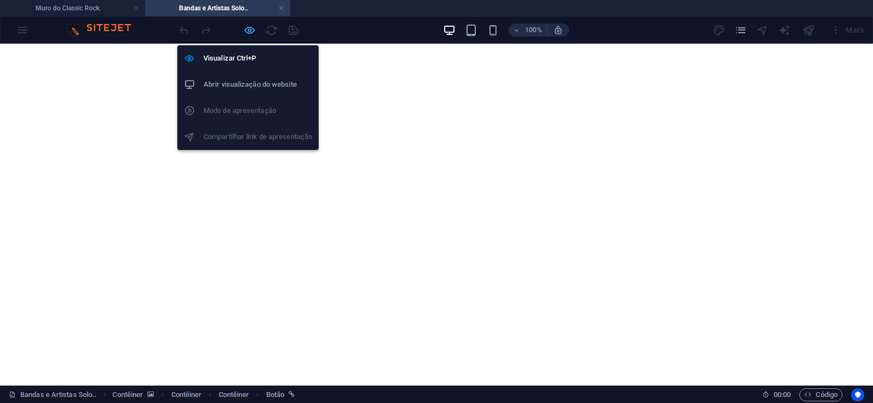
drag, startPoint x: 244, startPoint y: 31, endPoint x: 130, endPoint y: 217, distance: 218.6
click at [244, 31] on icon "button" at bounding box center [249, 30] width 13 height 13
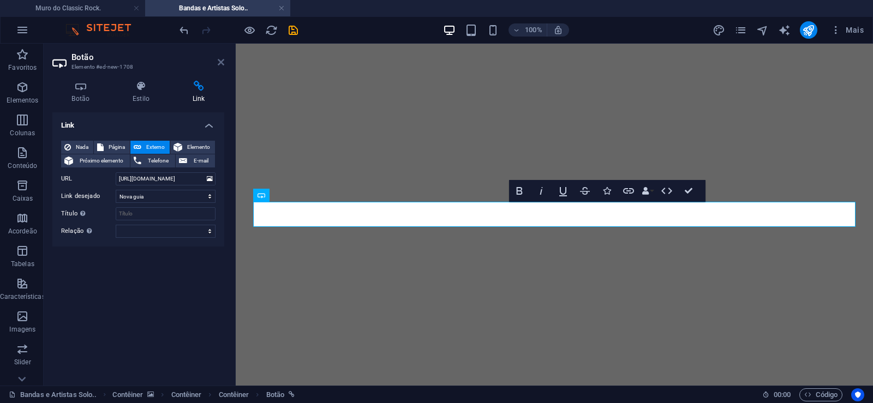
click at [221, 59] on icon at bounding box center [221, 62] width 7 height 9
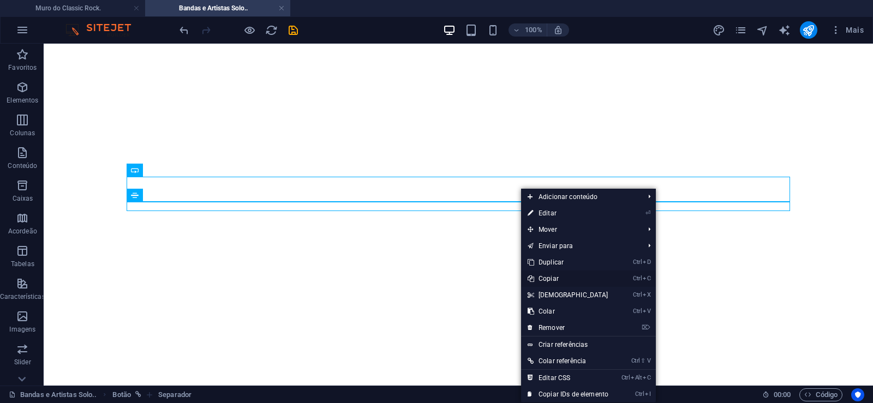
click at [550, 279] on link "Ctrl C Copiar" at bounding box center [568, 279] width 94 height 16
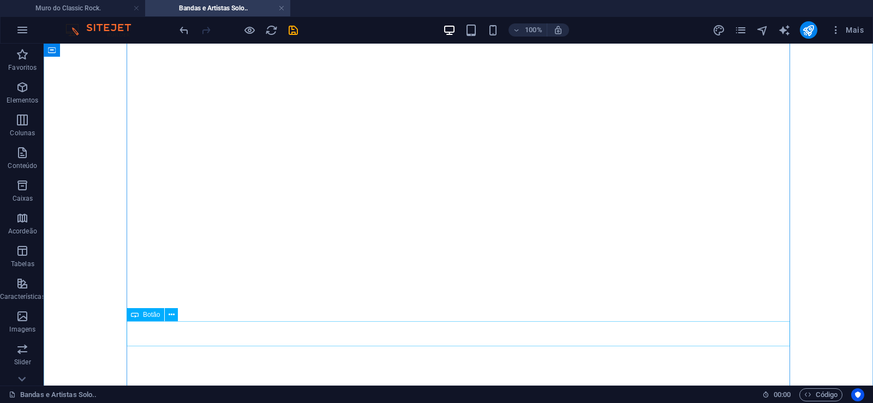
scroll to position [167, 0]
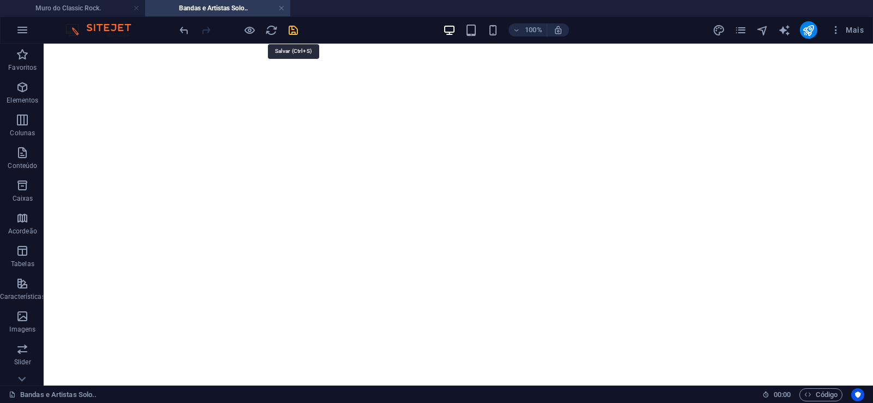
click at [294, 30] on icon "save" at bounding box center [293, 30] width 13 height 13
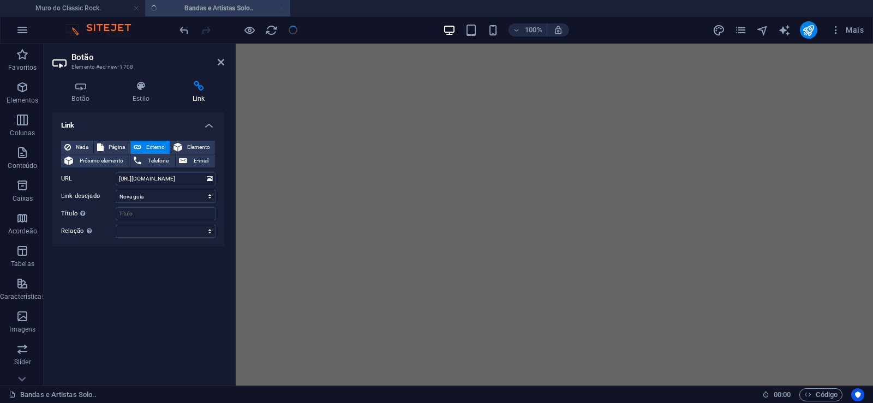
scroll to position [9885, 0]
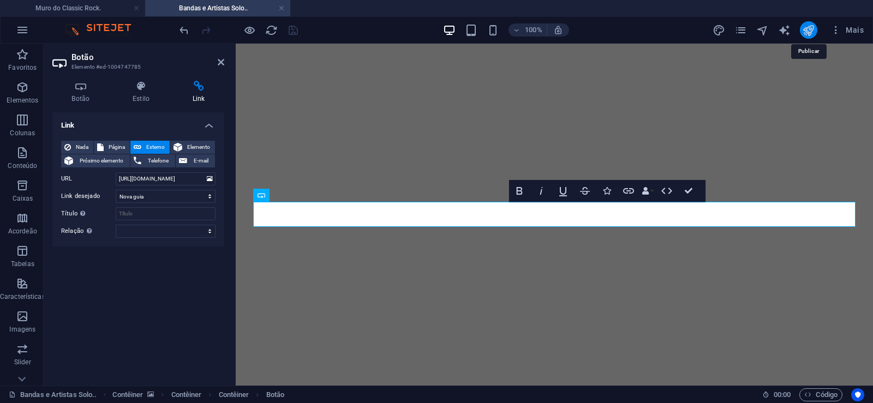
drag, startPoint x: 812, startPoint y: 27, endPoint x: 205, endPoint y: 130, distance: 616.2
click at [812, 27] on icon "publish" at bounding box center [808, 30] width 13 height 13
